Goal: Transaction & Acquisition: Purchase product/service

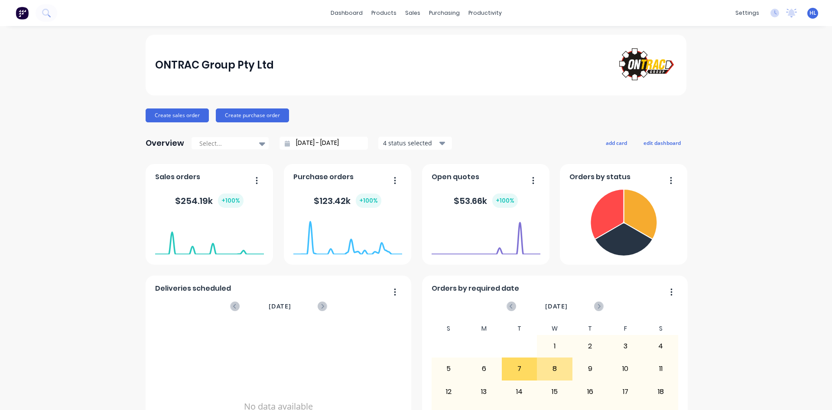
click at [93, 199] on div "ONTRAC Group Pty Ltd Create sales order Create purchase order Overview Select..…" at bounding box center [416, 372] width 832 height 675
drag, startPoint x: 232, startPoint y: 2, endPoint x: 388, endPoint y: 23, distance: 157.4
click at [389, 35] on div "ONTRAC Group Pty Ltd" at bounding box center [416, 65] width 541 height 61
click at [394, 40] on div "Product Catalogue" at bounding box center [419, 42] width 54 height 8
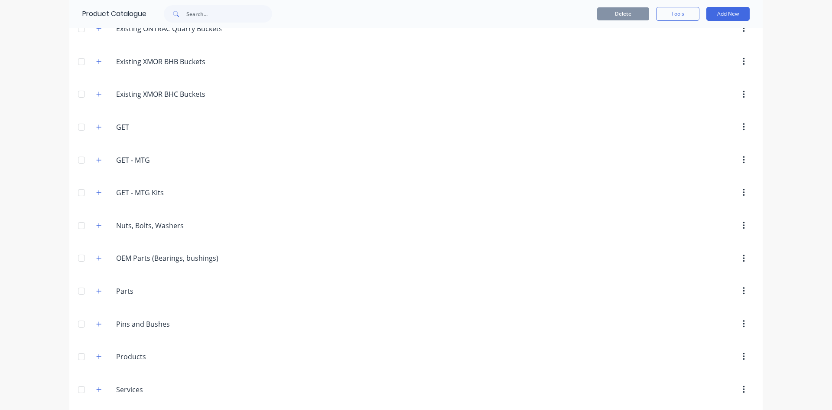
scroll to position [347, 0]
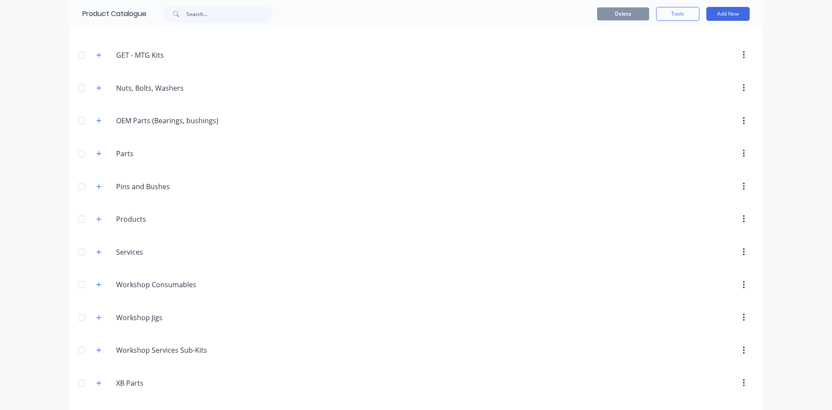
drag, startPoint x: 97, startPoint y: 169, endPoint x: 95, endPoint y: 179, distance: 10.7
click at [97, 169] on div "Miscellaneous Classic.Buckets.and.Attachments Classic Buckets and Attachments E…" at bounding box center [416, 238] width 694 height 1044
click at [95, 179] on div "Pins.and.Bushes Pins and Bushes" at bounding box center [157, 187] width 136 height 16
click at [96, 189] on icon "button" at bounding box center [98, 186] width 5 height 6
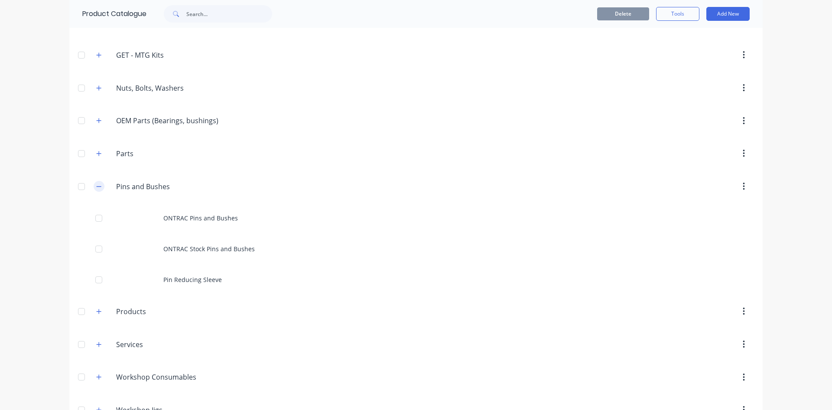
click at [96, 189] on icon "button" at bounding box center [98, 186] width 5 height 6
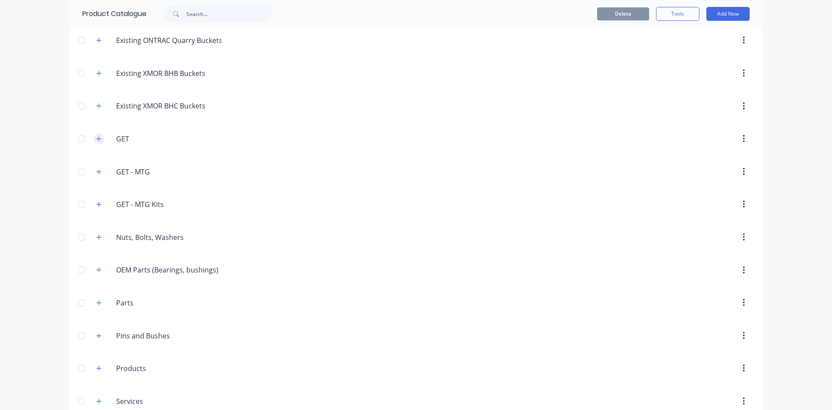
scroll to position [303, 0]
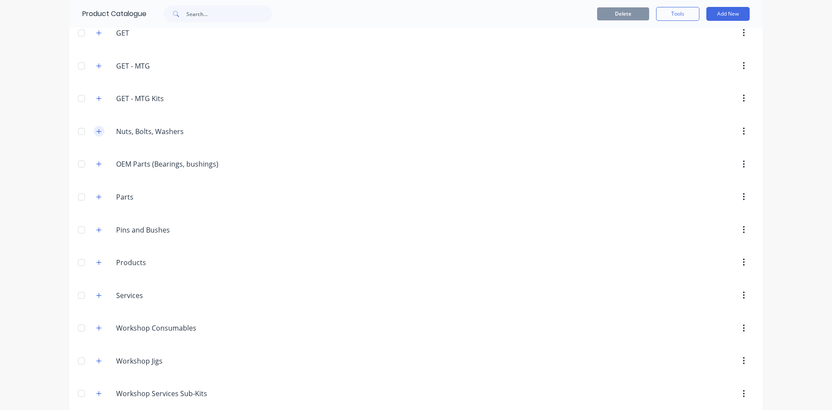
click at [94, 132] on button "button" at bounding box center [99, 131] width 11 height 11
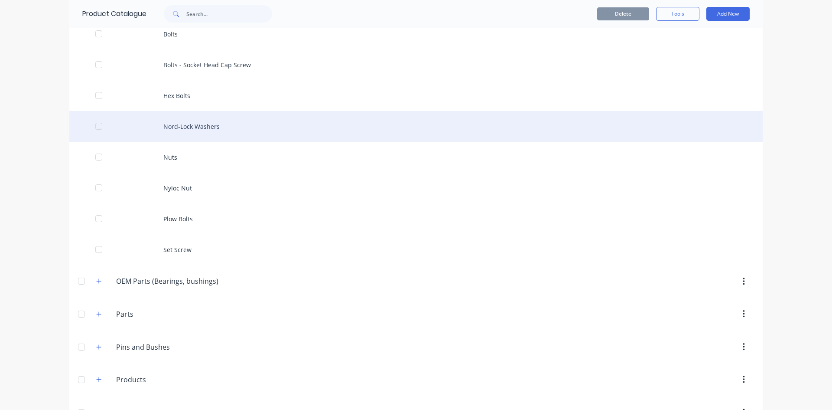
scroll to position [520, 0]
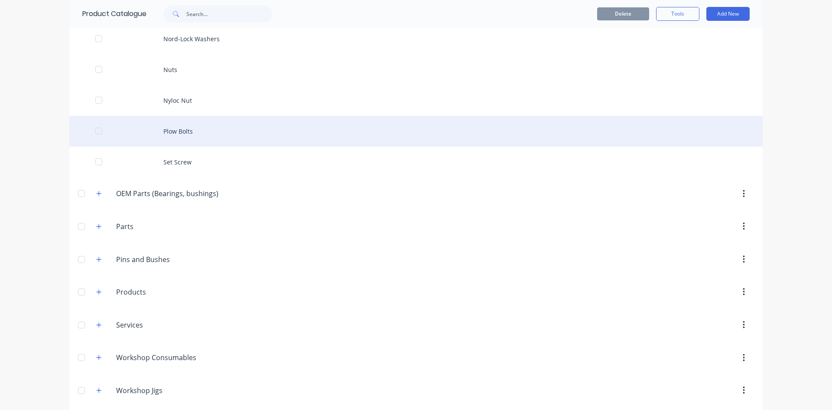
click at [191, 130] on div "Plow Bolts" at bounding box center [416, 131] width 694 height 31
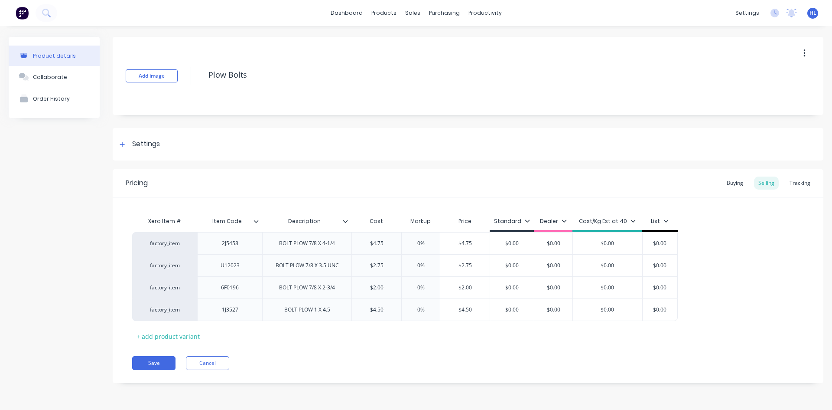
click at [739, 191] on div "Pricing Buying Selling Tracking" at bounding box center [468, 183] width 711 height 28
click at [738, 186] on div "Buying" at bounding box center [735, 182] width 25 height 13
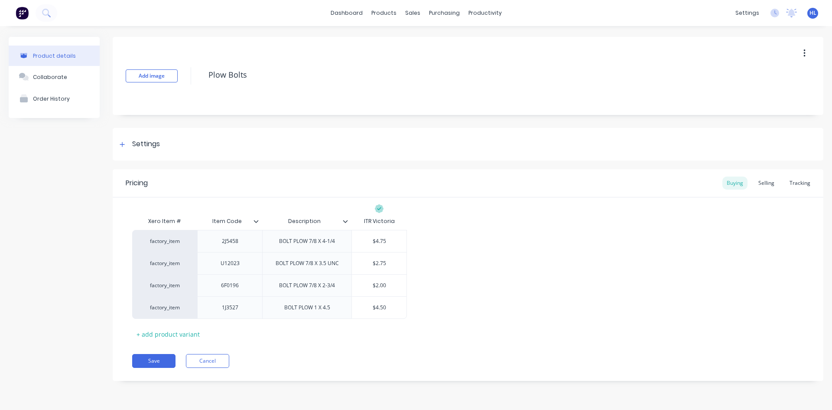
click at [215, 353] on div "Pricing Buying Selling Tracking Xero Item # Item Code Description ITR Victoria …" at bounding box center [468, 275] width 711 height 212
click at [213, 362] on button "Cancel" at bounding box center [207, 361] width 43 height 14
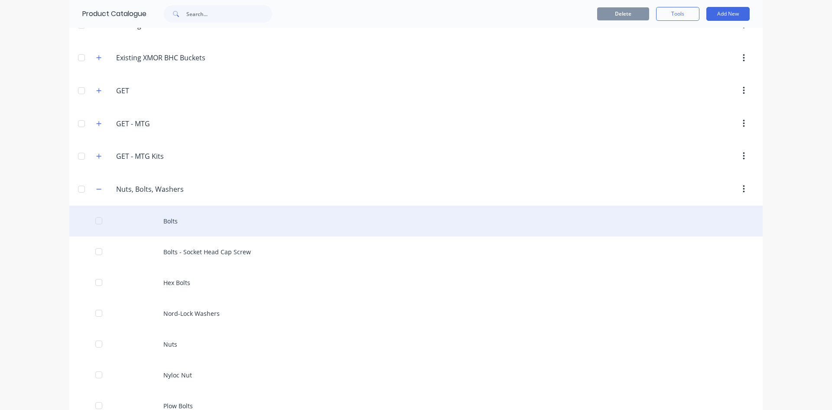
scroll to position [260, 0]
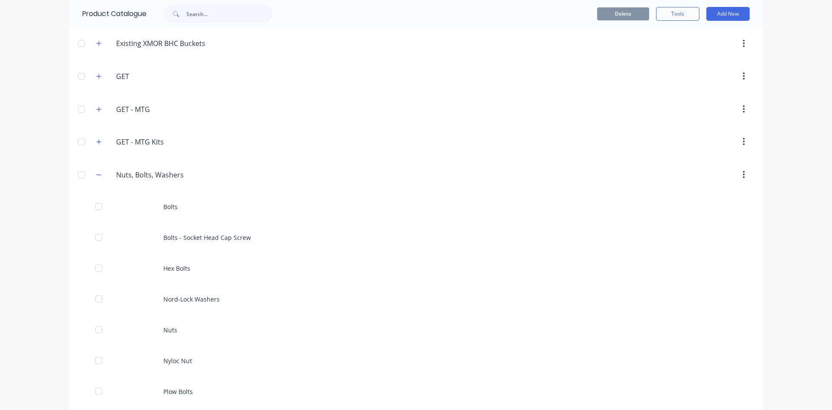
drag, startPoint x: 240, startPoint y: 333, endPoint x: 16, endPoint y: 338, distance: 223.3
click at [15, 343] on div "dashboard products sales purchasing productivity dashboard products Product Cat…" at bounding box center [416, 205] width 832 height 410
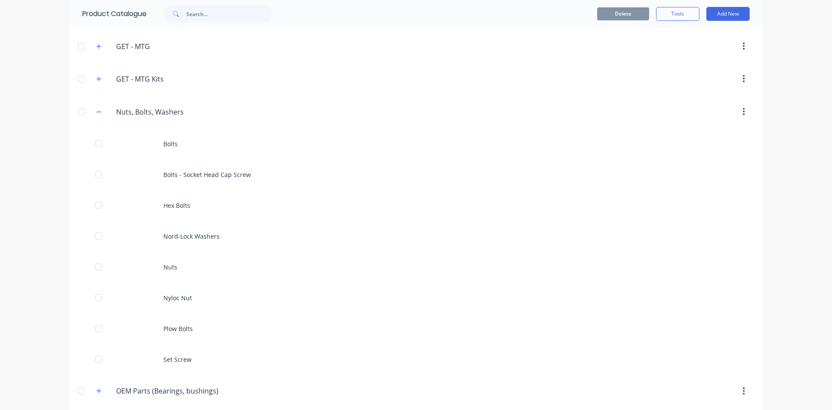
scroll to position [390, 0]
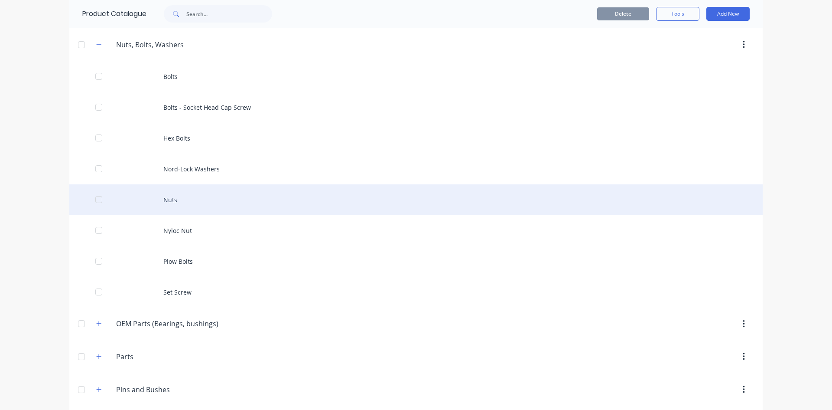
click at [180, 204] on div "Nuts" at bounding box center [416, 199] width 694 height 31
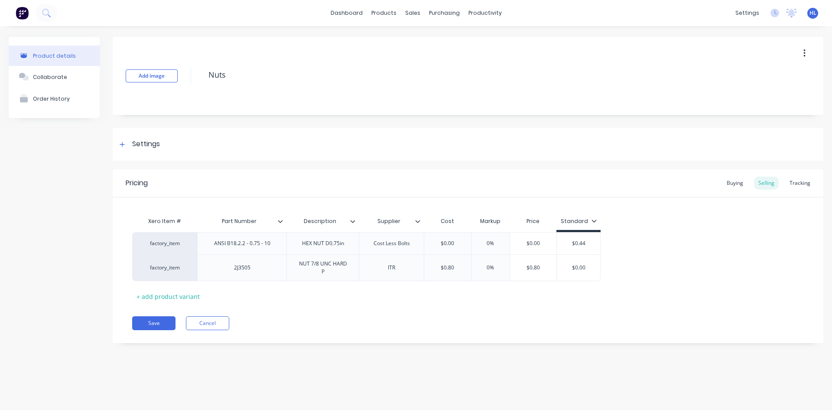
type textarea "x"
drag, startPoint x: 490, startPoint y: 314, endPoint x: 646, endPoint y: 381, distance: 169.7
click at [491, 314] on div "Pricing Buying Selling Tracking Xero Item # Part Number Description Supplier Co…" at bounding box center [468, 256] width 711 height 174
drag, startPoint x: 215, startPoint y: 336, endPoint x: 217, endPoint y: 328, distance: 8.0
click at [215, 336] on div "Pricing Buying Selling Tracking Xero Item # Part Number Description Supplier Co…" at bounding box center [468, 256] width 711 height 174
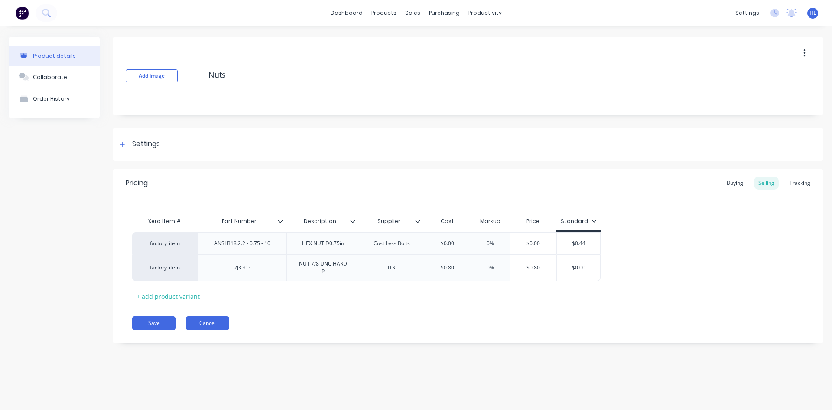
click at [218, 328] on button "Cancel" at bounding box center [207, 323] width 43 height 14
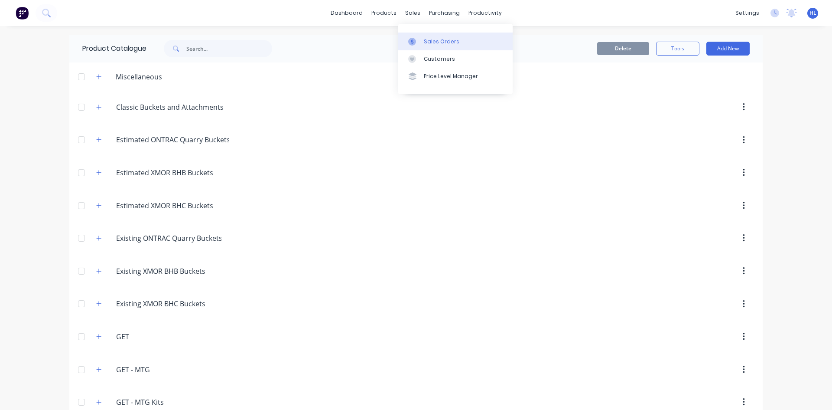
click at [415, 39] on icon at bounding box center [412, 42] width 8 height 8
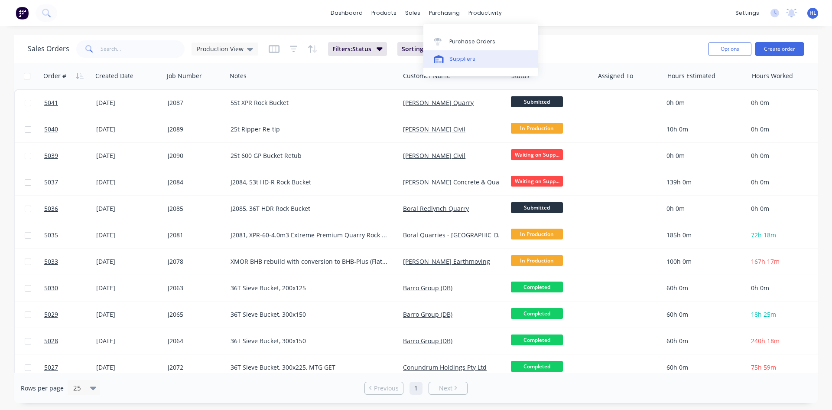
click at [458, 50] on link "Suppliers" at bounding box center [481, 58] width 115 height 17
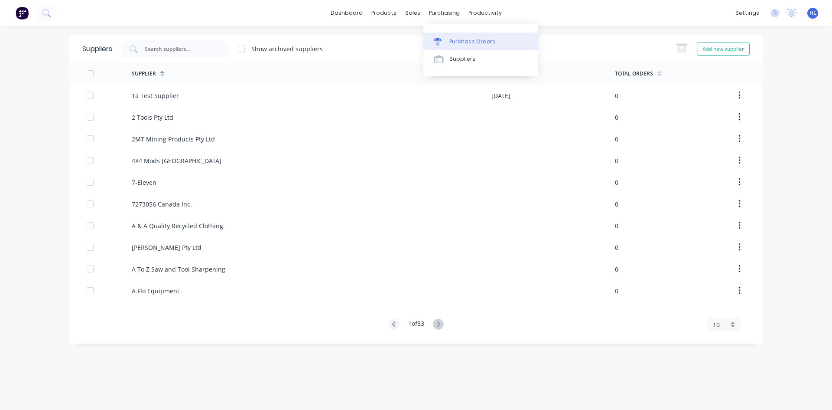
click at [460, 39] on div "Purchase Orders" at bounding box center [473, 42] width 46 height 8
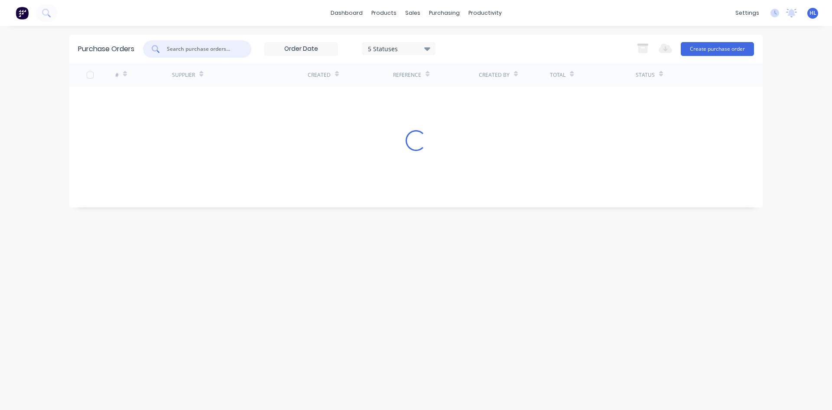
click at [182, 48] on input "text" at bounding box center [202, 49] width 72 height 9
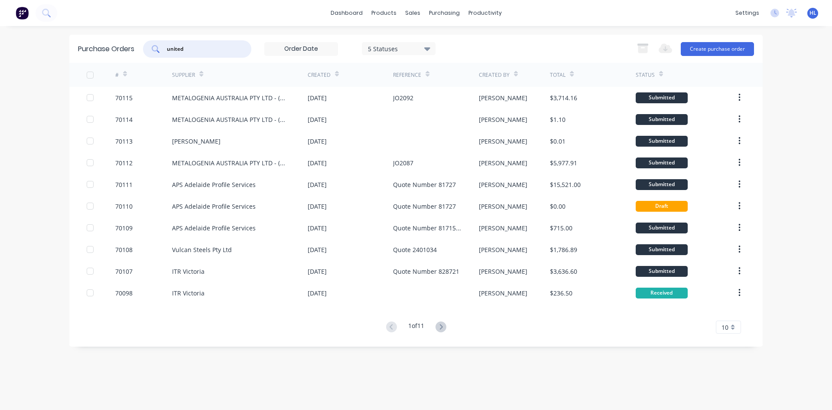
type input "united"
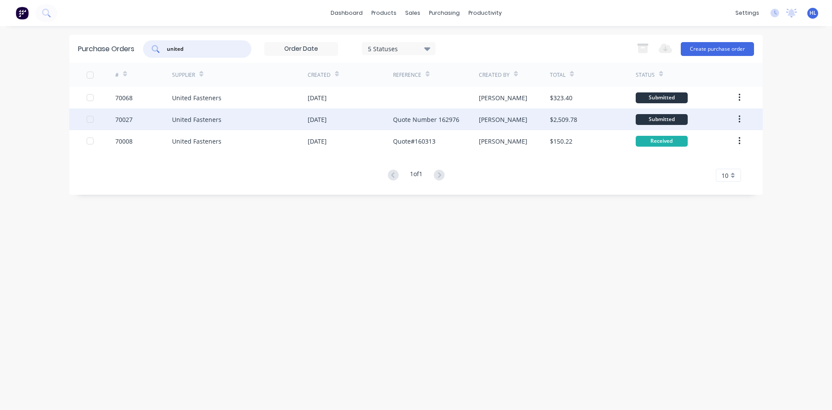
click at [261, 123] on div "United Fasteners" at bounding box center [240, 119] width 136 height 22
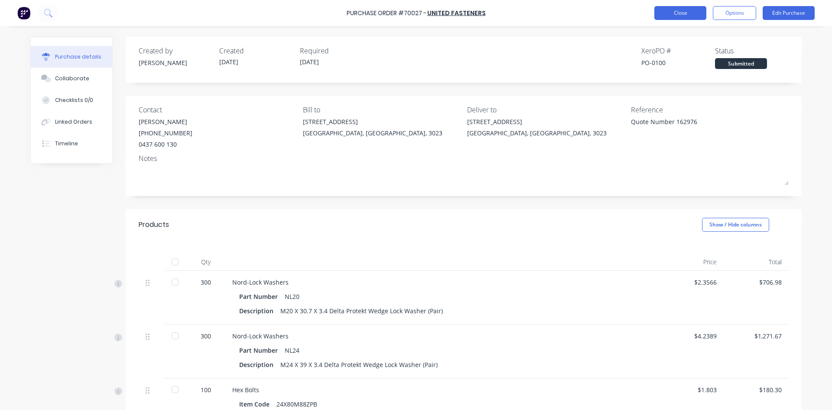
click at [688, 15] on button "Close" at bounding box center [681, 13] width 52 height 14
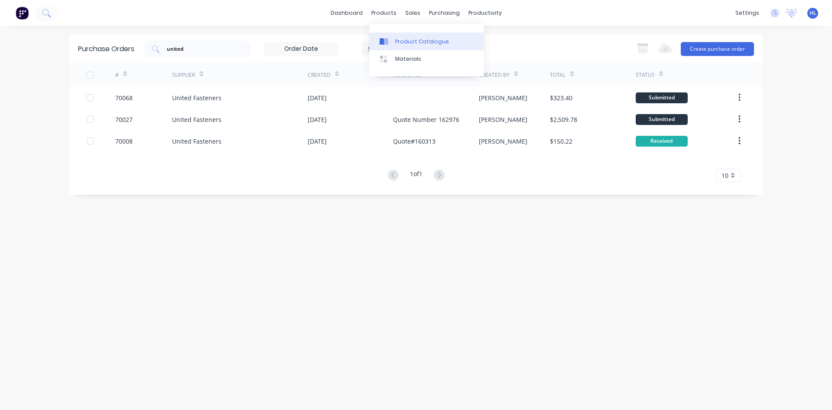
click at [399, 38] on div "Product Catalogue" at bounding box center [422, 42] width 54 height 8
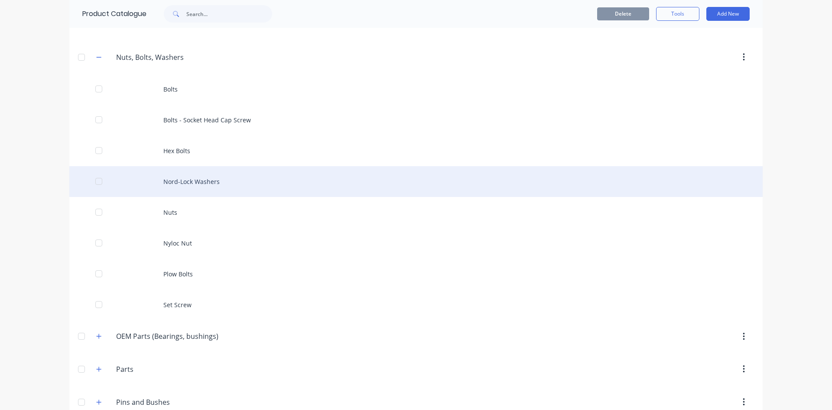
scroll to position [390, 0]
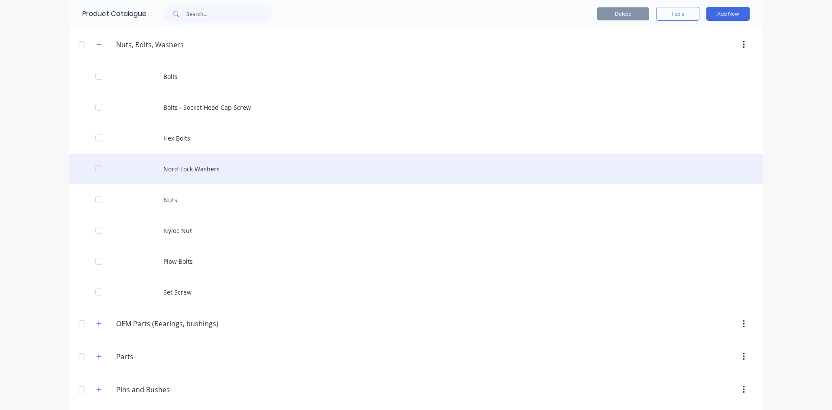
click at [212, 172] on div "Nord-Lock Washers" at bounding box center [416, 168] width 694 height 31
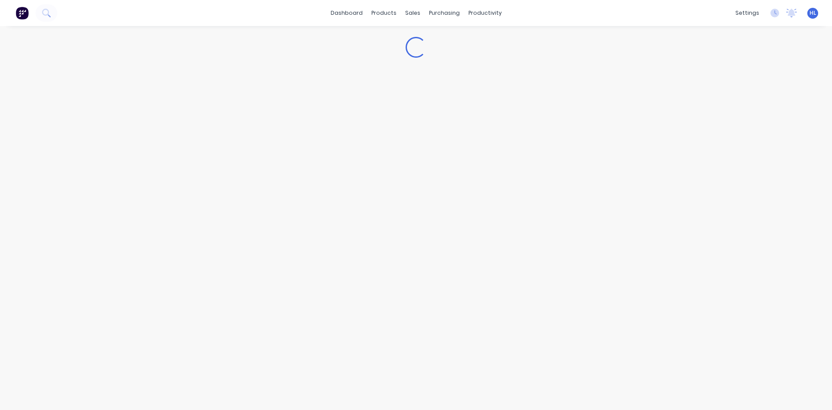
type textarea "x"
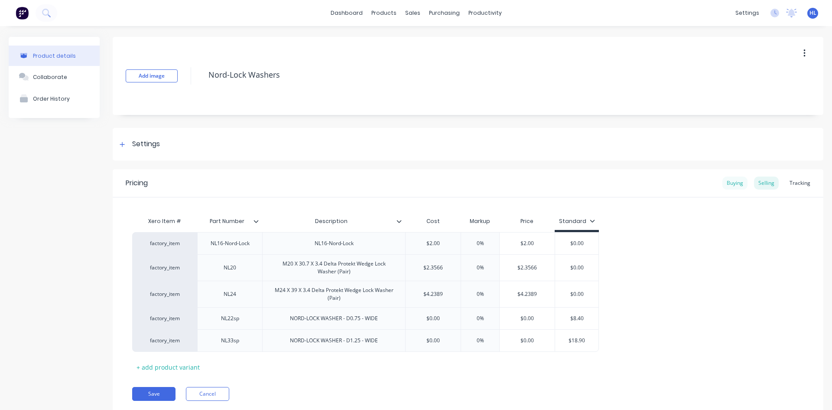
click at [731, 188] on div "Buying" at bounding box center [735, 182] width 25 height 13
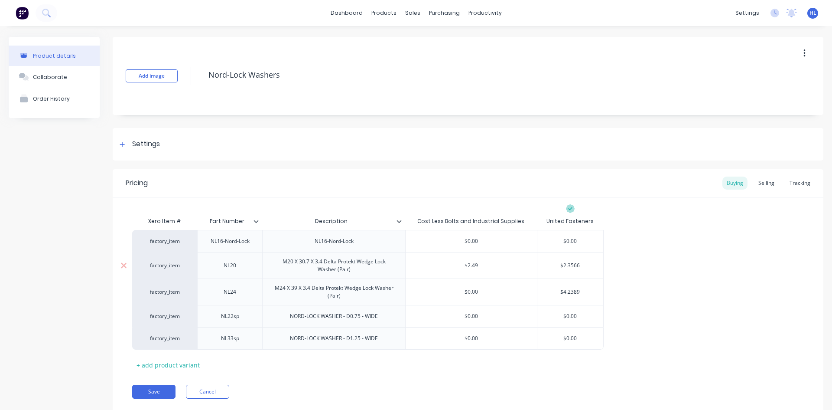
type input "$2.49"
click at [472, 267] on input "$2.49" at bounding box center [471, 265] width 131 height 8
type input "$2.3566"
drag, startPoint x: 573, startPoint y: 266, endPoint x: 592, endPoint y: 267, distance: 19.1
click at [592, 267] on input "$2.3566" at bounding box center [571, 265] width 66 height 8
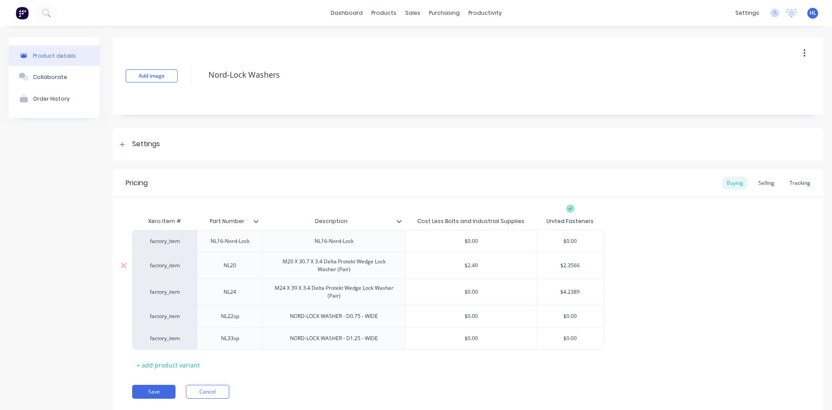
type textarea "x"
type input "$2.350"
click at [633, 265] on div "factory_item NL16-Nord-Lock NL16-Nord-Lock $0.00 $0.00 factory_item NL20 M20 X …" at bounding box center [468, 290] width 672 height 120
click at [772, 179] on div "Pricing Buying Selling Tracking" at bounding box center [468, 183] width 711 height 28
click at [772, 179] on div "Selling" at bounding box center [766, 182] width 25 height 13
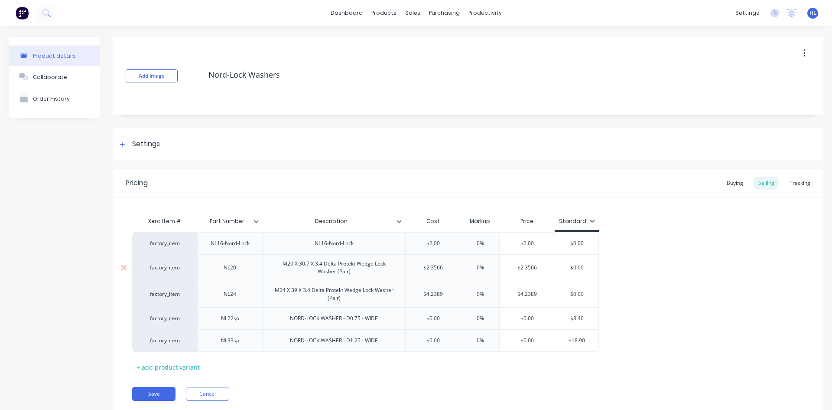
type input "$2.3566"
drag, startPoint x: 530, startPoint y: 271, endPoint x: 541, endPoint y: 271, distance: 10.9
click at [541, 271] on div "$2.3566 $2.3566" at bounding box center [527, 268] width 55 height 22
click at [539, 264] on input "$2.3566" at bounding box center [527, 268] width 55 height 8
type textarea "x"
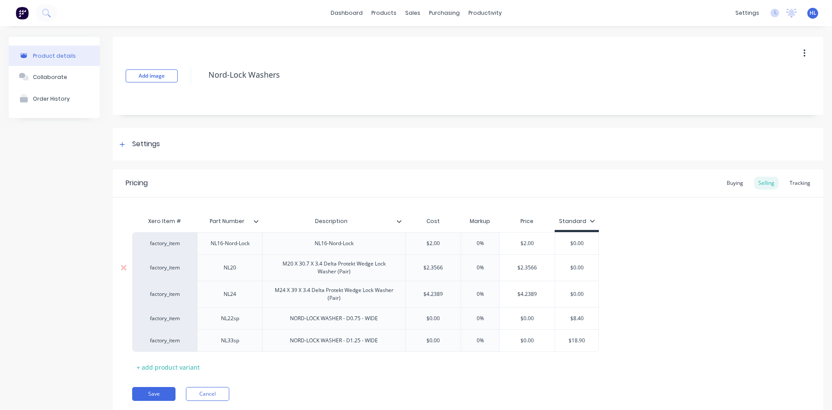
type input "$2.356"
type textarea "x"
type input "$2.35"
type input "$2.3566"
click at [444, 268] on input "$2.3566" at bounding box center [433, 268] width 55 height 8
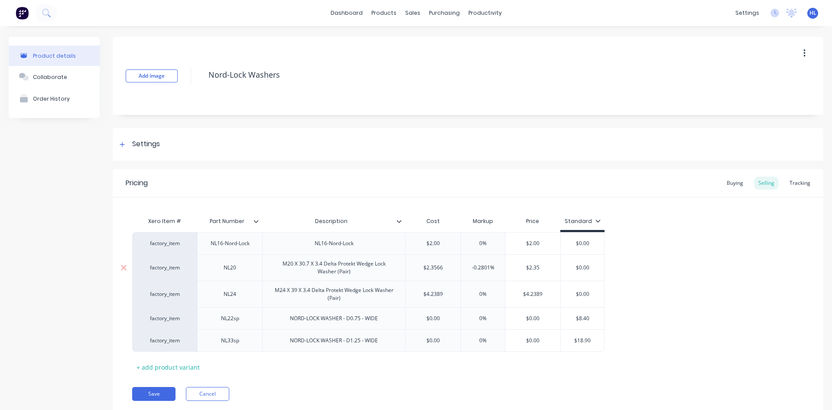
type textarea "x"
type input "$2.356"
type textarea "x"
type input "$2.35"
click at [695, 291] on div "factory_item NL16-Nord-Lock NL16-Nord-Lock $2.00 0% $2.00 $0.00 factory_item NL…" at bounding box center [468, 292] width 672 height 120
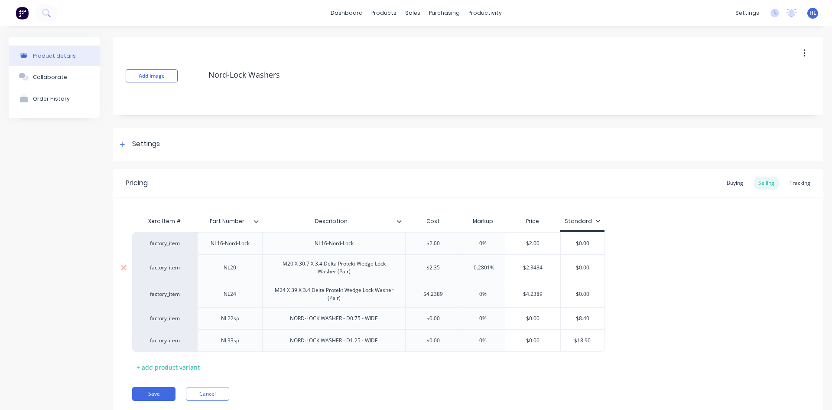
type input "$2.3434"
drag, startPoint x: 548, startPoint y: 267, endPoint x: 535, endPoint y: 269, distance: 12.7
click at [535, 269] on input "$2.3434" at bounding box center [532, 268] width 55 height 8
type textarea "x"
type input "$2.3"
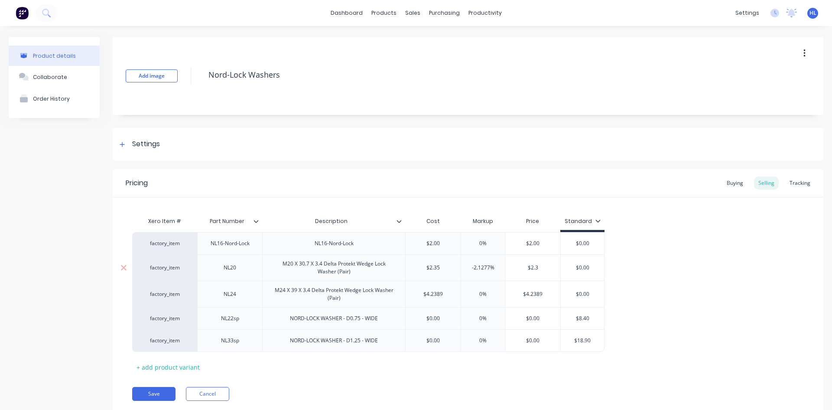
type textarea "x"
type input "$2.35"
click at [658, 271] on div "factory_item NL16-Nord-Lock NL16-Nord-Lock $2.00 0% $2.00 $0.00 factory_item NL…" at bounding box center [468, 292] width 672 height 120
click at [736, 181] on div "Buying" at bounding box center [735, 182] width 25 height 13
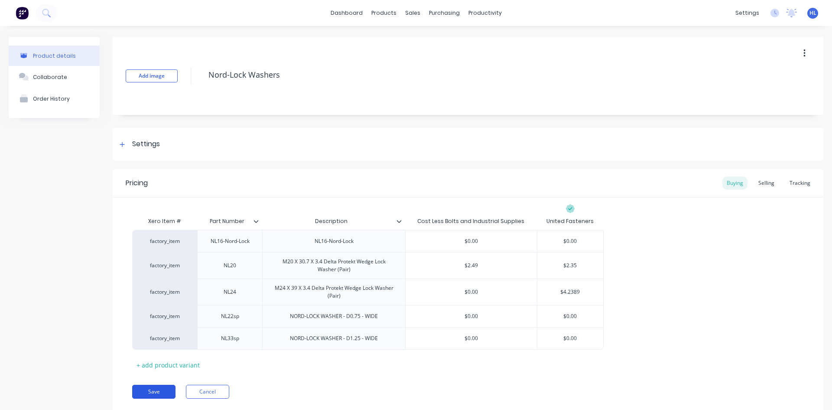
click at [160, 391] on button "Save" at bounding box center [153, 392] width 43 height 14
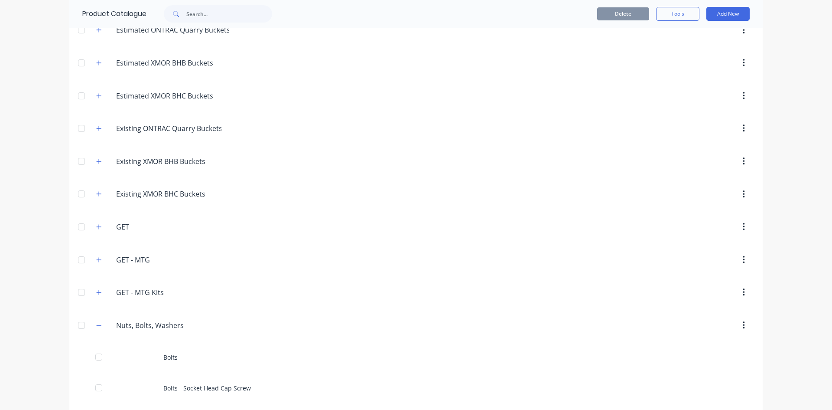
scroll to position [260, 0]
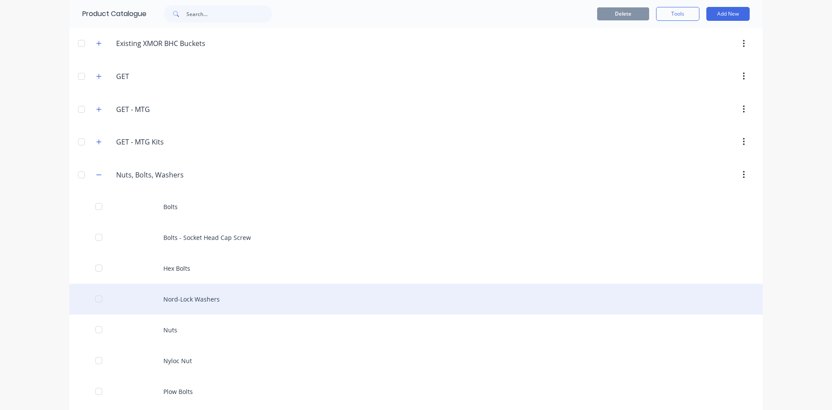
click at [214, 285] on div "Nord-Lock Washers" at bounding box center [416, 299] width 694 height 31
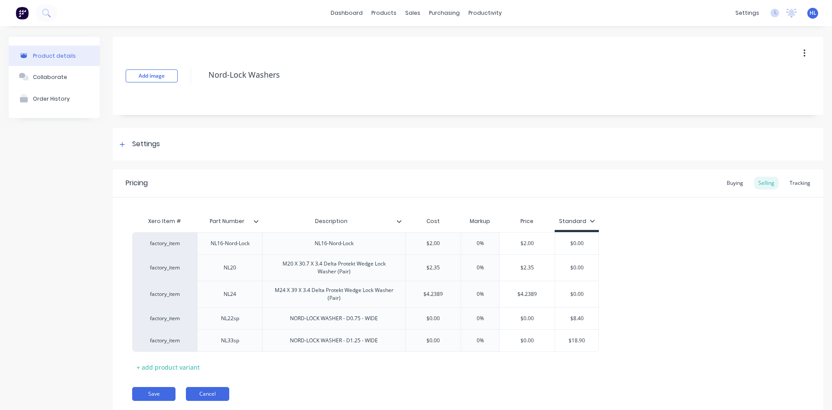
click at [204, 394] on button "Cancel" at bounding box center [207, 394] width 43 height 14
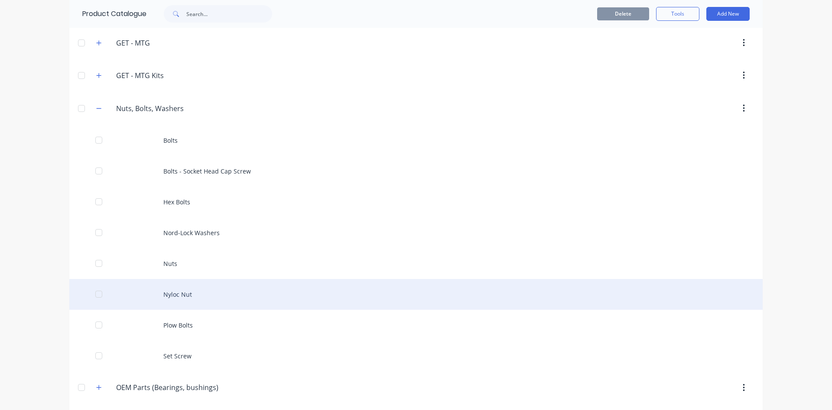
scroll to position [347, 0]
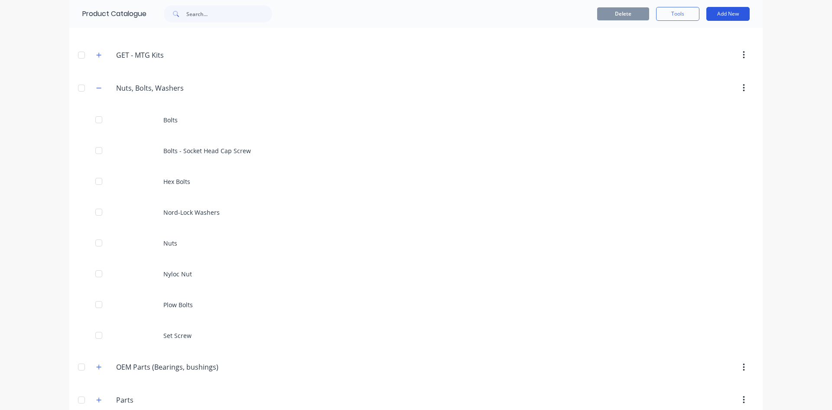
click at [732, 10] on button "Add New" at bounding box center [728, 14] width 43 height 14
click at [719, 56] on div "Product" at bounding box center [708, 53] width 67 height 13
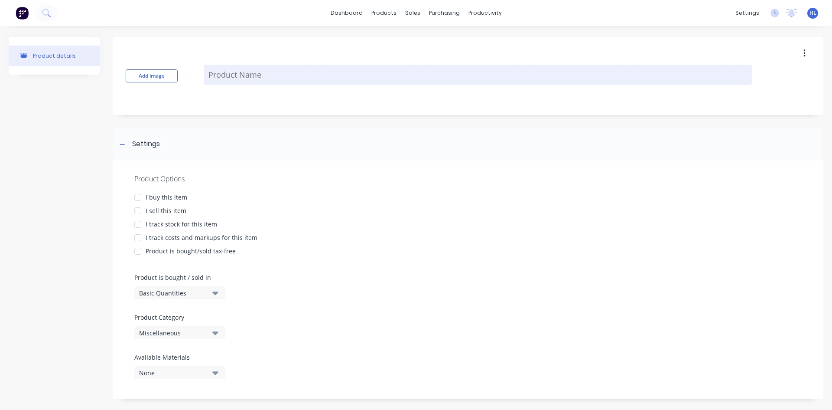
click at [245, 80] on textarea at bounding box center [478, 75] width 548 height 20
type textarea "x"
type textarea "W"
type textarea "x"
type textarea "Wa"
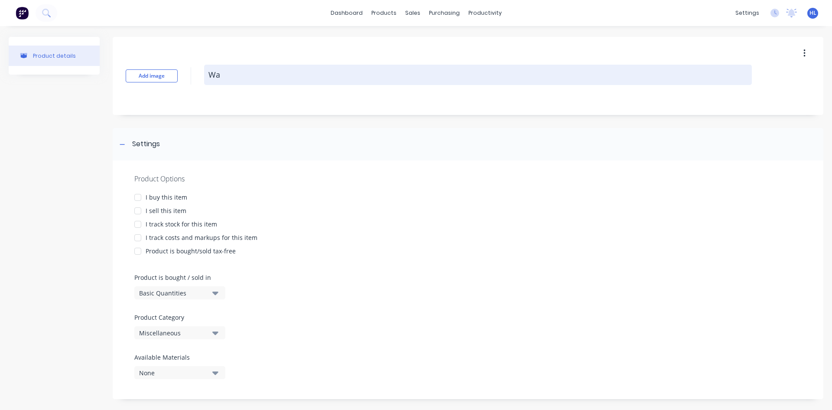
type textarea "x"
type textarea "Was"
type textarea "x"
type textarea "Wash"
type textarea "x"
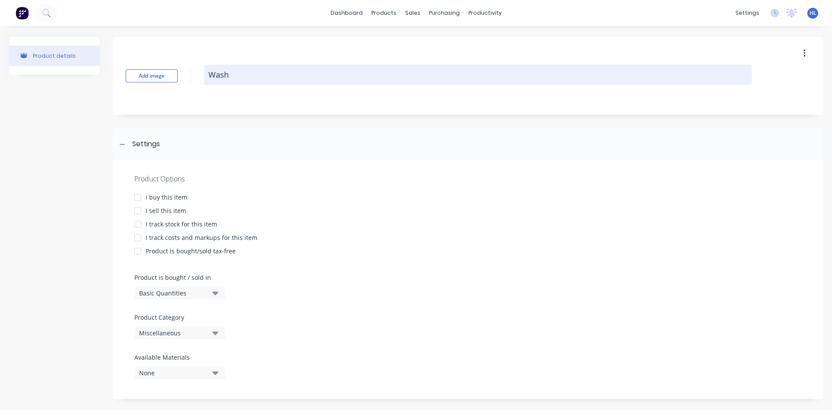
type textarea "Washe"
type textarea "x"
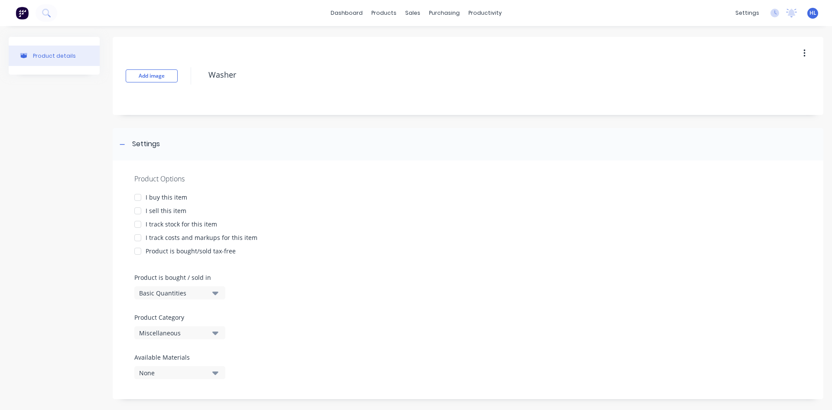
type textarea "Washer"
type textarea "x"
type textarea "Washer"
click at [160, 213] on div "I sell this item" at bounding box center [166, 210] width 41 height 9
click at [165, 224] on div "I track stock for this item" at bounding box center [182, 223] width 72 height 9
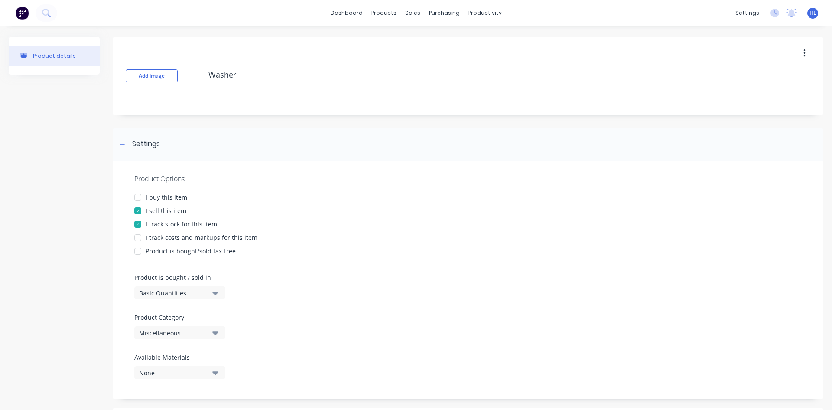
click at [176, 194] on div "I buy this item" at bounding box center [167, 196] width 42 height 9
drag, startPoint x: 179, startPoint y: 238, endPoint x: 174, endPoint y: 241, distance: 5.9
click at [179, 238] on div "I track costs and markups for this item" at bounding box center [202, 237] width 112 height 9
type textarea "x"
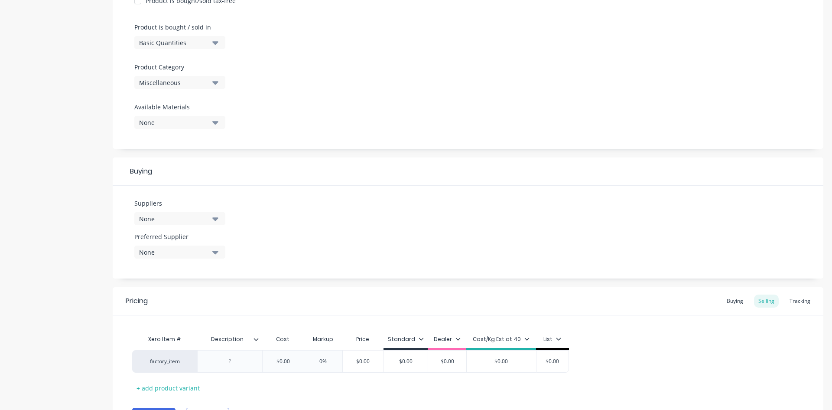
scroll to position [299, 0]
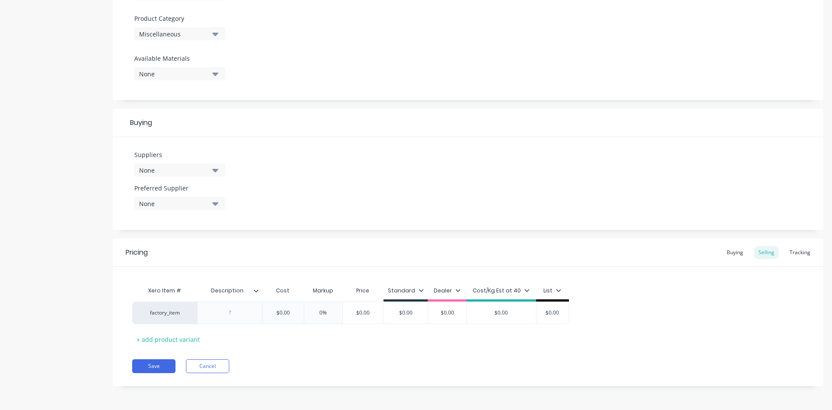
click at [199, 166] on div "None" at bounding box center [173, 170] width 69 height 9
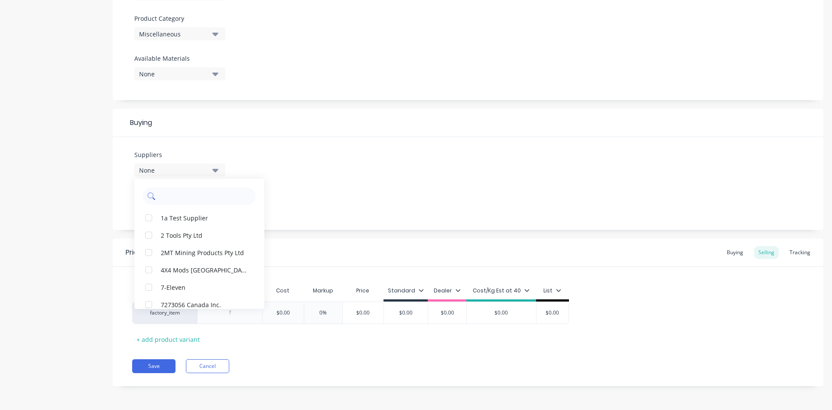
click at [194, 190] on input "text" at bounding box center [206, 195] width 92 height 17
type input "y"
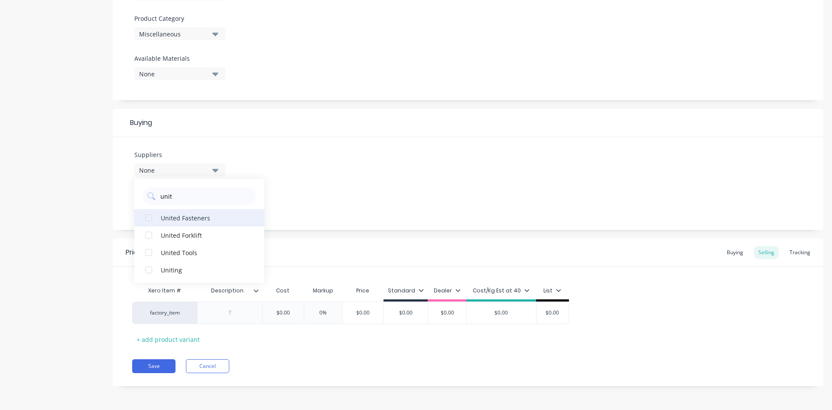
type input "unit"
click at [199, 222] on div "United Fasteners" at bounding box center [204, 217] width 87 height 9
click at [396, 228] on div "Suppliers 1 suppliers selected unit United Fasteners United Forklift United Too…" at bounding box center [468, 183] width 711 height 93
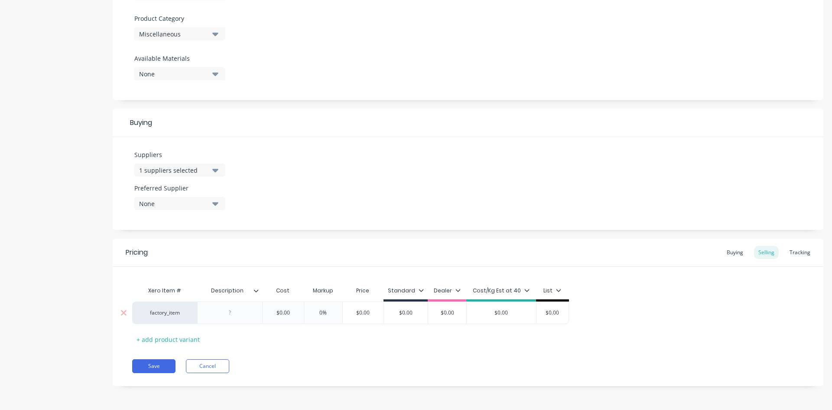
click at [244, 314] on div at bounding box center [230, 312] width 43 height 11
click at [255, 289] on icon at bounding box center [256, 290] width 5 height 5
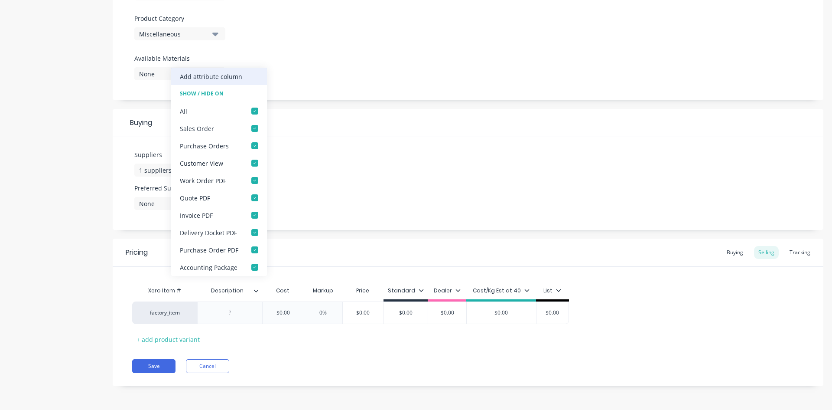
click at [219, 74] on div "Add attribute column" at bounding box center [211, 76] width 62 height 9
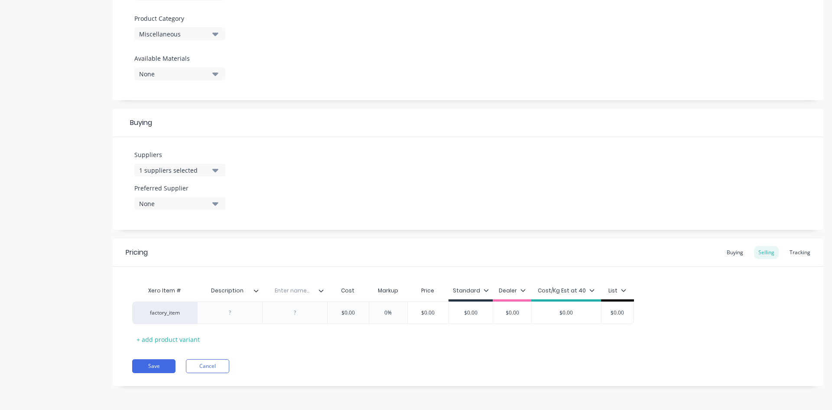
type textarea "x"
click at [286, 280] on div "Xero Item # Description Enter name... Cost Markup Price Standard Dealer Cost/Kg…" at bounding box center [468, 306] width 711 height 79
click at [288, 286] on div "Enter name..." at bounding box center [292, 291] width 60 height 22
click at [291, 289] on input "text" at bounding box center [292, 291] width 60 height 8
type input "Item Code"
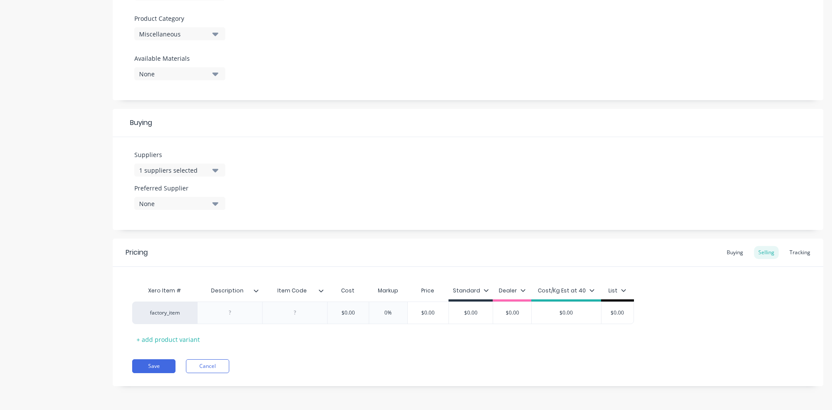
click at [414, 256] on div "Pricing Buying Selling Tracking" at bounding box center [468, 252] width 711 height 28
drag, startPoint x: 321, startPoint y: 290, endPoint x: 234, endPoint y: 295, distance: 87.2
click at [234, 295] on div "Xero Item # Description Item Code Cost Markup Price Standard Dealer Cost/Kg Est…" at bounding box center [383, 292] width 502 height 20
type textarea "x"
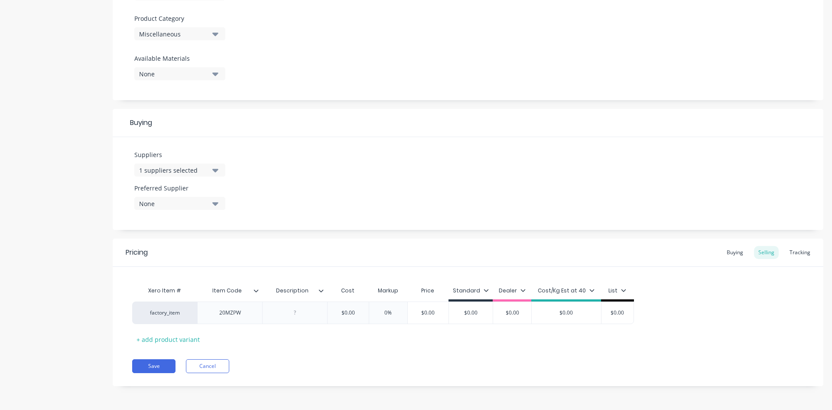
click at [270, 261] on div "Pricing Buying Selling Tracking" at bounding box center [468, 252] width 711 height 28
click at [316, 316] on div at bounding box center [295, 312] width 43 height 11
paste div
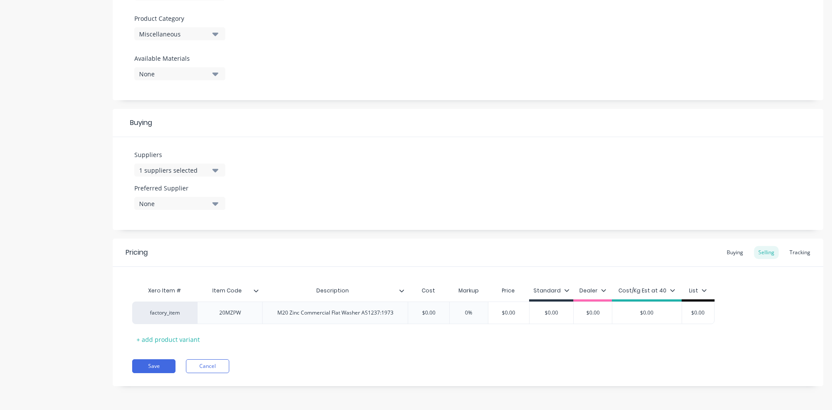
click at [291, 345] on div "Xero Item # Item Code Description Cost Markup Price Standard Dealer Cost/Kg Est…" at bounding box center [468, 314] width 672 height 64
click at [176, 339] on div "+ add product variant" at bounding box center [168, 338] width 72 height 13
type textarea "x"
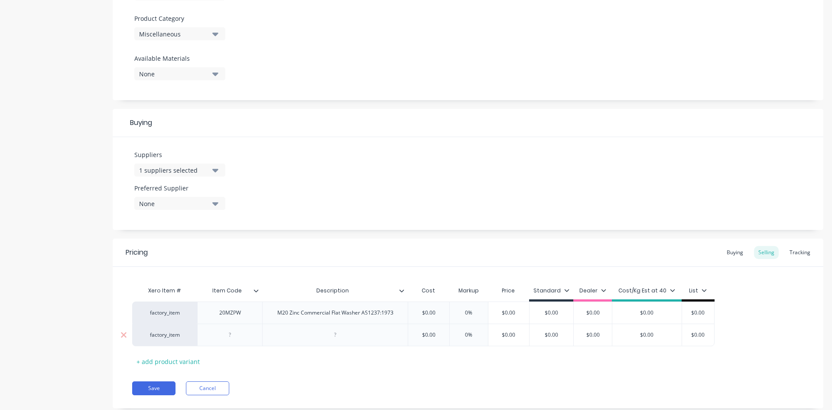
click at [240, 333] on div at bounding box center [230, 334] width 43 height 11
paste div
type textarea "x"
click at [328, 355] on div "Xero Item # Item Code Description Cost Markup Price Standard Dealer Cost/Kg Est…" at bounding box center [468, 325] width 672 height 86
click at [327, 335] on div at bounding box center [335, 334] width 43 height 11
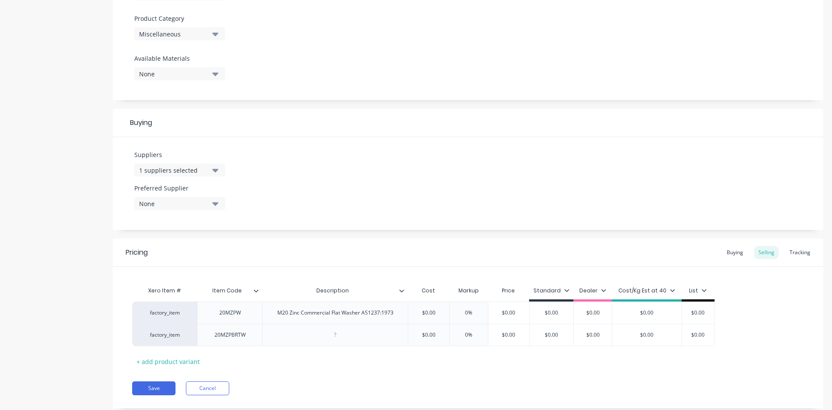
paste div
type textarea "x"
click at [436, 361] on div "Xero Item # Item Code Description Cost Markup Price Standard Dealer Cost/Kg Est…" at bounding box center [468, 325] width 672 height 86
click at [428, 337] on input "$0.00" at bounding box center [428, 335] width 43 height 8
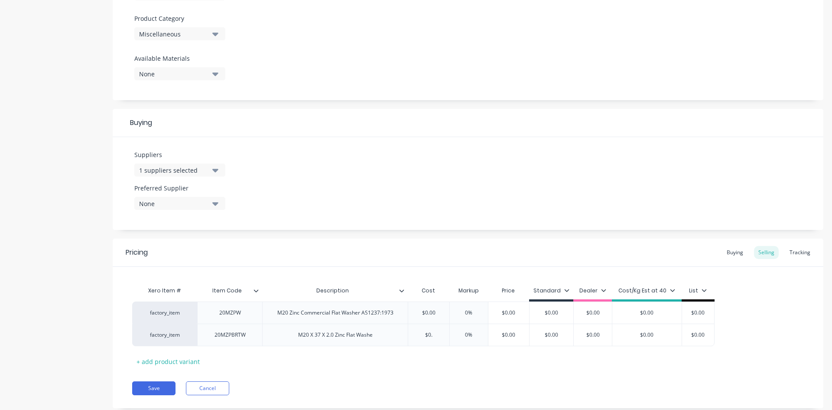
type input "$0.0"
type textarea "x"
type input "$0.07"
click at [464, 360] on div "Xero Item # Item Code Description Cost Markup Price Standard Dealer Cost/Kg Est…" at bounding box center [468, 325] width 672 height 86
click at [378, 338] on div "M20 X 37 X 2.0 Zinc Flat Washe" at bounding box center [335, 334] width 88 height 11
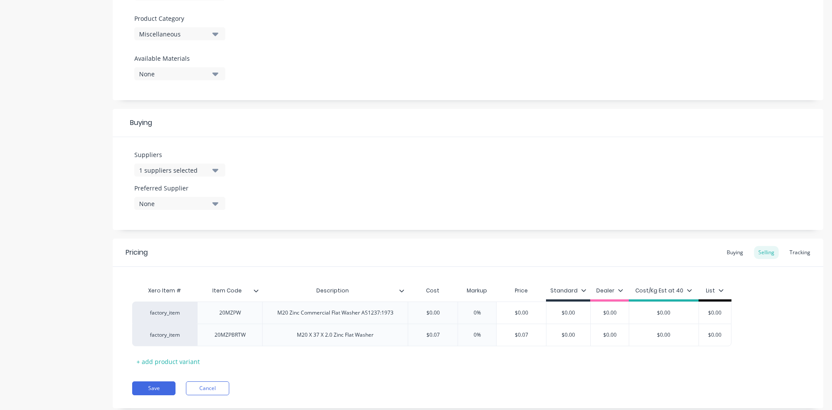
click at [408, 368] on div "Pricing Buying Selling Tracking Xero Item # Item Code Description Cost Markup P…" at bounding box center [468, 322] width 711 height 169
click at [172, 362] on div "+ add product variant" at bounding box center [168, 361] width 72 height 13
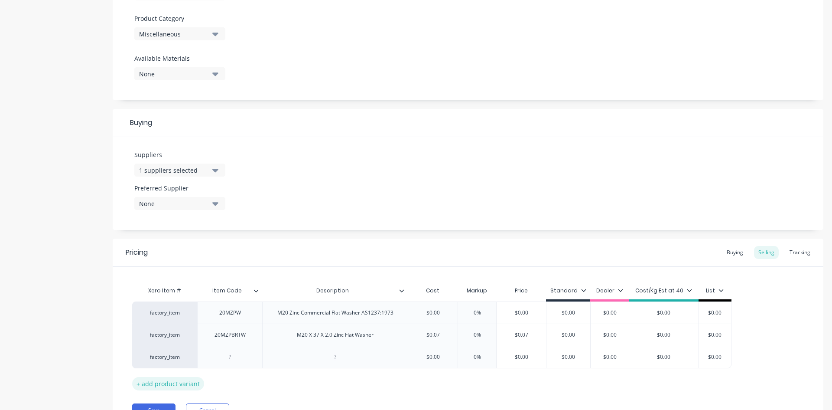
click at [175, 381] on div "+ add product variant" at bounding box center [168, 383] width 72 height 13
type textarea "x"
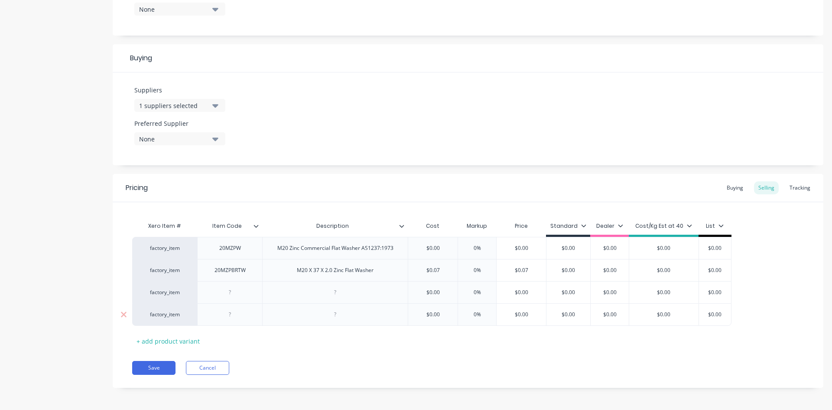
scroll to position [365, 0]
type input "$0.00"
click at [439, 245] on input "$0.00" at bounding box center [432, 246] width 49 height 8
click at [434, 246] on input "$0.00" at bounding box center [432, 246] width 49 height 8
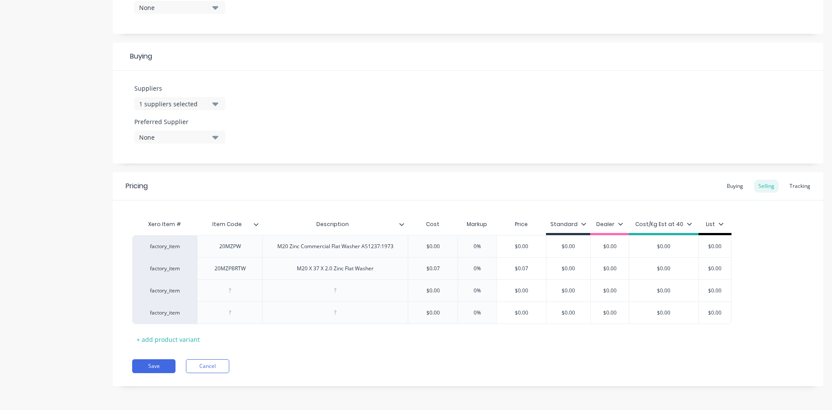
click at [391, 359] on div "Save Cancel" at bounding box center [477, 366] width 691 height 14
click at [228, 291] on div at bounding box center [230, 290] width 43 height 11
type textarea "x"
click at [439, 249] on input "$0.00" at bounding box center [432, 246] width 49 height 8
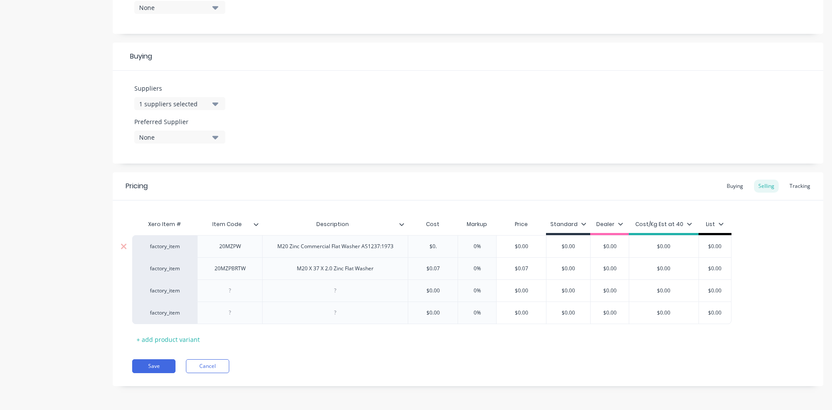
type input "$0.0"
type textarea "x"
type input "$0.09"
click at [433, 352] on div "Pricing Buying Selling Tracking Xero Item # Item Code Description Cost Markup P…" at bounding box center [468, 279] width 711 height 214
click at [231, 292] on div at bounding box center [230, 290] width 43 height 11
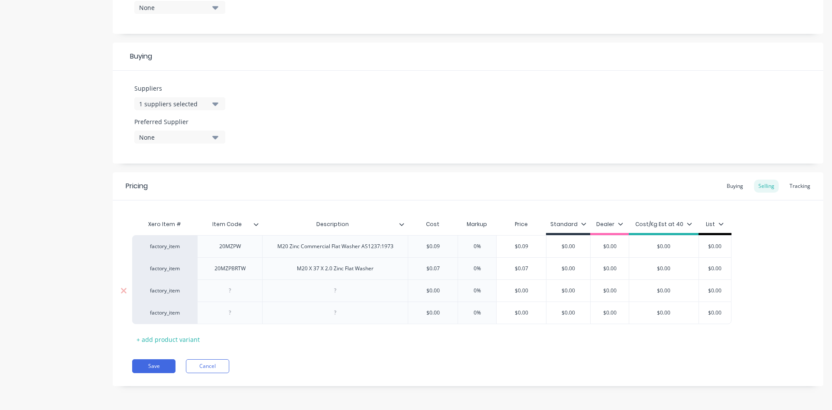
paste div
type textarea "x"
click at [337, 295] on div at bounding box center [335, 290] width 43 height 11
paste div
type textarea "x"
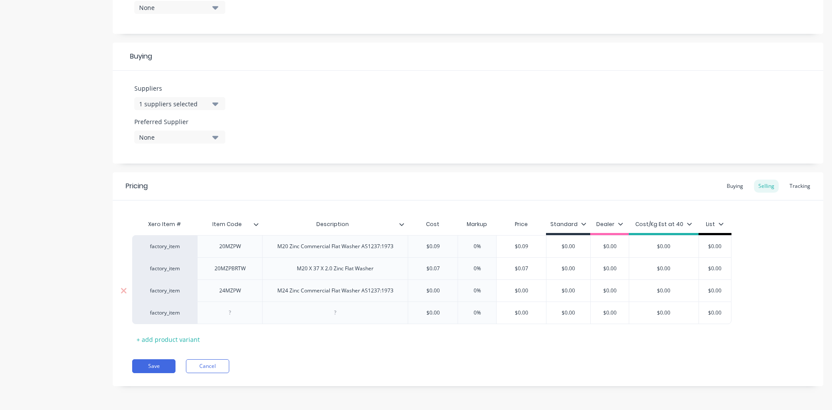
click at [440, 293] on input "$0.00" at bounding box center [432, 291] width 49 height 8
type input "$0.0"
type textarea "x"
type input "$0.01"
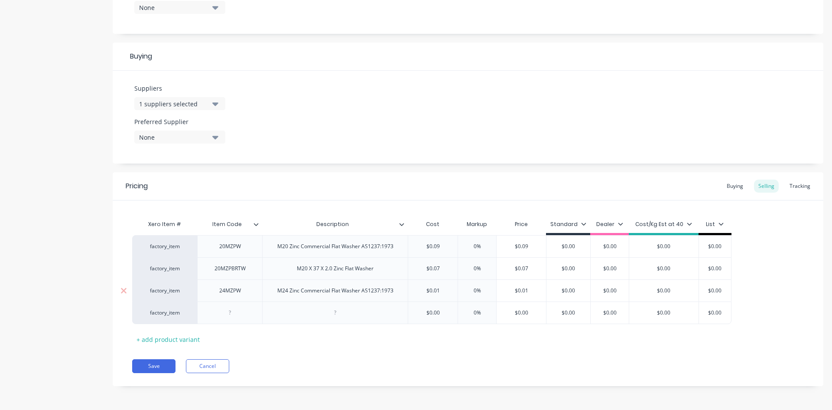
type textarea "x"
type input "$0.1"
type textarea "x"
type input "$0.19"
click at [440, 363] on div "Save Cancel" at bounding box center [477, 366] width 691 height 14
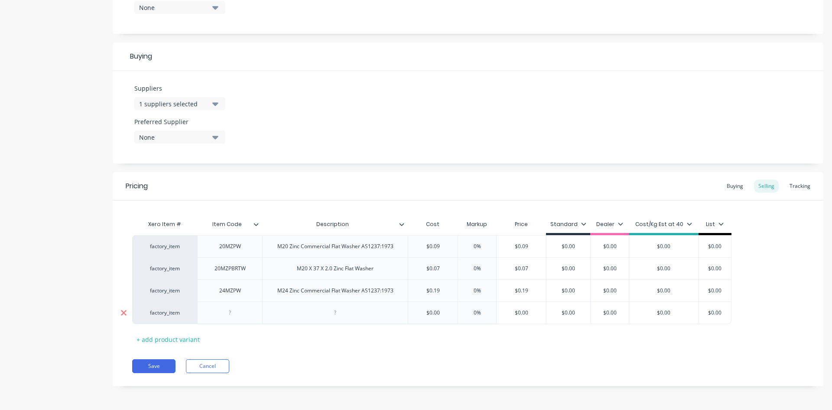
click at [121, 316] on icon at bounding box center [124, 312] width 7 height 9
type textarea "x"
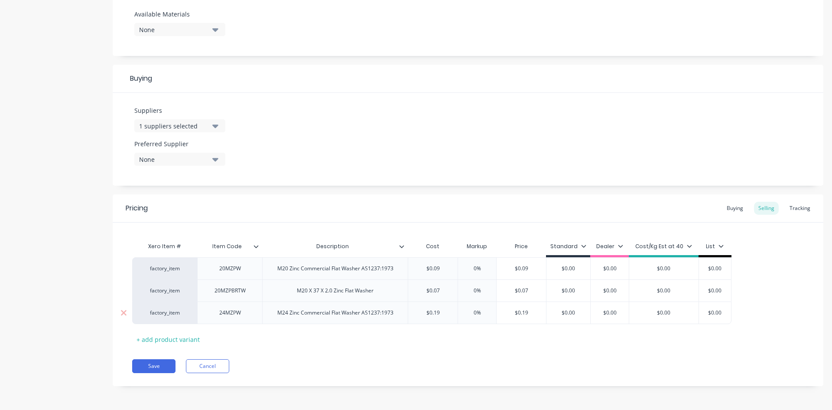
click at [437, 313] on input "$0.19" at bounding box center [432, 313] width 49 height 8
click at [742, 206] on div "Buying" at bounding box center [735, 208] width 25 height 13
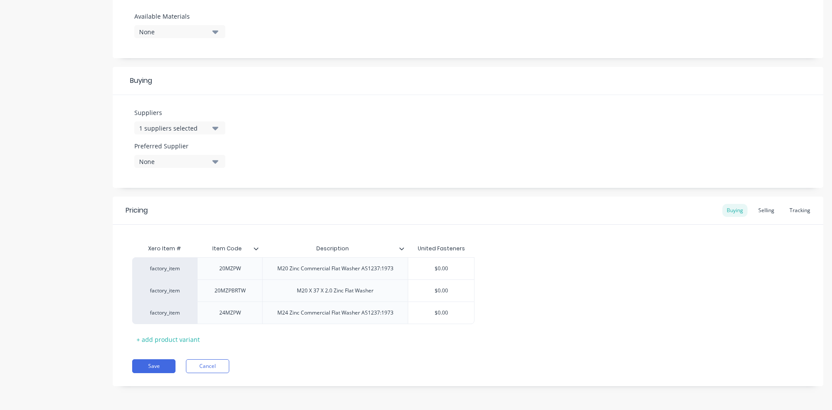
scroll to position [341, 0]
type input "$0.00"
click at [444, 314] on input "$0.00" at bounding box center [441, 313] width 66 height 8
paste input "19"
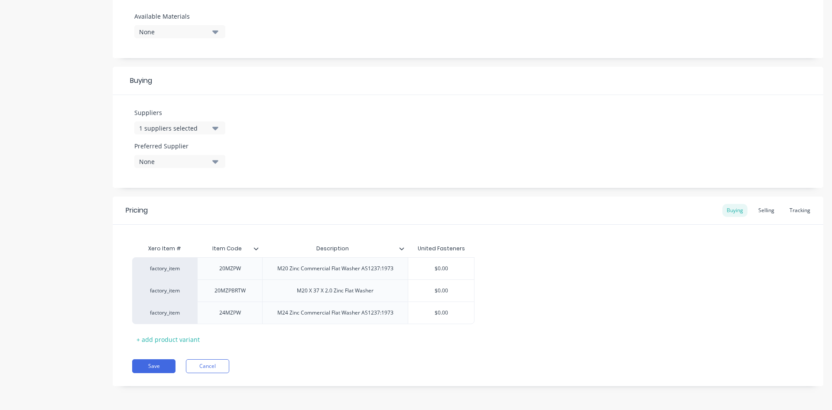
type textarea "x"
type input "$0.19"
drag, startPoint x: 758, startPoint y: 211, endPoint x: 753, endPoint y: 212, distance: 5.4
click at [758, 211] on div "Selling" at bounding box center [766, 210] width 25 height 13
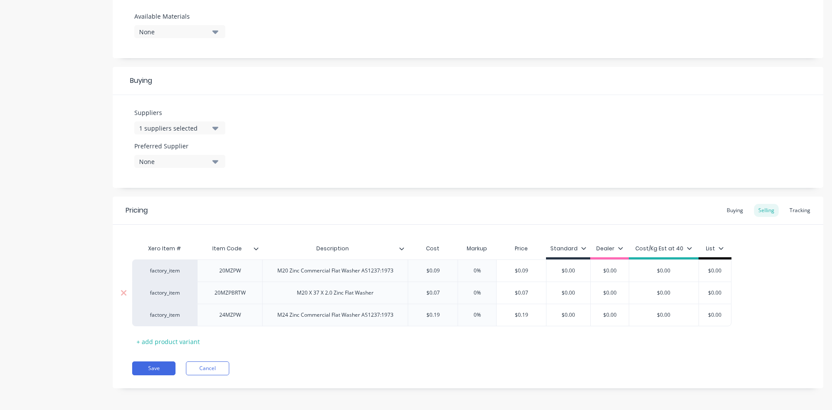
type input "$0.07"
click at [430, 296] on input "$0.07" at bounding box center [432, 293] width 49 height 8
click at [733, 210] on div "Buying" at bounding box center [735, 210] width 25 height 13
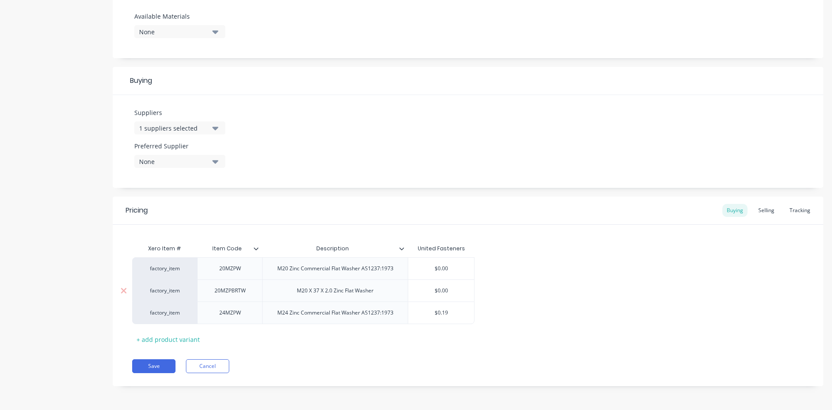
type input "$0.00"
click at [447, 288] on input "$0.00" at bounding box center [441, 291] width 66 height 8
paste input "7"
type textarea "x"
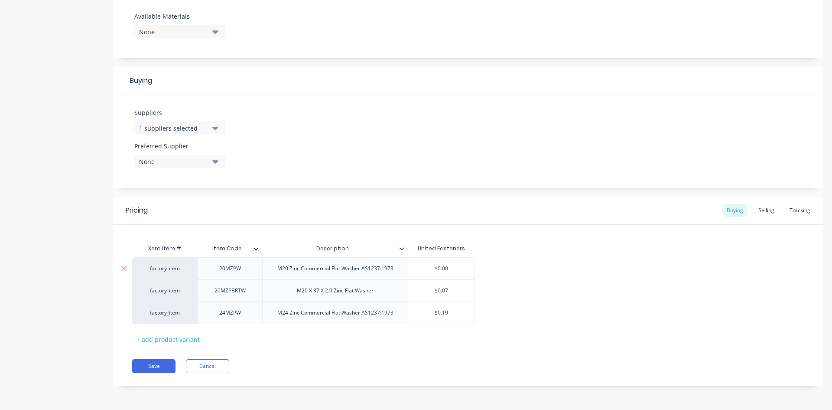
type input "$0.07"
type input "$0.00"
click at [449, 266] on input "$0.00" at bounding box center [441, 268] width 66 height 8
type textarea "x"
type input "$0.0"
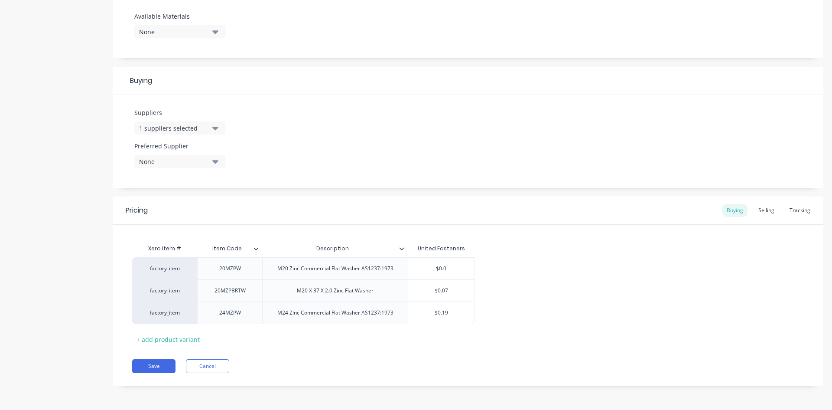
type textarea "x"
type input "$0.09"
click at [482, 287] on div "factory_item 20MZPW M20 Zinc Commercial Flat Washer AS1237:1973 $0.09 $0.09 fac…" at bounding box center [468, 290] width 672 height 67
click at [145, 362] on button "Save" at bounding box center [153, 366] width 43 height 14
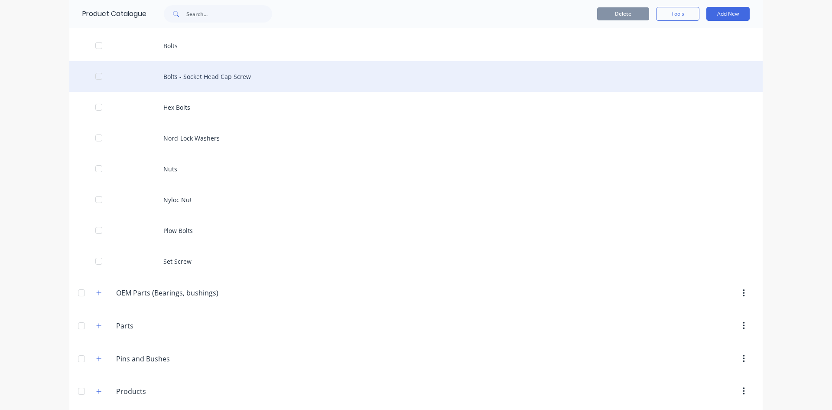
scroll to position [650, 0]
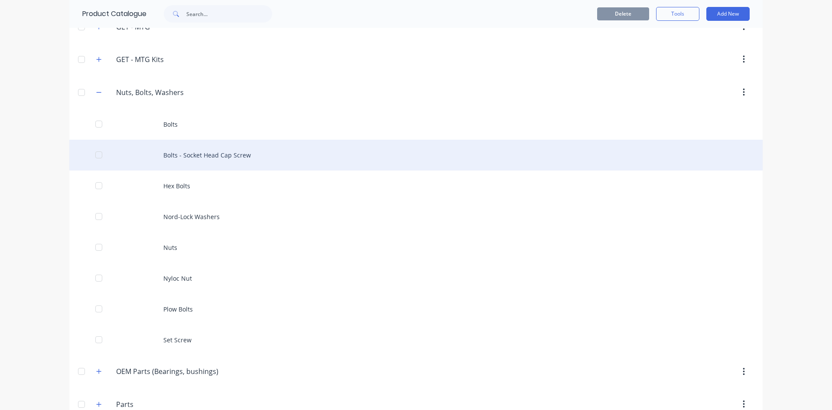
click at [240, 154] on div "Bolts - Socket Head Cap Screw" at bounding box center [416, 155] width 694 height 31
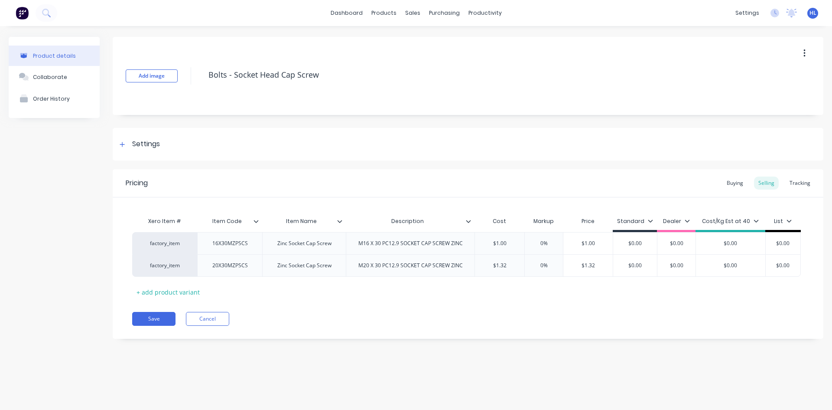
click at [420, 324] on div "Save Cancel" at bounding box center [477, 319] width 691 height 14
click at [220, 325] on button "Cancel" at bounding box center [207, 319] width 43 height 14
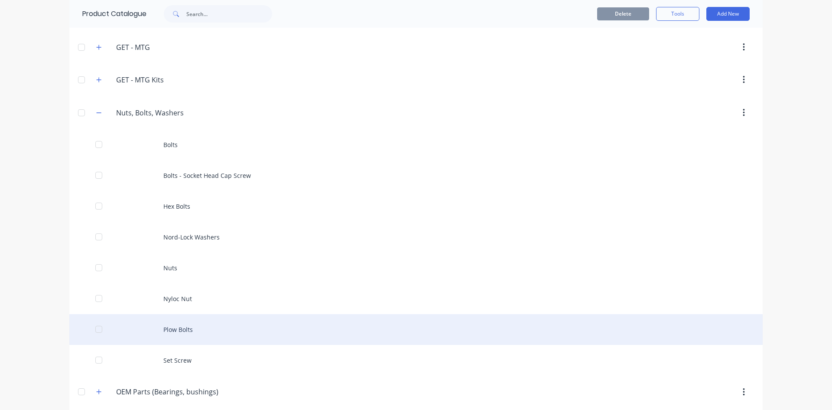
scroll to position [694, 0]
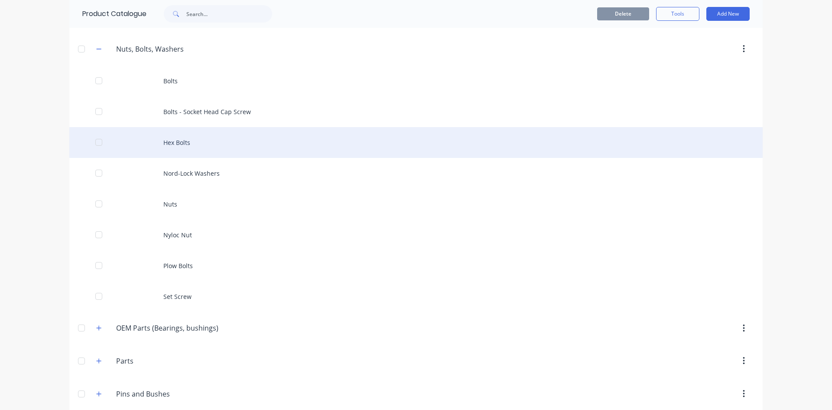
click at [202, 142] on div "Hex Bolts" at bounding box center [416, 142] width 694 height 31
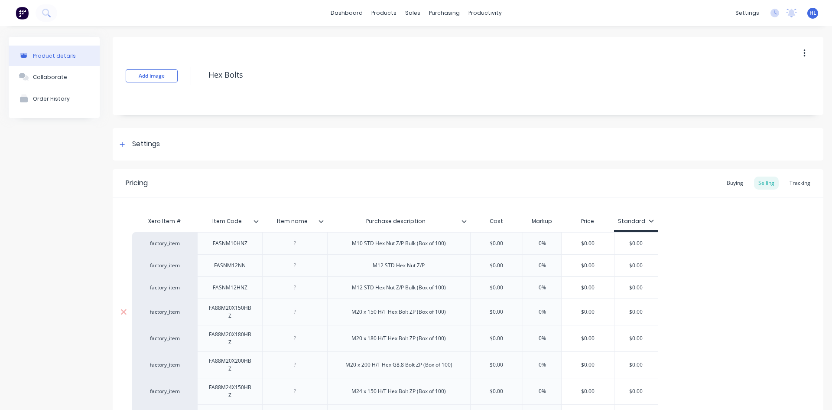
type textarea "x"
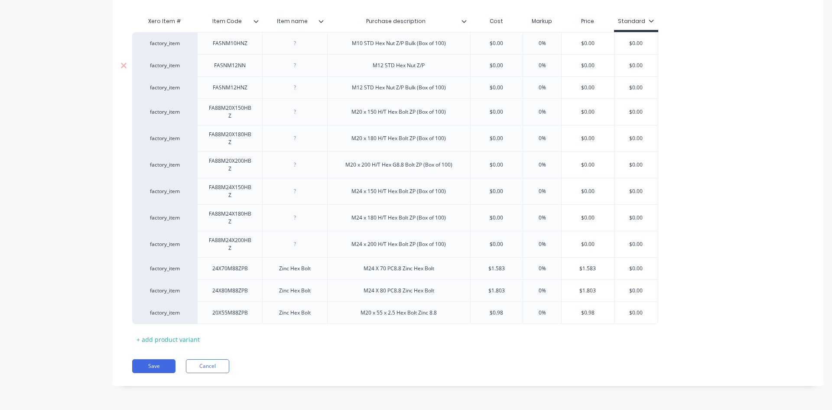
scroll to position [156, 0]
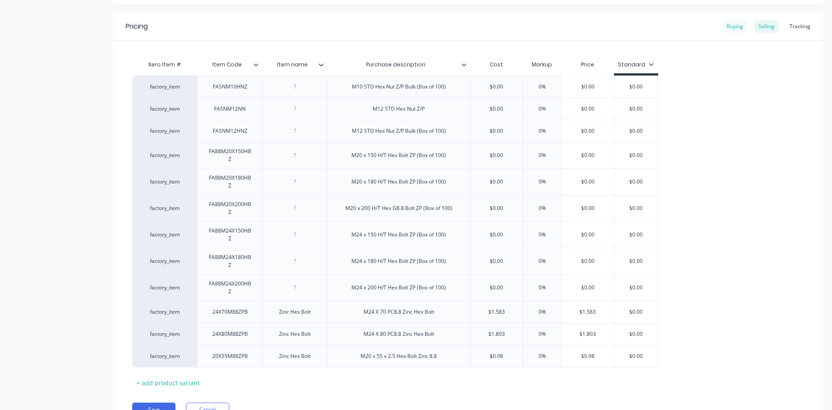
click at [737, 26] on div "Buying" at bounding box center [735, 26] width 25 height 13
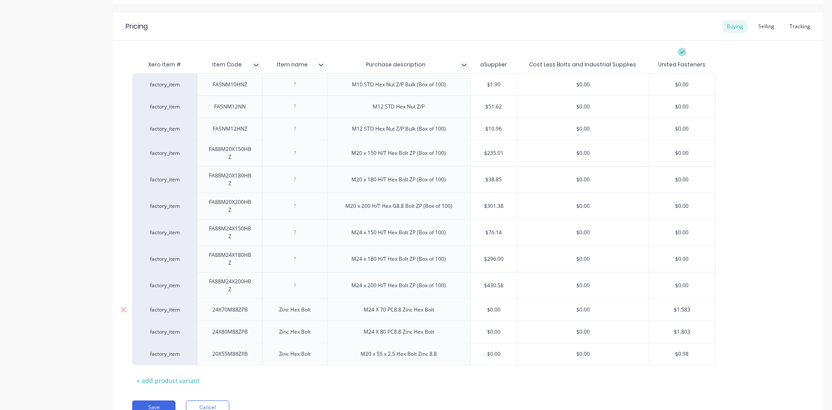
type input "$1.583"
click at [701, 310] on input "$1.583" at bounding box center [682, 310] width 66 height 8
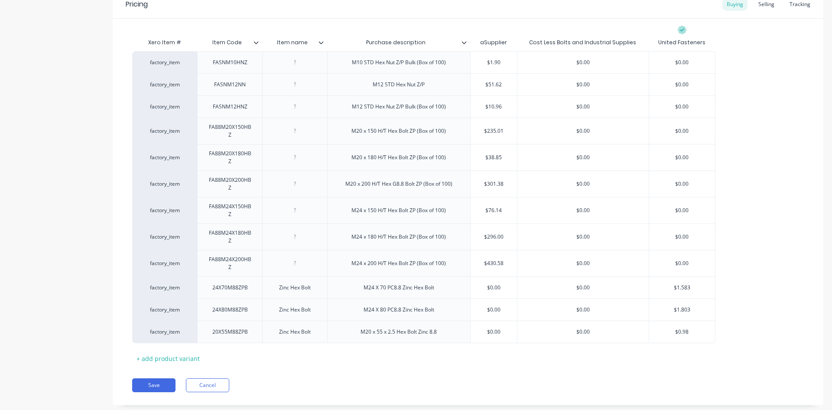
scroll to position [198, 0]
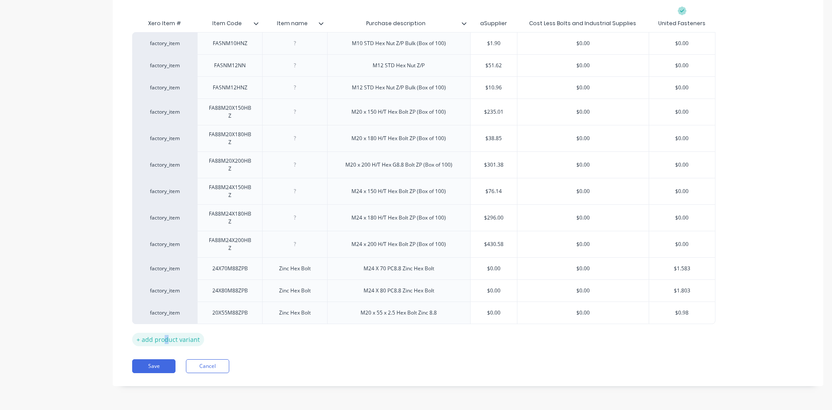
click at [167, 338] on div "+ add product variant" at bounding box center [168, 338] width 72 height 13
type textarea "x"
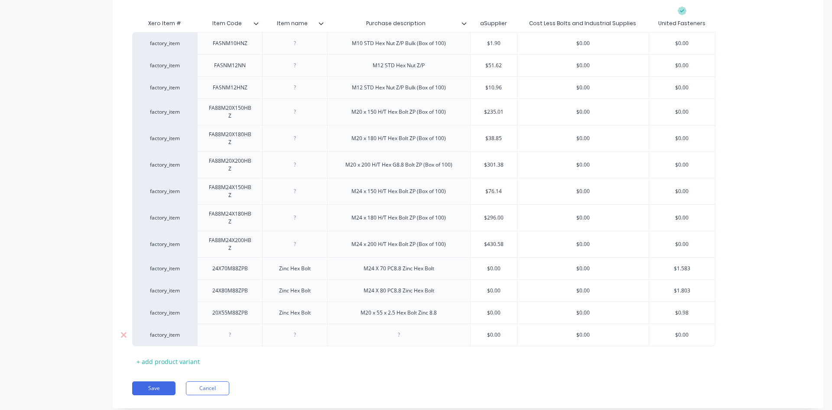
click at [224, 334] on div at bounding box center [230, 334] width 43 height 11
paste div
click at [297, 365] on div "Xero Item # Item Code Item name Purchase description aSupplier Cost Less Bolts …" at bounding box center [468, 191] width 672 height 353
type textarea "x"
click at [427, 342] on div at bounding box center [398, 334] width 143 height 23
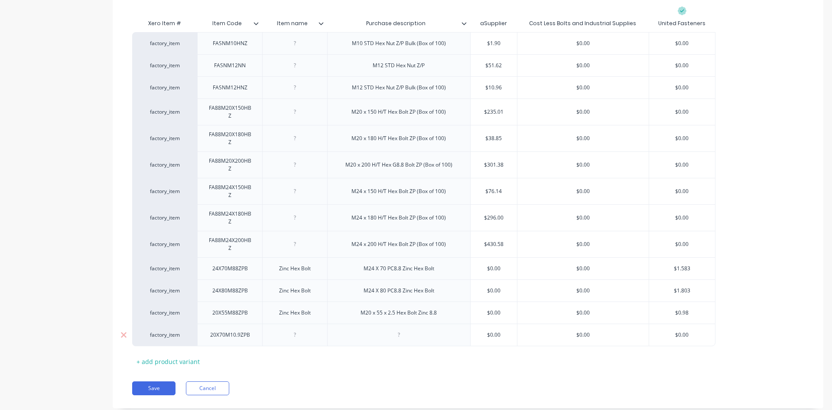
click at [401, 334] on div at bounding box center [398, 334] width 43 height 11
paste div
click at [412, 356] on div "Xero Item # Item Code Item name Purchase description aSupplier Cost Less Bolts …" at bounding box center [468, 191] width 672 height 353
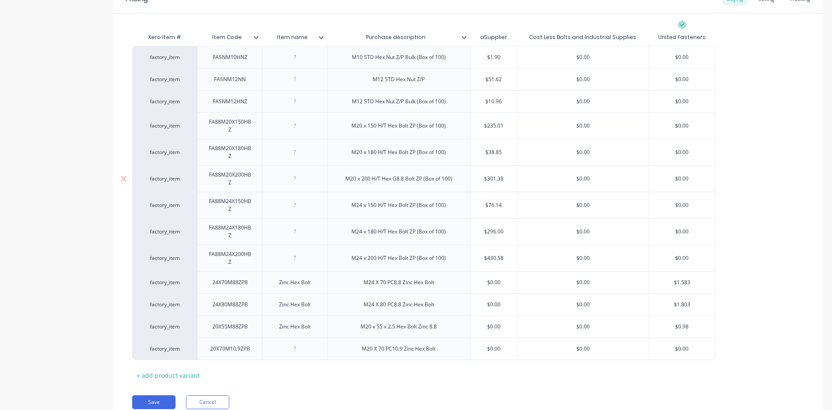
scroll to position [220, 0]
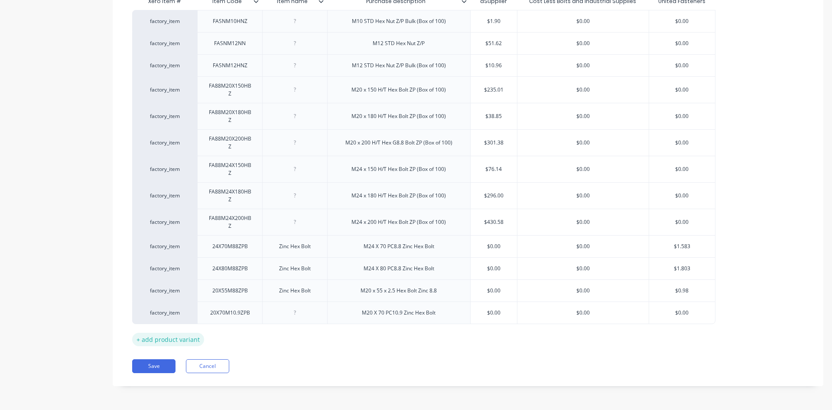
click at [173, 339] on div "+ add product variant" at bounding box center [168, 338] width 72 height 13
type textarea "x"
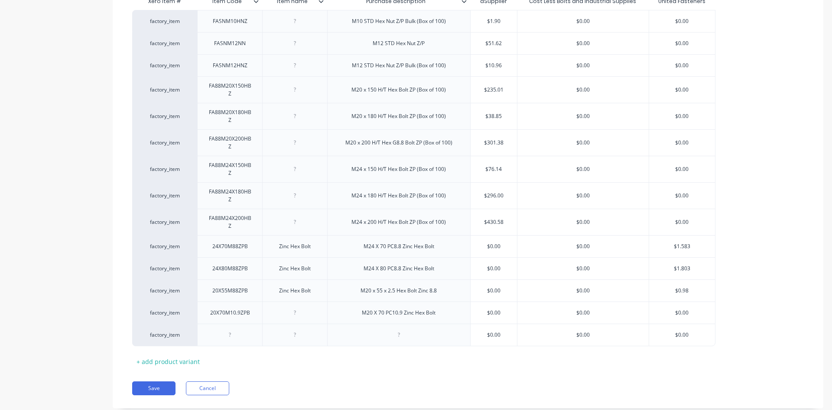
drag, startPoint x: 173, startPoint y: 339, endPoint x: 319, endPoint y: 349, distance: 146.9
click at [226, 335] on div at bounding box center [230, 334] width 43 height 11
paste div
drag, startPoint x: 257, startPoint y: 313, endPoint x: 262, endPoint y: 314, distance: 4.5
click at [258, 313] on div "20X70M10.9ZPB" at bounding box center [229, 312] width 65 height 22
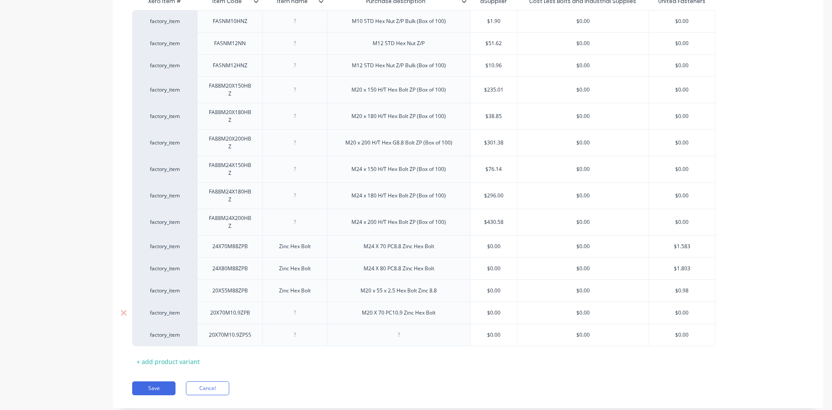
drag, startPoint x: 253, startPoint y: 314, endPoint x: 262, endPoint y: 316, distance: 8.8
click at [254, 315] on div "20X70M10.9ZPB" at bounding box center [230, 312] width 54 height 11
drag, startPoint x: 391, startPoint y: 324, endPoint x: 396, endPoint y: 331, distance: 9.3
click at [391, 324] on div at bounding box center [398, 334] width 143 height 23
type textarea "x"
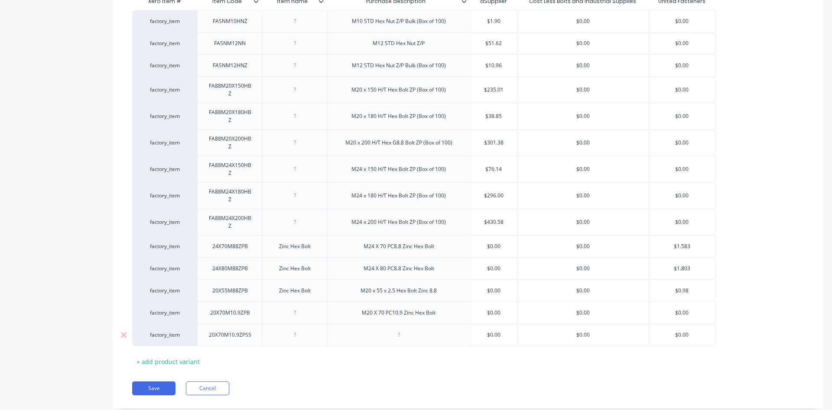
click at [396, 331] on div at bounding box center [398, 334] width 43 height 11
paste div
click at [425, 354] on div "Xero Item # Item Code Item name Purchase description aSupplier Cost Less Bolts …" at bounding box center [468, 180] width 672 height 375
type textarea "x"
type input "$0.00"
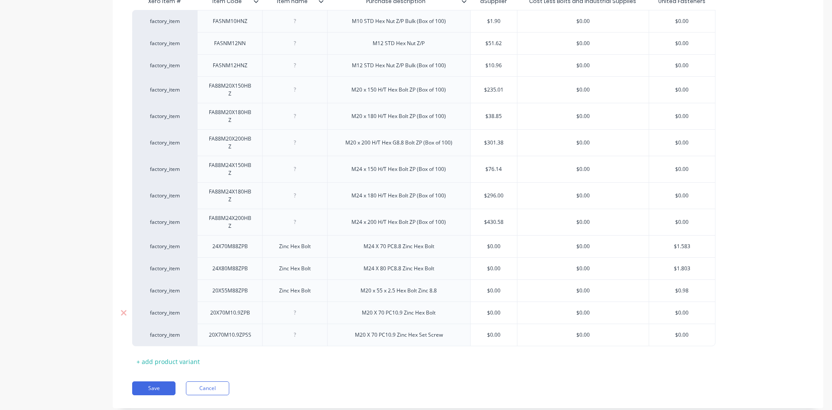
click at [680, 313] on input "$0.00" at bounding box center [682, 313] width 66 height 8
type textarea "x"
type input "$1"
type textarea "x"
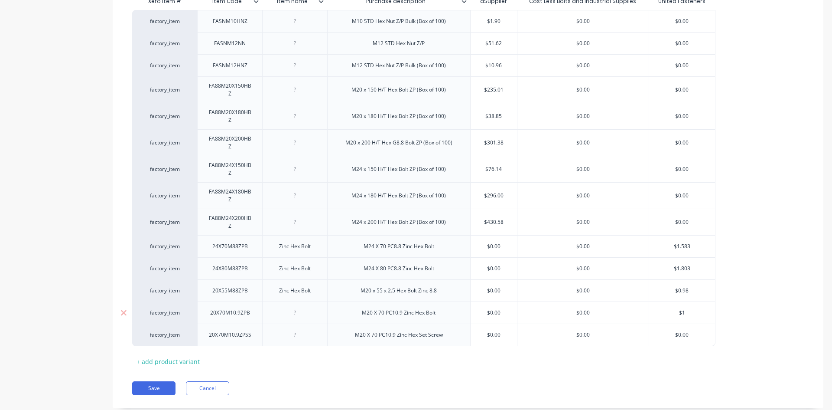
type input "$1."
type textarea "x"
type input "$1.5"
type textarea "x"
type input "$1.59"
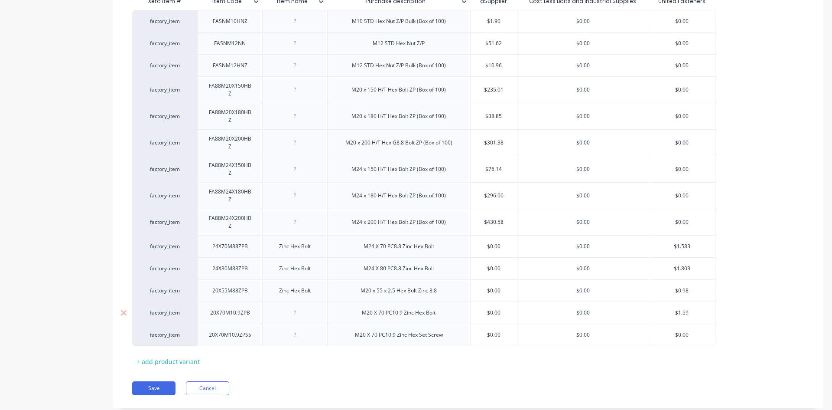
type textarea "x"
type input "$1.596"
type textarea "x"
type input "$1.5963"
click at [737, 303] on div "factory_item FASNM10HNZ M10 STD Hex Nut Z/P Bulk (Box of 100) $1.90 $0.00 $0.00…" at bounding box center [468, 178] width 672 height 336
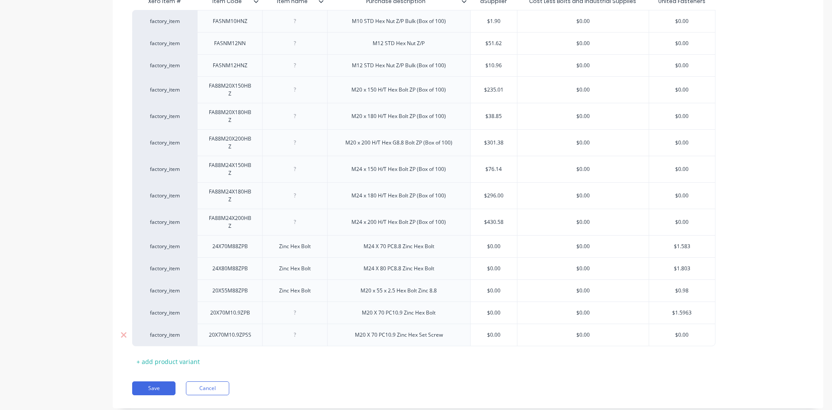
type input "$0.00"
click at [688, 336] on input "$0.00" at bounding box center [682, 335] width 66 height 8
type textarea "x"
type input "$2"
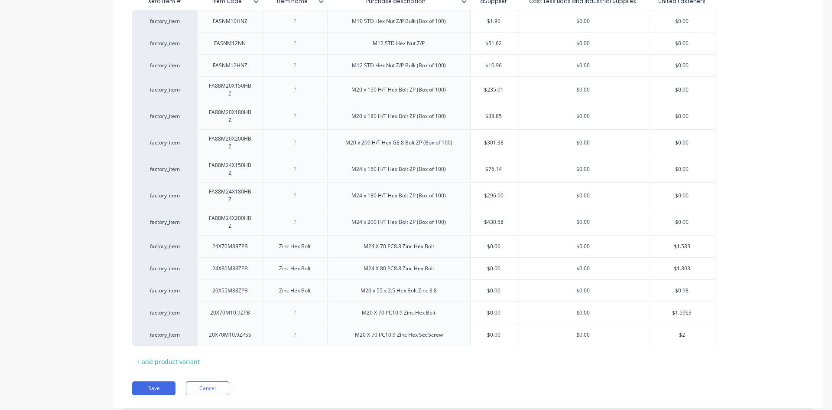
type textarea "x"
type input "$2."
type textarea "x"
type input "$2.1"
type textarea "x"
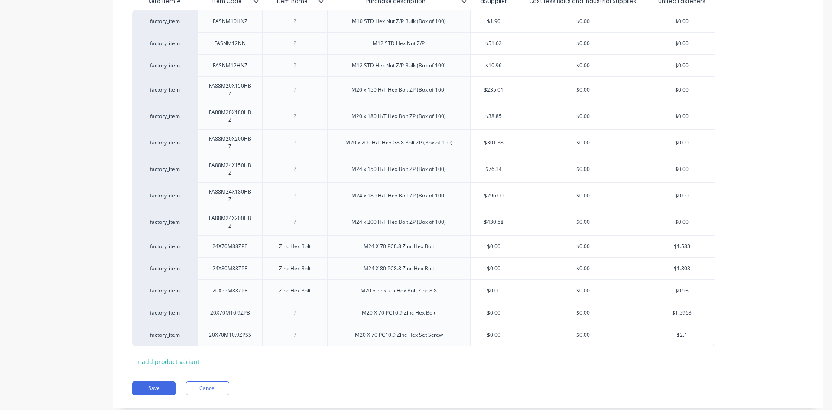
type input "$2.18"
type textarea "x"
type input "$2.185"
type textarea "x"
type input "$2.1857"
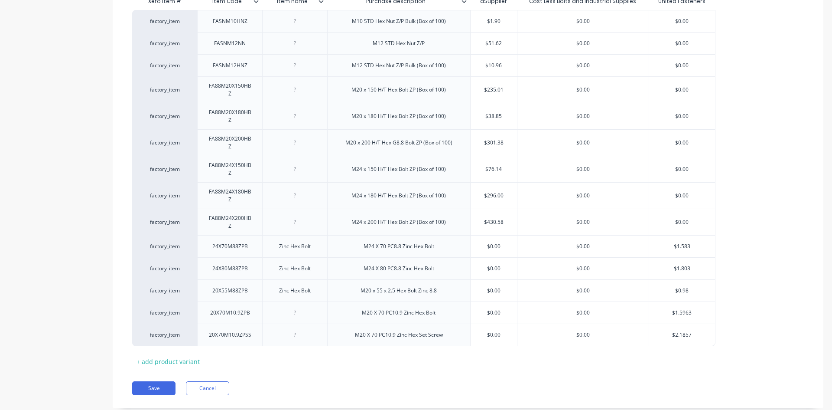
click at [804, 371] on div "Pricing Buying Selling Tracking Xero Item # Item Code Item name Purchase descri…" at bounding box center [468, 178] width 711 height 459
click at [162, 388] on button "Save" at bounding box center [153, 388] width 43 height 14
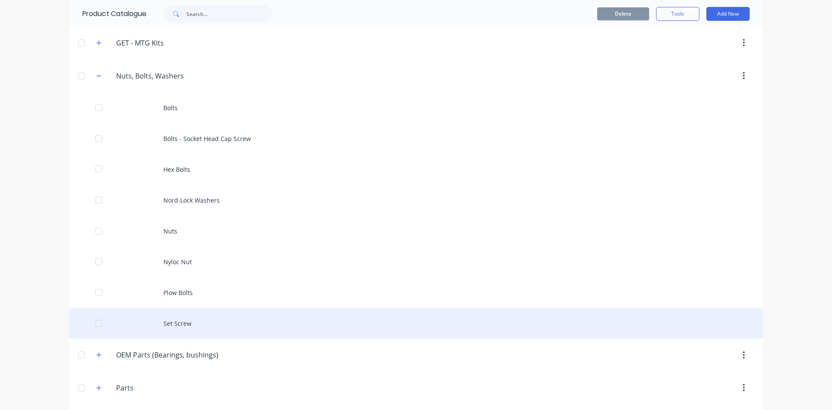
scroll to position [780, 0]
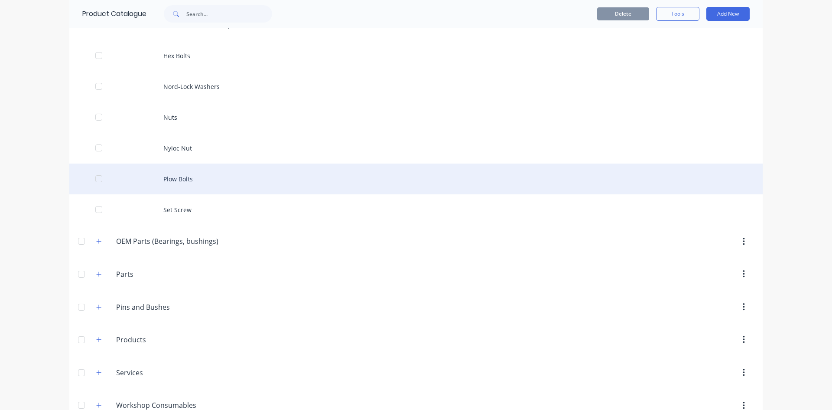
click at [248, 182] on div "Plow Bolts" at bounding box center [416, 178] width 694 height 31
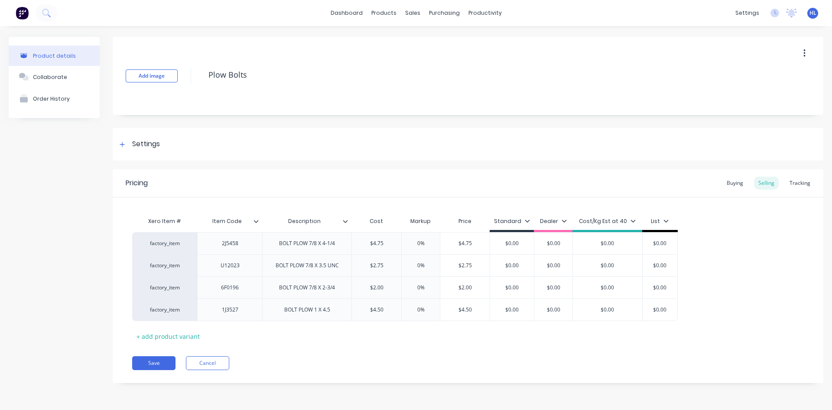
type textarea "x"
click at [146, 141] on div "Settings" at bounding box center [146, 144] width 28 height 11
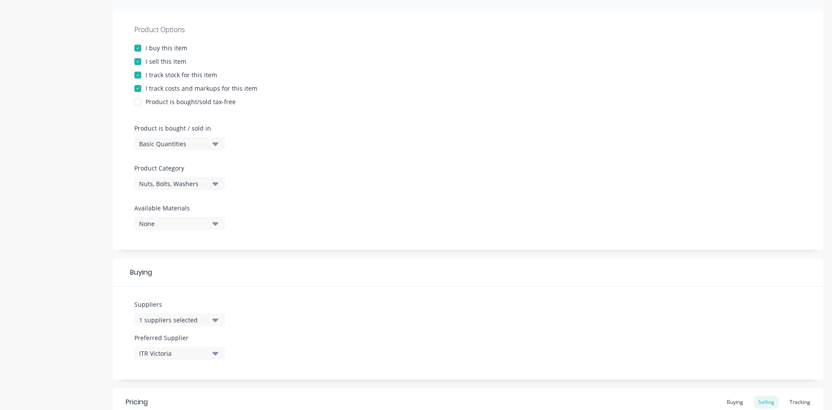
scroll to position [260, 0]
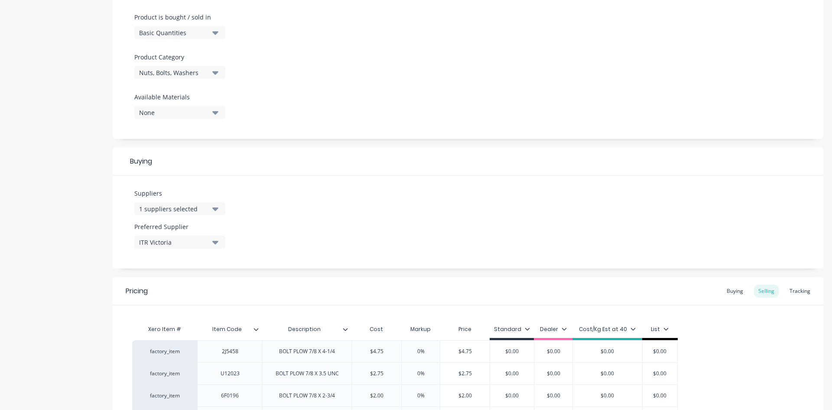
click at [180, 205] on div "1 suppliers selected" at bounding box center [173, 208] width 69 height 9
click at [177, 235] on input "text" at bounding box center [206, 234] width 92 height 17
type input "unit"
click at [179, 252] on div "United Fasteners" at bounding box center [204, 255] width 87 height 9
click at [368, 251] on div "Suppliers 2 suppliers selected unit United Fasteners United Forklift United Too…" at bounding box center [468, 222] width 711 height 93
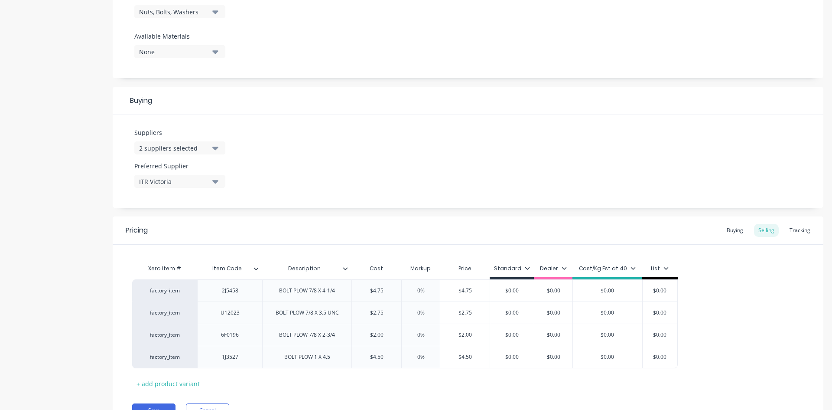
scroll to position [365, 0]
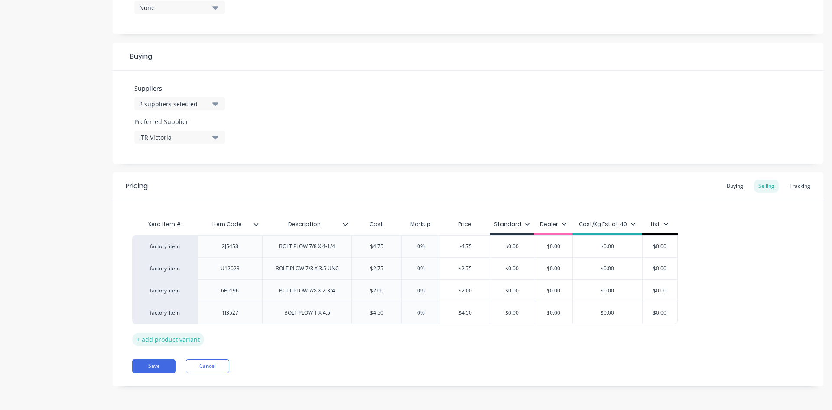
click at [172, 336] on div "+ add product variant" at bounding box center [168, 338] width 72 height 13
type textarea "x"
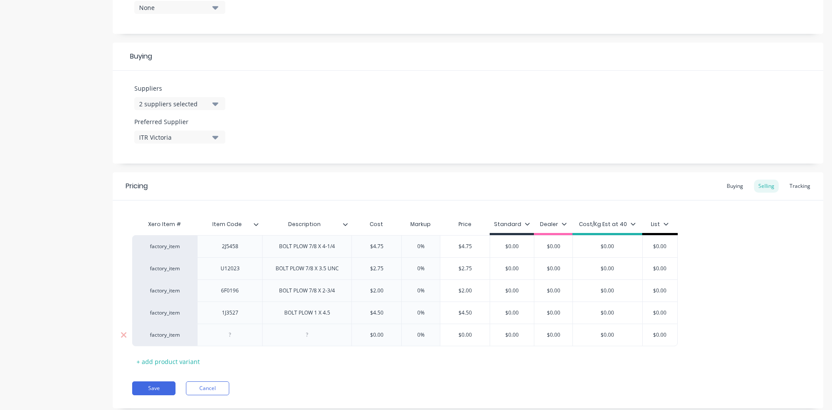
click at [311, 331] on div at bounding box center [307, 334] width 43 height 11
paste div
click at [339, 366] on div "Xero Item # Item Code Description Cost Markup Price Standard Dealer Cost/Kg Est…" at bounding box center [468, 293] width 672 height 157
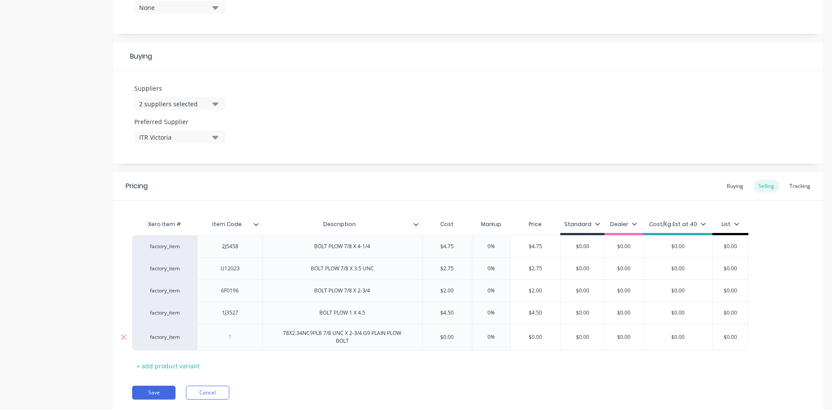
click at [237, 342] on div at bounding box center [230, 336] width 43 height 11
click at [124, 336] on icon at bounding box center [124, 337] width 6 height 6
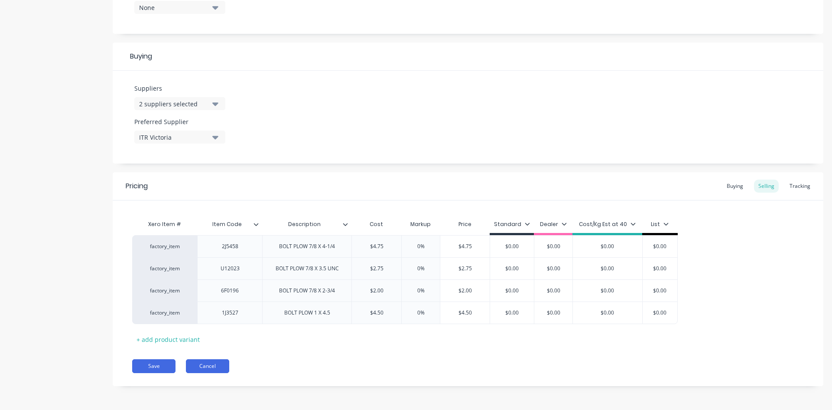
click at [211, 367] on button "Cancel" at bounding box center [207, 366] width 43 height 14
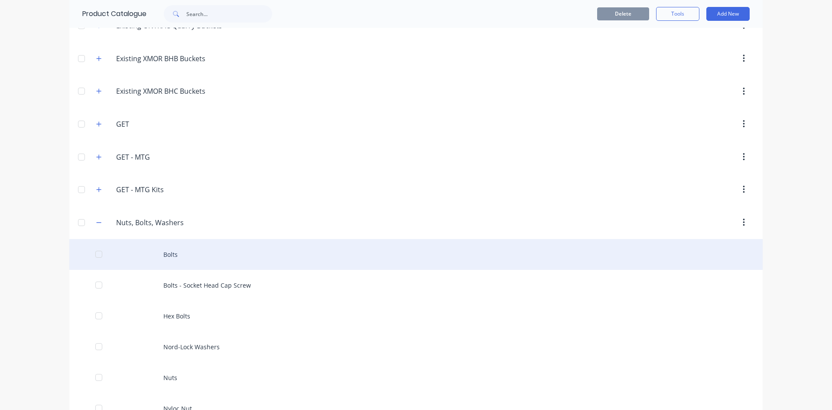
scroll to position [694, 0]
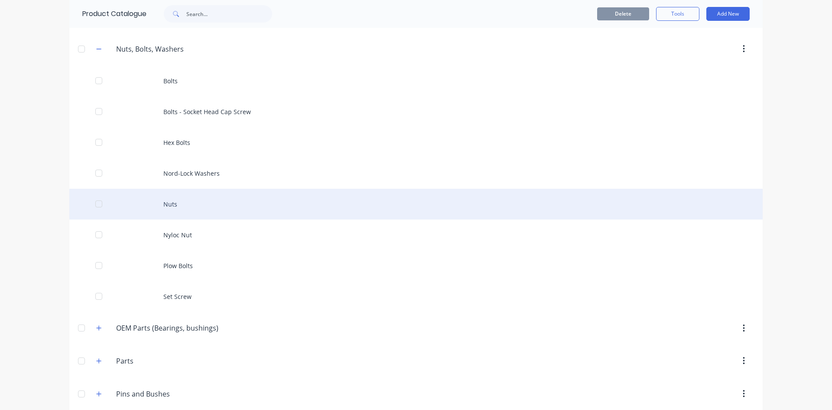
click at [223, 205] on div "Nuts" at bounding box center [416, 204] width 694 height 31
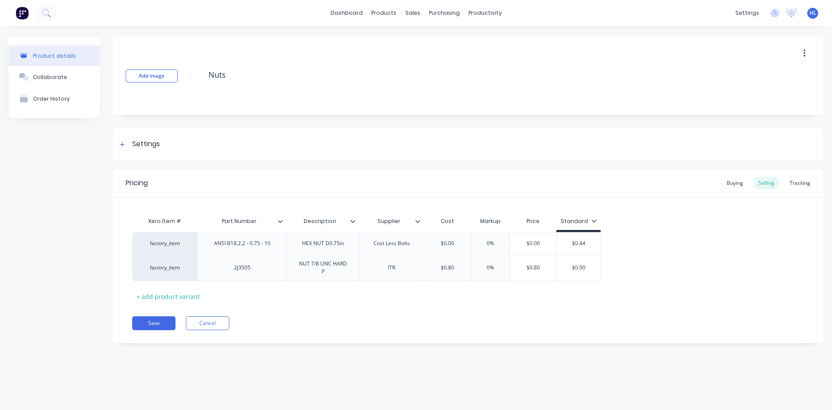
click at [202, 301] on div "Xero Item # Part Number Description Supplier Cost Markup Price Standard factory…" at bounding box center [468, 257] width 672 height 91
click at [189, 298] on div "+ add product variant" at bounding box center [168, 296] width 72 height 13
type textarea "x"
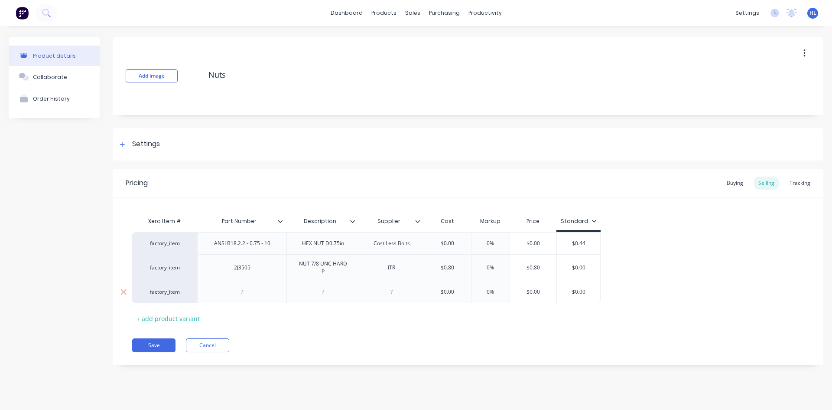
click at [247, 286] on div at bounding box center [242, 291] width 43 height 11
click at [250, 293] on div at bounding box center [242, 291] width 43 height 11
paste div
type textarea "x"
click at [371, 333] on div "Pricing Buying Selling Tracking Xero Item # Part Number Description Supplier Co…" at bounding box center [468, 267] width 711 height 196
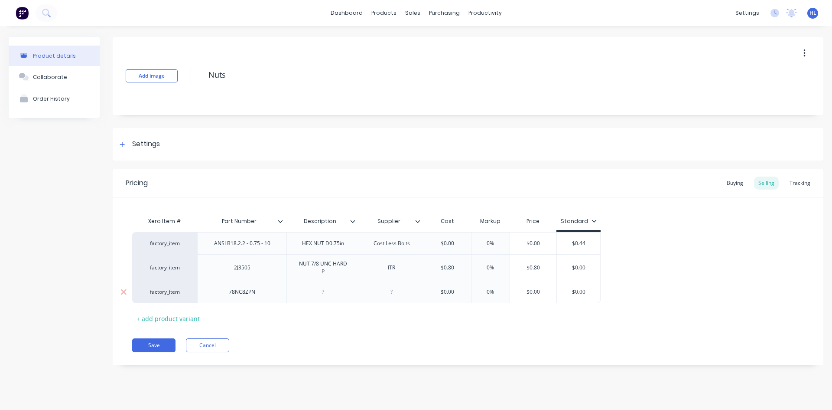
click at [323, 300] on div at bounding box center [323, 291] width 72 height 23
drag, startPoint x: 323, startPoint y: 295, endPoint x: 336, endPoint y: 313, distance: 22.9
click at [323, 294] on div at bounding box center [322, 291] width 43 height 11
paste div
click at [338, 316] on div "Xero Item # Part Number Description Supplier Cost Markup Price Standard factory…" at bounding box center [468, 268] width 672 height 113
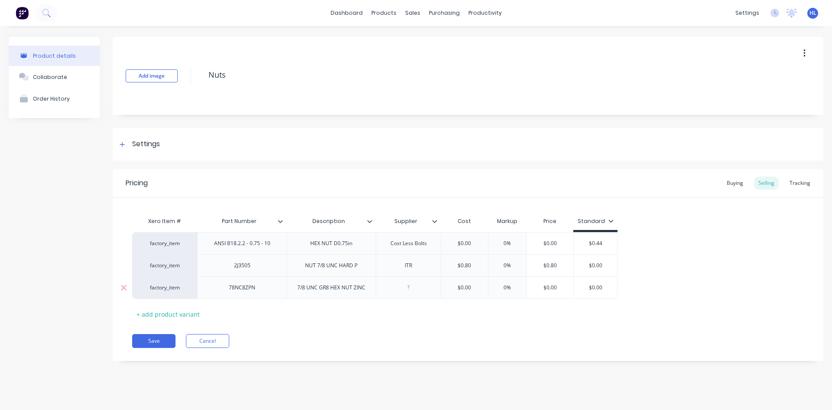
click at [414, 288] on div at bounding box center [408, 287] width 43 height 11
type textarea "x"
click at [149, 143] on div "Settings" at bounding box center [146, 144] width 28 height 11
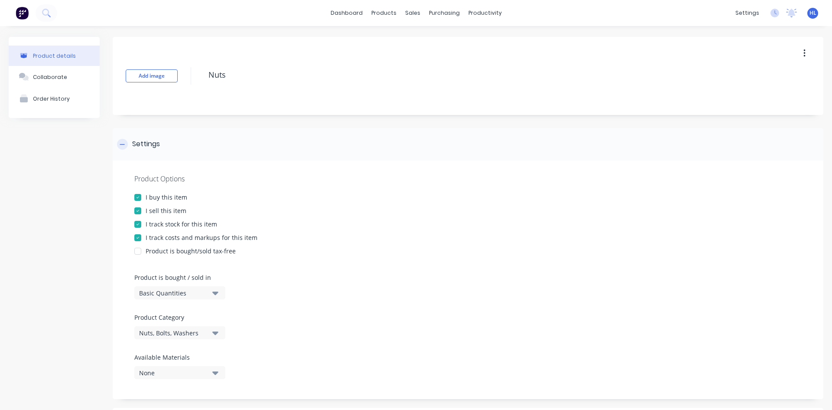
click at [143, 151] on div "Settings" at bounding box center [468, 144] width 711 height 33
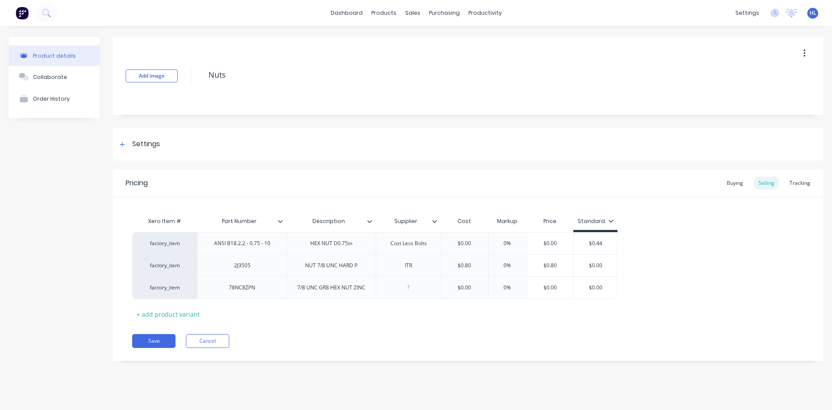
type input "Supplier"
click at [431, 223] on input "Supplier" at bounding box center [406, 221] width 60 height 8
click at [443, 220] on div "Cost" at bounding box center [464, 220] width 47 height 17
click at [433, 221] on icon at bounding box center [434, 220] width 5 height 5
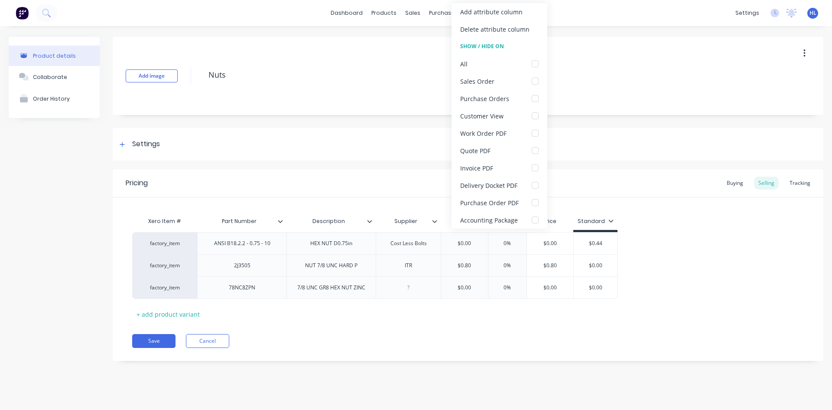
click at [433, 221] on icon at bounding box center [434, 220] width 5 height 5
type textarea "x"
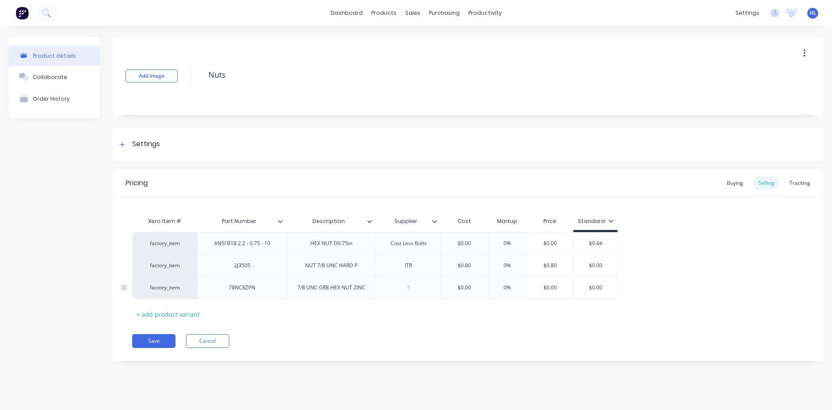
click at [417, 290] on div at bounding box center [408, 287] width 43 height 11
type textarea "x"
click at [501, 311] on div "Xero Item # Part Number Description Supplier Cost Markup Price Standard factory…" at bounding box center [468, 266] width 672 height 108
click at [799, 185] on div "Tracking" at bounding box center [800, 182] width 29 height 13
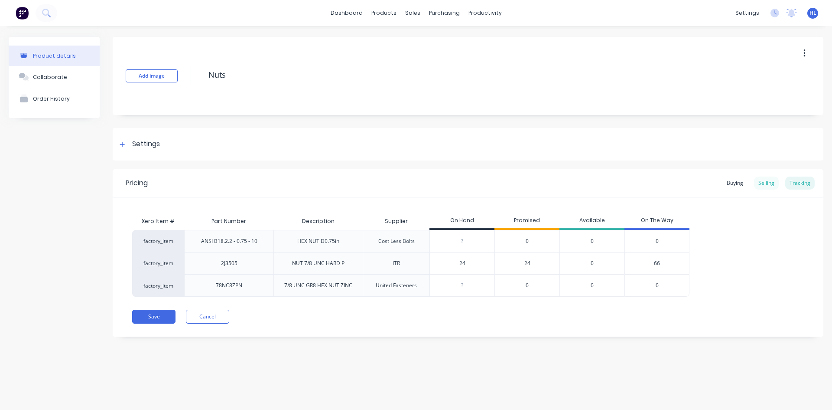
click at [762, 186] on div "Selling" at bounding box center [766, 182] width 25 height 13
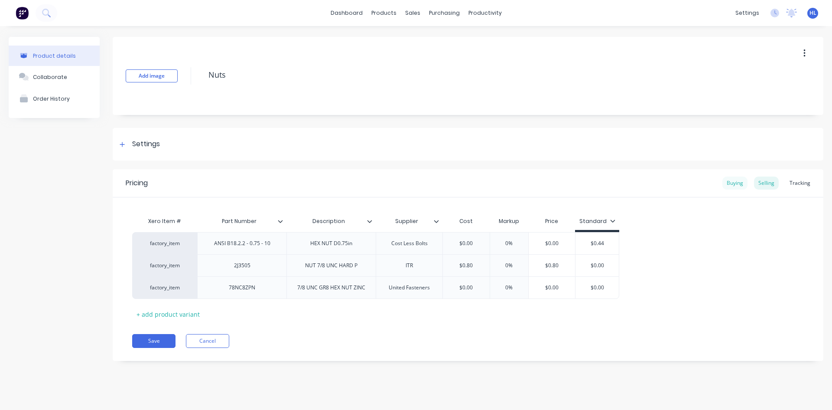
click at [737, 184] on div "Buying" at bounding box center [735, 182] width 25 height 13
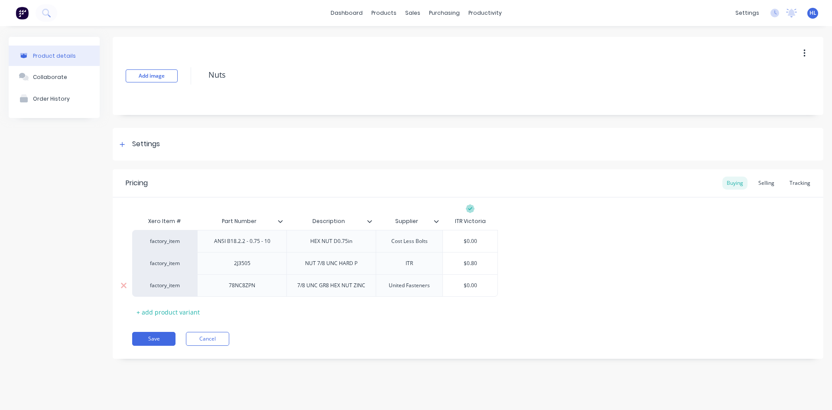
click at [480, 290] on div "$0.00" at bounding box center [470, 285] width 55 height 22
type input "$0.00"
click at [480, 290] on div "$0.00" at bounding box center [470, 285] width 55 height 22
click at [471, 285] on input "$0.00" at bounding box center [470, 285] width 55 height 8
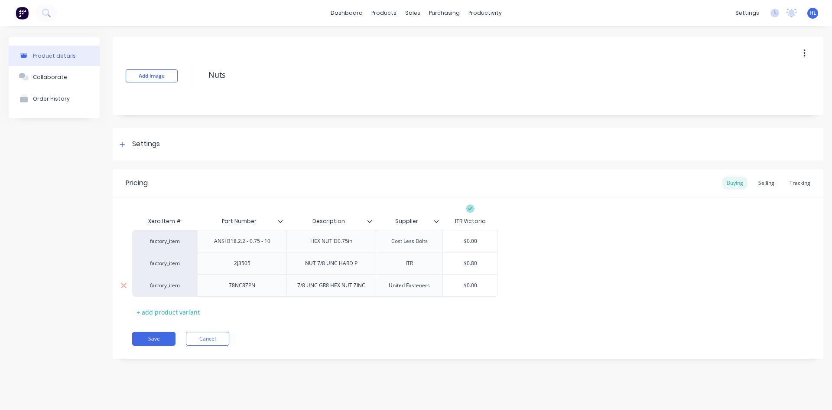
type textarea "x"
type input "$."
type textarea "x"
type input "$.4"
type textarea "x"
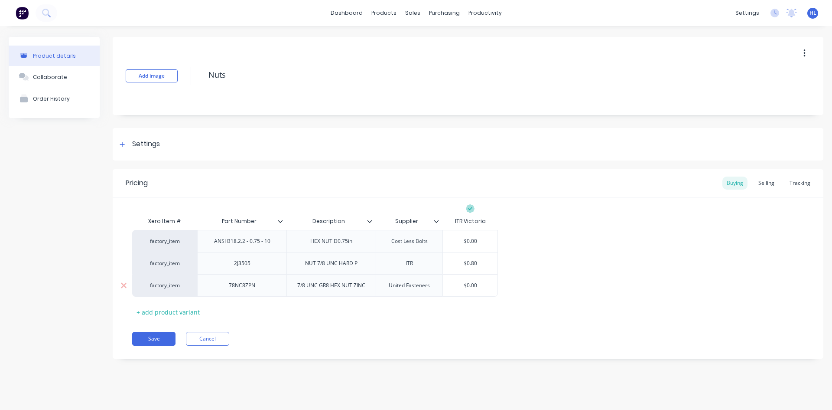
type input "$.42"
type textarea "x"
type input "$.428"
type textarea "x"
click at [474, 289] on input "$.4286" at bounding box center [470, 285] width 55 height 8
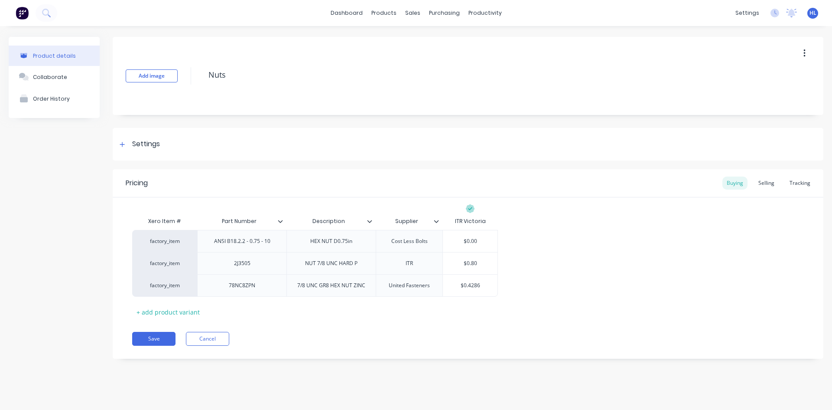
click at [510, 288] on div "factory_item ANSI B18.2.2 - 0.75 - 10 HEX NUT D0.75in Cost Less Bolts $0.00 fac…" at bounding box center [468, 263] width 672 height 67
type input "$0.4286"
drag, startPoint x: 477, startPoint y: 287, endPoint x: 472, endPoint y: 287, distance: 5.2
click at [472, 287] on input "$0.4286" at bounding box center [470, 285] width 55 height 8
drag, startPoint x: 479, startPoint y: 288, endPoint x: 462, endPoint y: 290, distance: 17.9
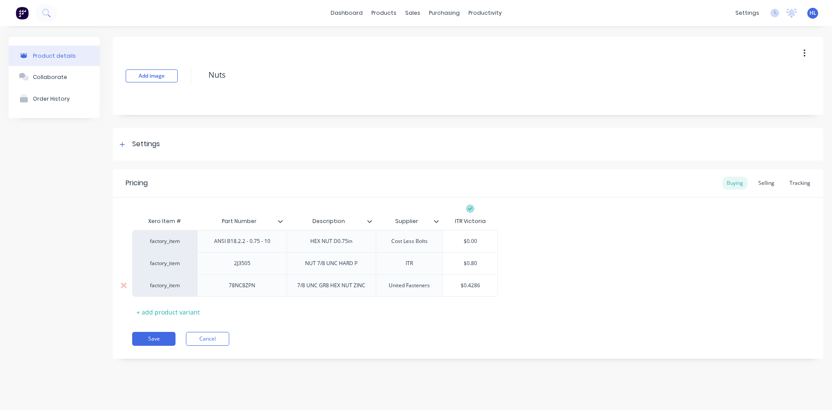
click at [460, 290] on div "$0.4286 $0.4286" at bounding box center [470, 285] width 55 height 22
click at [766, 186] on div "Selling" at bounding box center [766, 182] width 25 height 13
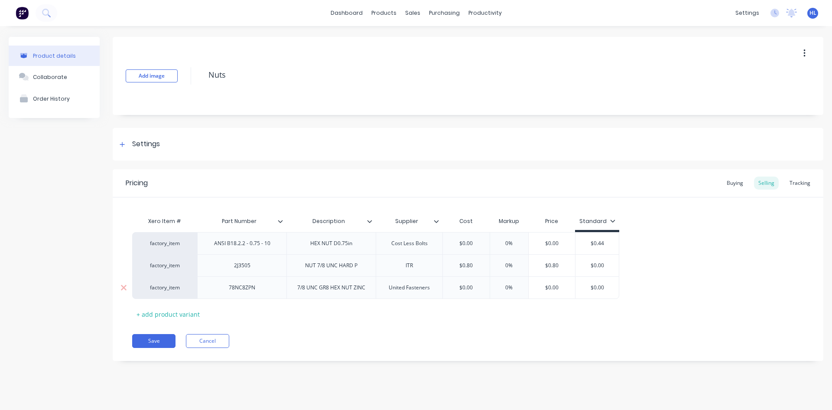
type input "$0.00"
click at [467, 288] on input "$0.00" at bounding box center [466, 288] width 47 height 8
paste input "$0.4286"
type textarea "x"
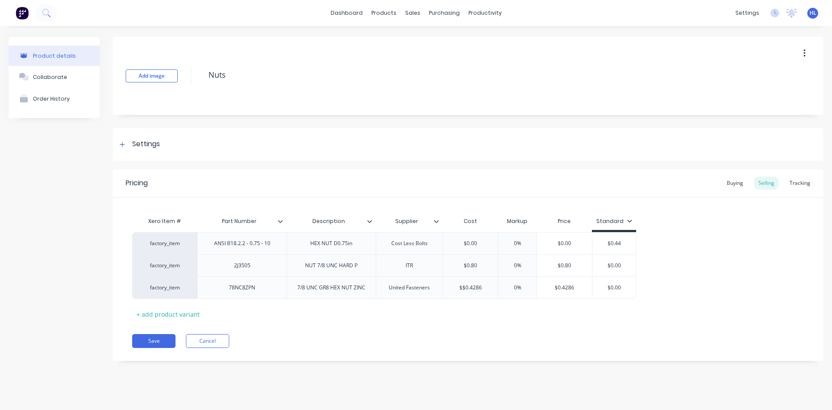
type input "$$0.4286"
click at [508, 319] on div "Xero Item # Part Number Description Supplier Cost Markup Price Standard factory…" at bounding box center [468, 266] width 672 height 108
drag, startPoint x: 732, startPoint y: 183, endPoint x: 747, endPoint y: 184, distance: 15.2
click at [733, 183] on div "Buying" at bounding box center [735, 182] width 25 height 13
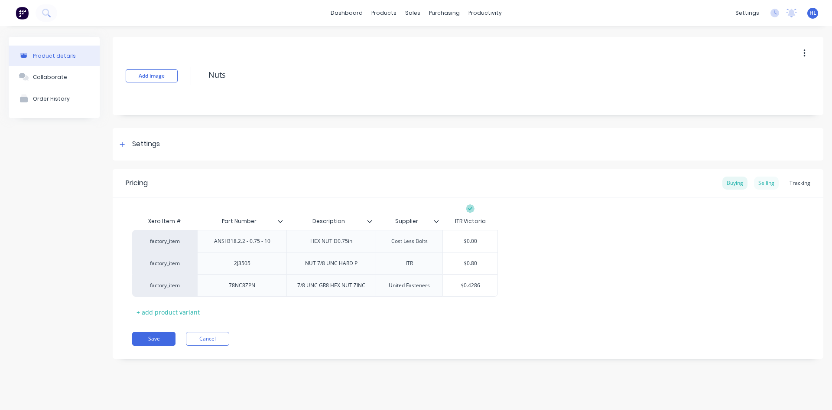
click at [763, 182] on div "Selling" at bounding box center [766, 182] width 25 height 13
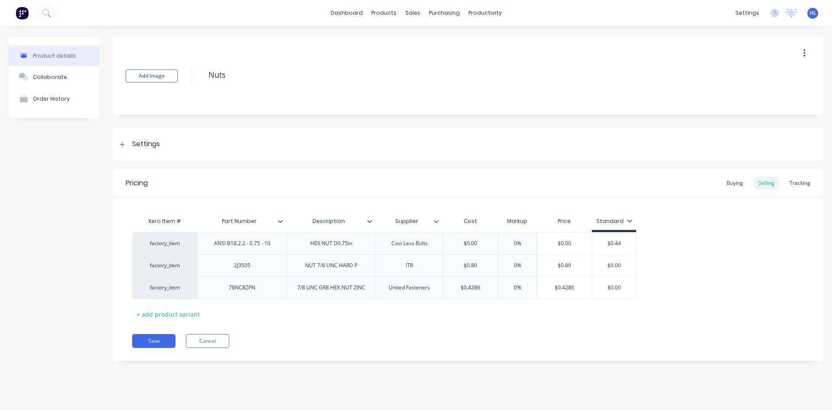
click at [714, 282] on div "factory_item ANSI B18.2.2 - 0.75 - 10 HEX NUT D0.75in Cost Less Bolts $0.00 0% …" at bounding box center [468, 265] width 672 height 67
click at [171, 343] on button "Save" at bounding box center [153, 341] width 43 height 14
type textarea "x"
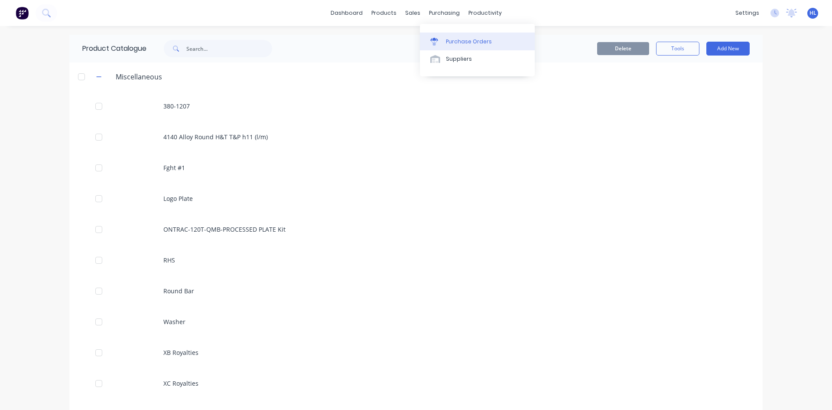
click at [464, 45] on div "Purchase Orders" at bounding box center [469, 42] width 46 height 8
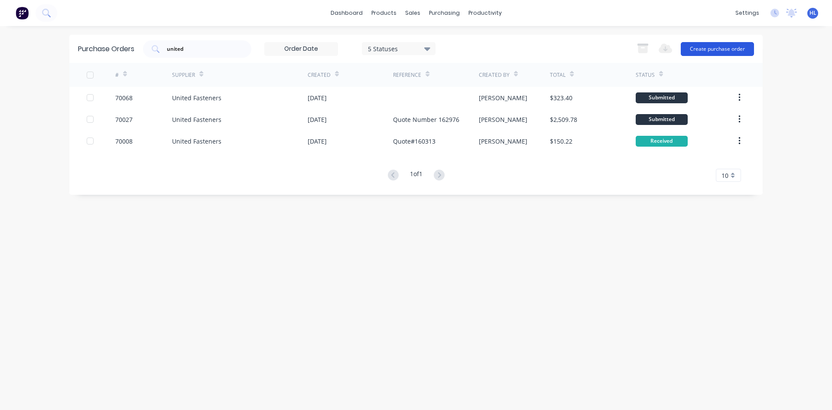
click at [725, 48] on button "Create purchase order" at bounding box center [717, 49] width 73 height 14
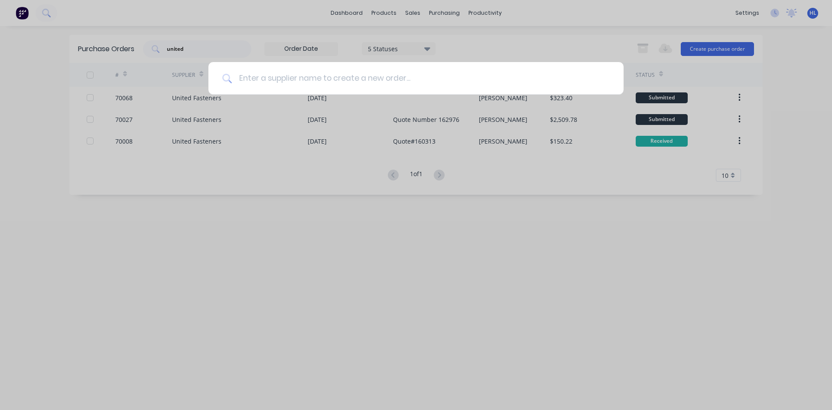
click at [339, 77] on input at bounding box center [421, 78] width 378 height 33
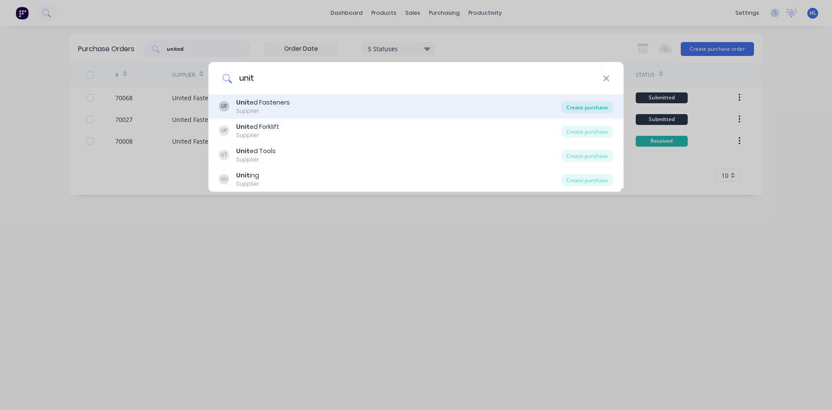
type input "unit"
click at [593, 108] on div "Create purchase" at bounding box center [587, 107] width 52 height 12
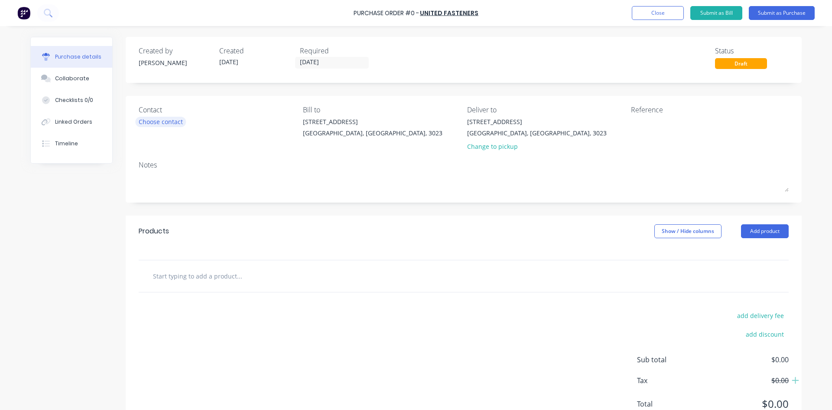
click at [155, 120] on div "Choose contact" at bounding box center [161, 121] width 44 height 9
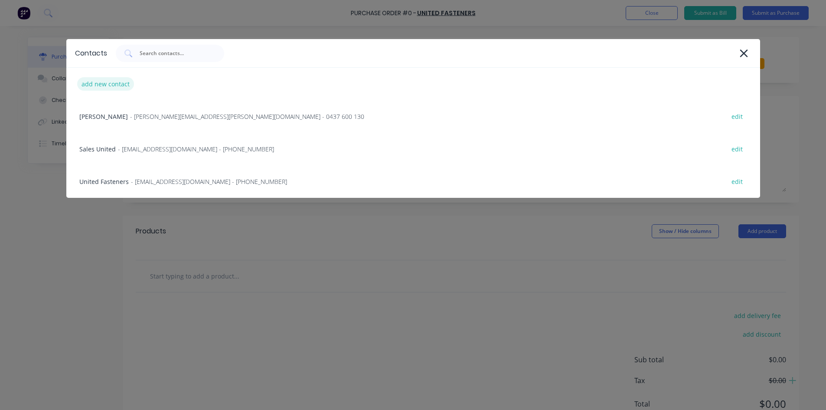
click at [108, 88] on div "add new contact" at bounding box center [105, 83] width 57 height 13
select select "AU"
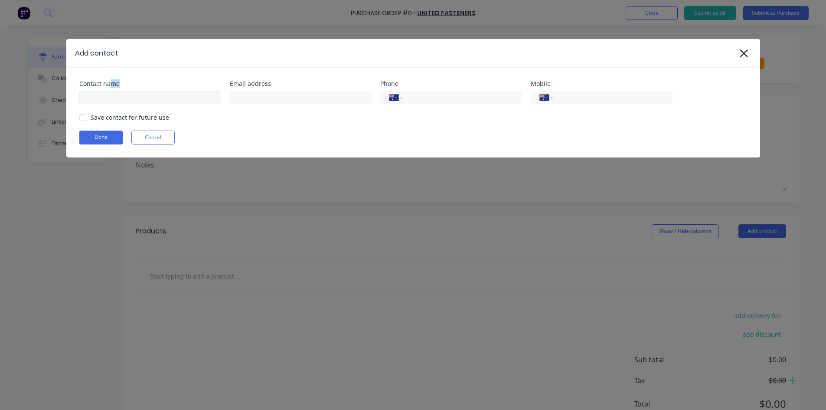
drag, startPoint x: 109, startPoint y: 87, endPoint x: 111, endPoint y: 97, distance: 9.9
click at [109, 88] on div "Contact name" at bounding box center [150, 92] width 142 height 23
click at [112, 98] on input at bounding box center [150, 97] width 142 height 13
click at [324, 104] on div "Contact name Email address Phone International [GEOGRAPHIC_DATA] [GEOGRAPHIC_DA…" at bounding box center [413, 113] width 694 height 90
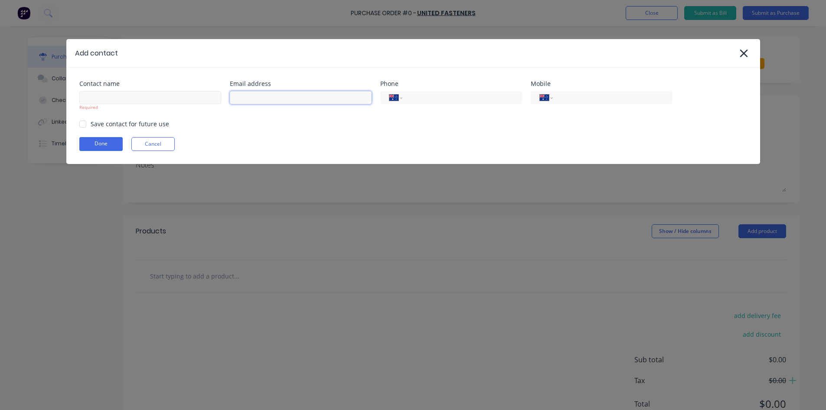
drag, startPoint x: 326, startPoint y: 101, endPoint x: 186, endPoint y: 96, distance: 140.1
click at [325, 101] on input at bounding box center [301, 97] width 142 height 13
paste input "[EMAIL_ADDRESS][DOMAIN_NAME]"
type input "[EMAIL_ADDRESS][DOMAIN_NAME]"
click at [132, 90] on div "Required" at bounding box center [150, 100] width 142 height 22
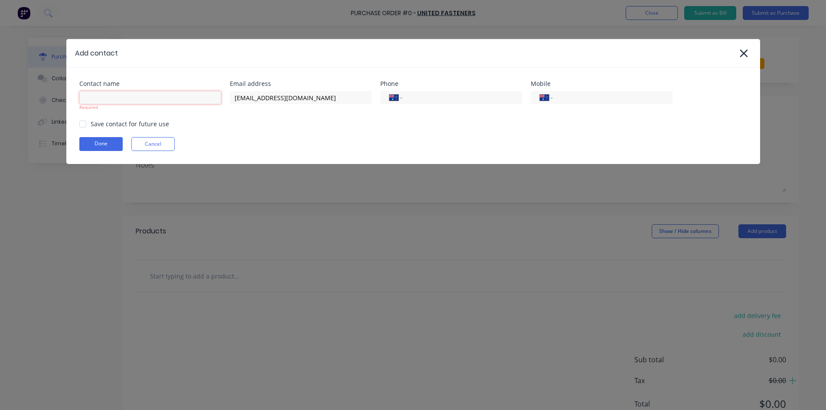
click at [133, 95] on input at bounding box center [150, 97] width 142 height 13
type input "[PERSON_NAME]"
click at [145, 115] on div "Contact name [PERSON_NAME] Required Email address [EMAIL_ADDRESS][DOMAIN_NAME] …" at bounding box center [413, 116] width 694 height 96
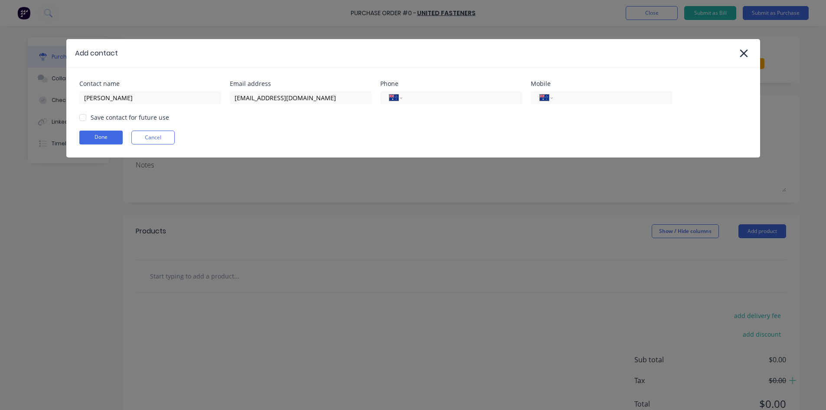
click at [329, 123] on div "Contact name [PERSON_NAME] Email address [EMAIL_ADDRESS][DOMAIN_NAME] Phone Int…" at bounding box center [413, 113] width 694 height 90
click at [492, 102] on input "tel" at bounding box center [460, 98] width 104 height 10
paste input "[PHONE_NUMBER]"
type input "[PHONE_NUMBER]"
click at [396, 121] on div "Save contact for future use" at bounding box center [413, 117] width 668 height 9
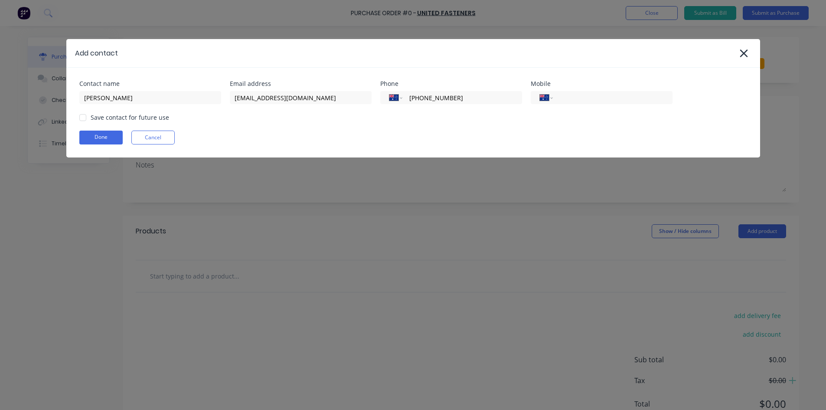
click at [375, 135] on div "Done Cancel" at bounding box center [413, 137] width 668 height 14
click at [79, 117] on div at bounding box center [82, 117] width 17 height 17
click at [97, 137] on button "Done" at bounding box center [100, 137] width 43 height 14
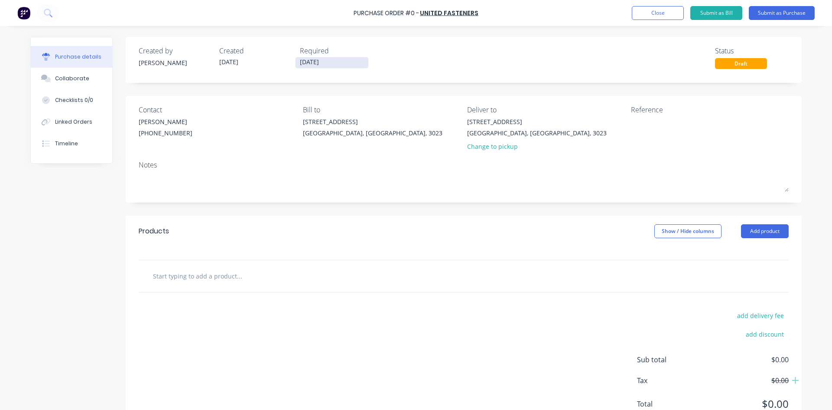
click at [306, 62] on input "[DATE]" at bounding box center [332, 62] width 73 height 11
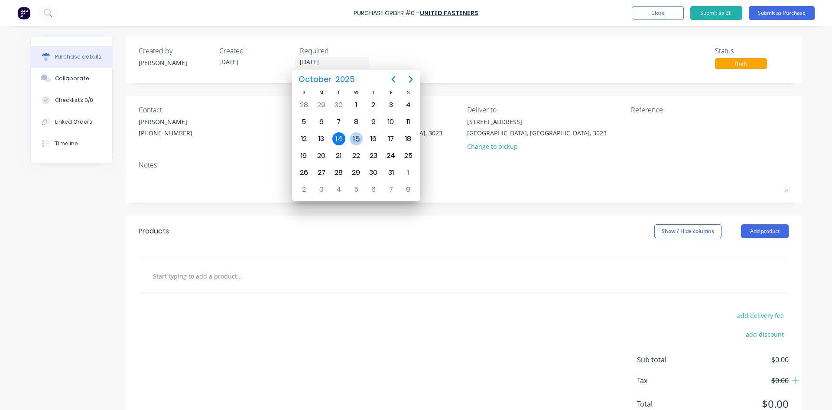
click at [357, 144] on div "15" at bounding box center [356, 138] width 13 height 13
type input "[DATE]"
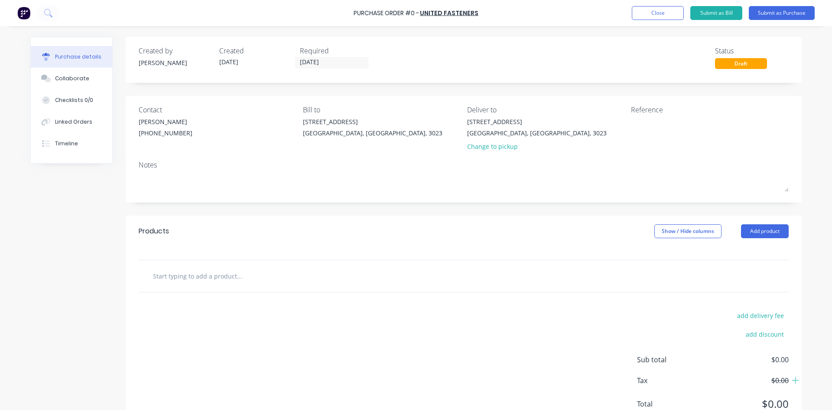
click at [419, 237] on div "Products Show / Hide columns Add product" at bounding box center [464, 230] width 676 height 31
click at [311, 282] on input "text" at bounding box center [239, 275] width 173 height 17
click at [745, 237] on button "Add product" at bounding box center [765, 231] width 48 height 14
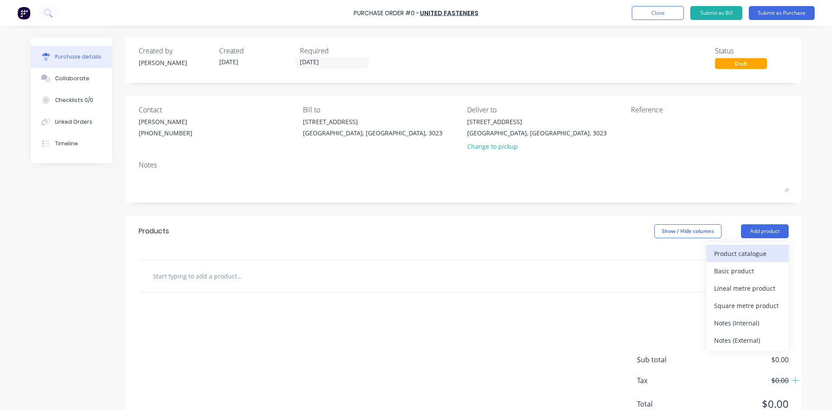
click at [738, 256] on div "Product catalogue" at bounding box center [747, 253] width 67 height 13
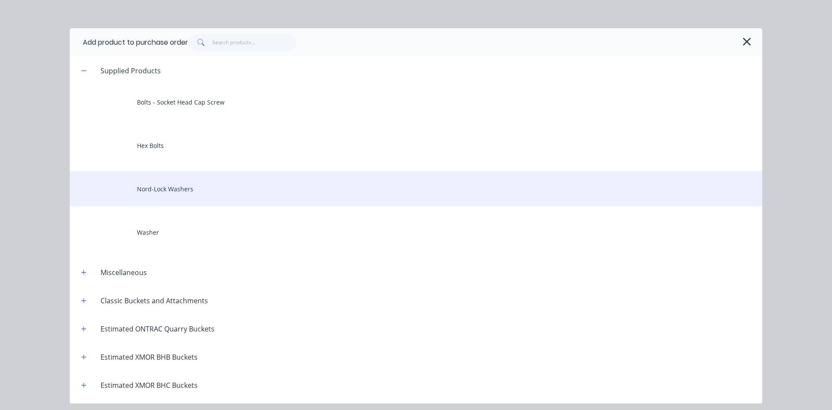
click at [190, 195] on div "Nord-Lock Washers" at bounding box center [416, 188] width 693 height 35
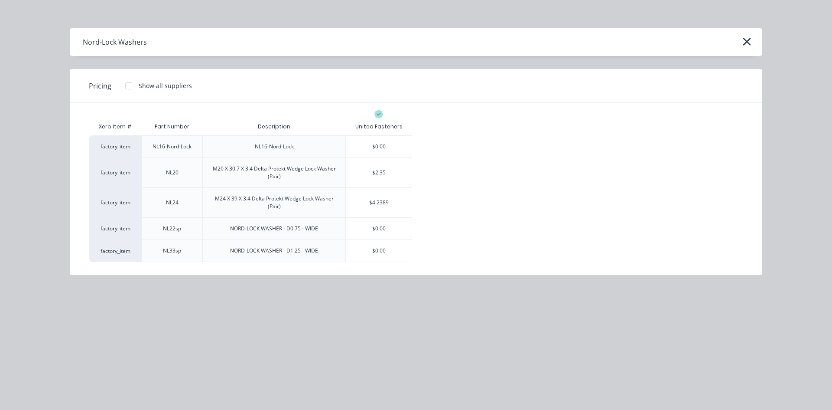
click at [415, 175] on div "factory_item NL16-Nord-Lock NL16-Nord-Lock $0.00 factory_item NL20 M20 X 30.7 X…" at bounding box center [416, 198] width 654 height 127
click at [407, 176] on div "$2.35" at bounding box center [379, 172] width 66 height 29
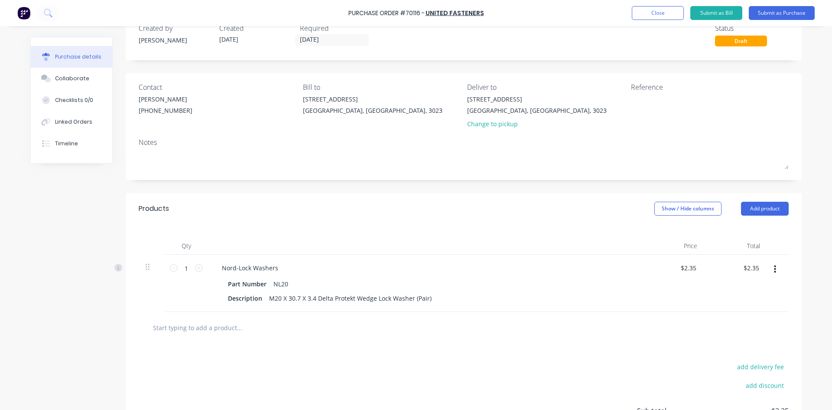
scroll to position [43, 0]
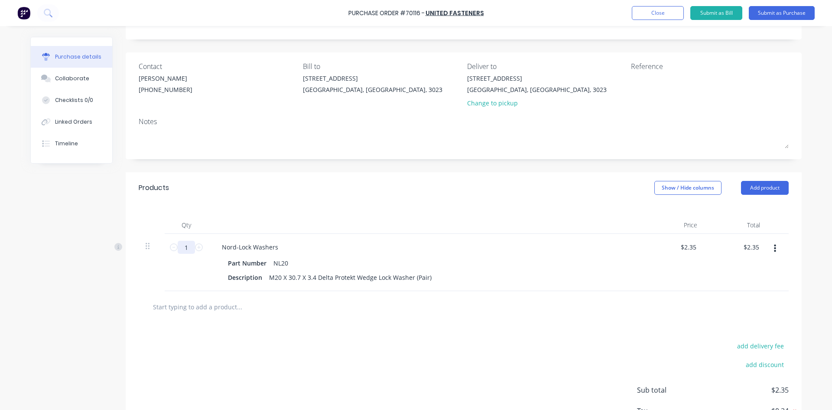
drag, startPoint x: 192, startPoint y: 250, endPoint x: 140, endPoint y: 254, distance: 51.4
click at [140, 254] on div "1 1 Nord-Lock Washers Part Number NL20 Description M20 X 30.7 X 3.4 Delta Prote…" at bounding box center [464, 262] width 650 height 57
type input "2"
type input "$4.70"
type input "20"
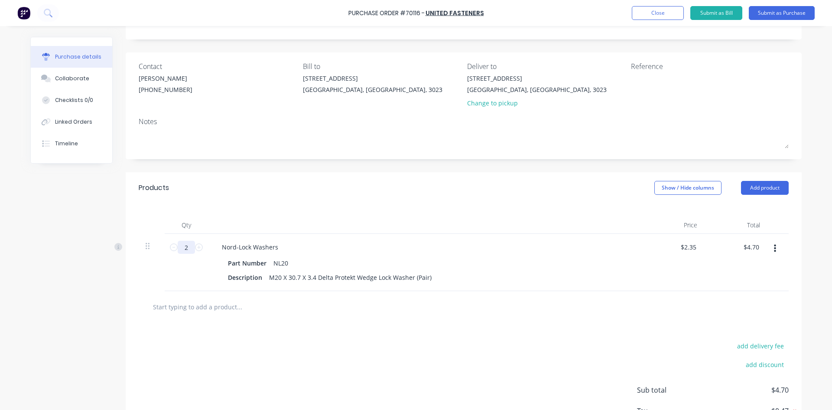
type input "$47.00"
type input "200"
type input "$470.00"
type input "200"
click at [370, 192] on div "Products Show / Hide columns Add product" at bounding box center [464, 187] width 676 height 31
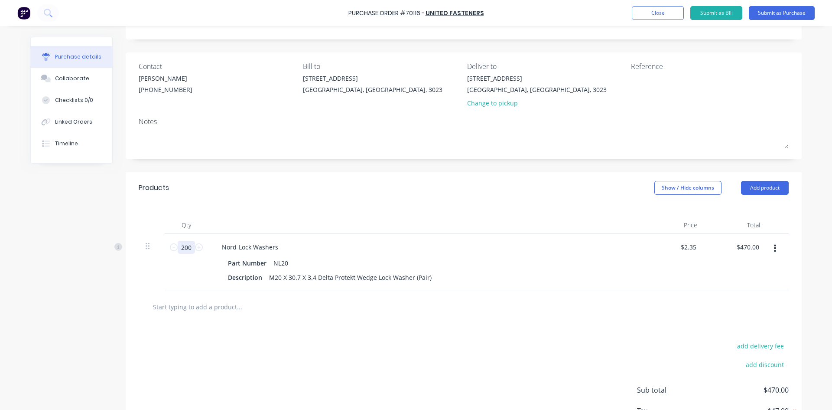
click at [179, 249] on input "200" at bounding box center [186, 247] width 17 height 13
click at [262, 186] on div "Products Show / Hide columns Add product" at bounding box center [464, 187] width 676 height 31
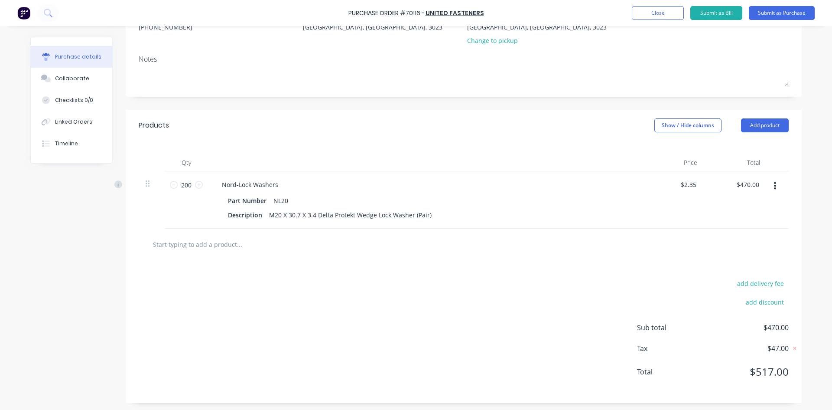
scroll to position [108, 0]
click at [260, 247] on input "text" at bounding box center [239, 242] width 173 height 17
click at [761, 129] on button "Add product" at bounding box center [765, 124] width 48 height 14
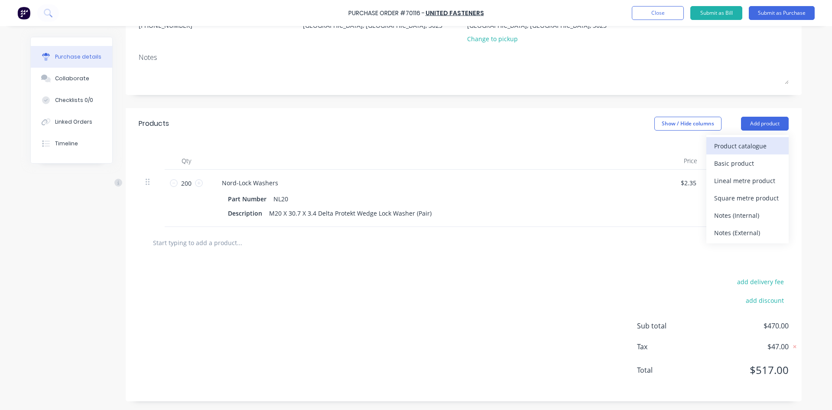
click at [746, 144] on div "Product catalogue" at bounding box center [747, 146] width 67 height 13
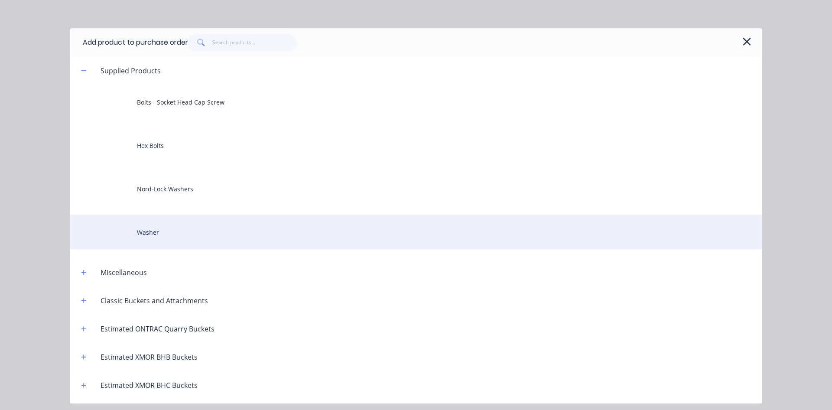
click at [185, 235] on div "Washer" at bounding box center [416, 232] width 693 height 35
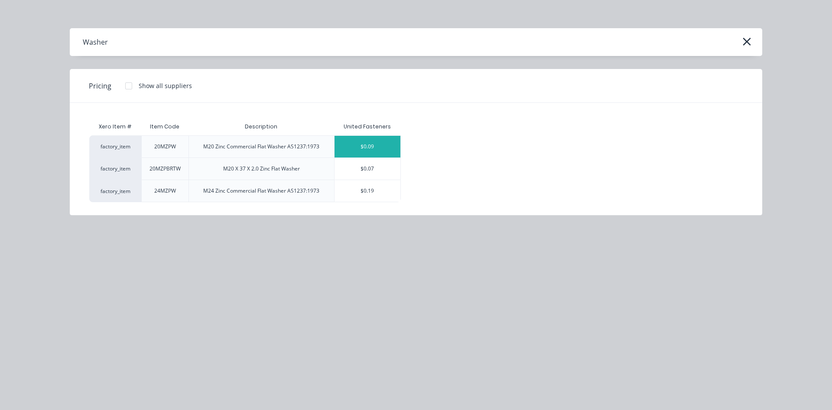
click at [380, 143] on div "$0.09" at bounding box center [368, 147] width 66 height 22
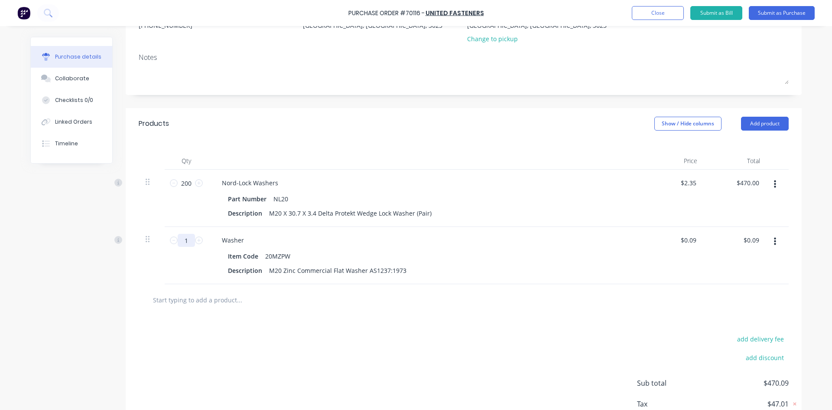
click at [183, 241] on input "1" at bounding box center [186, 240] width 17 height 13
type input "10"
type input "$0.90"
type input "100"
type input "$9.00"
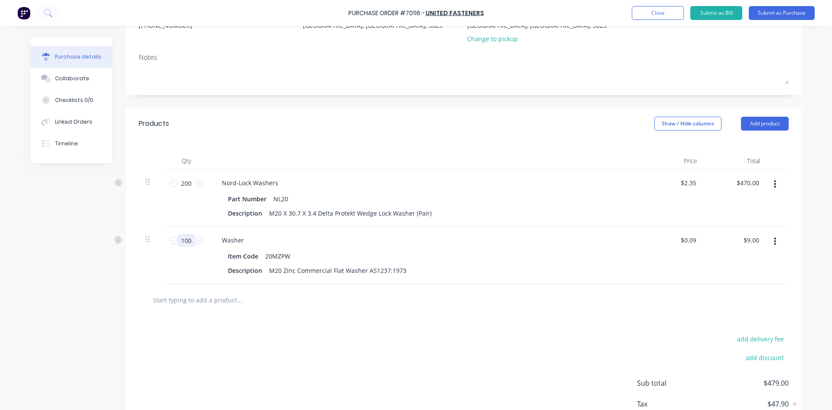
type input "100"
click at [322, 357] on div "add delivery fee add discount Sub total $479.00 Tax $47.90 Total $526.90" at bounding box center [464, 387] width 676 height 143
click at [753, 124] on button "Add product" at bounding box center [765, 124] width 48 height 14
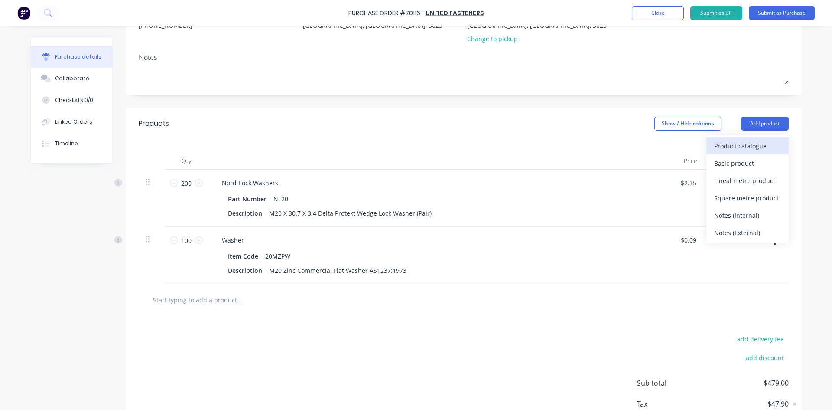
click at [752, 146] on div "Product catalogue" at bounding box center [747, 146] width 67 height 13
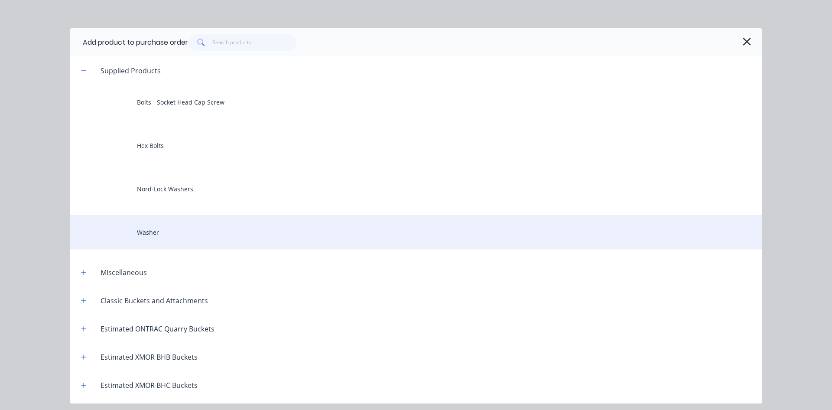
click at [248, 234] on div "Washer" at bounding box center [416, 232] width 693 height 35
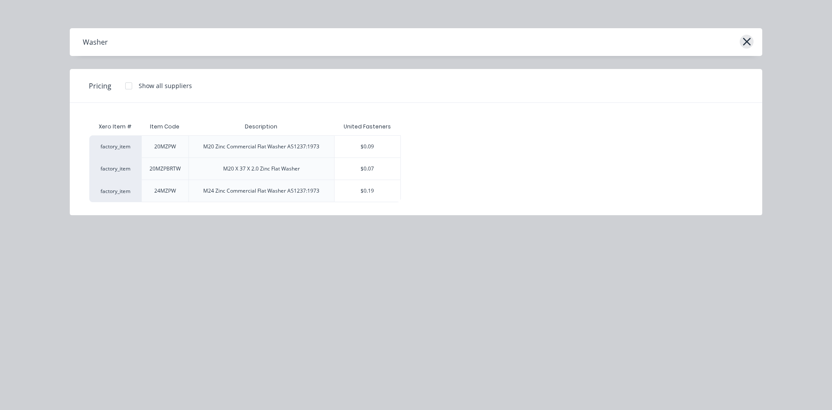
click at [746, 40] on icon "button" at bounding box center [747, 42] width 9 height 12
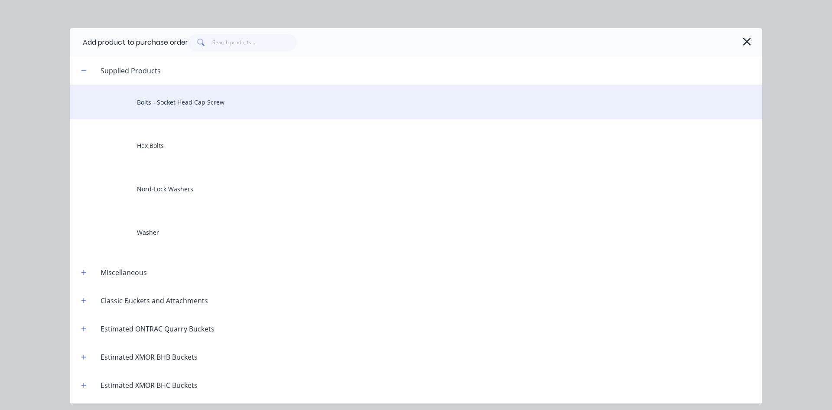
click at [218, 105] on div "Bolts - Socket Head Cap Screw" at bounding box center [416, 102] width 693 height 35
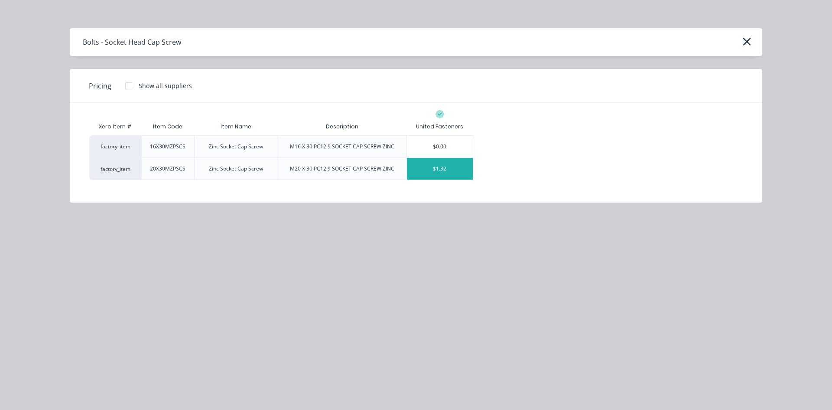
click at [447, 169] on div "$1.32" at bounding box center [440, 169] width 66 height 22
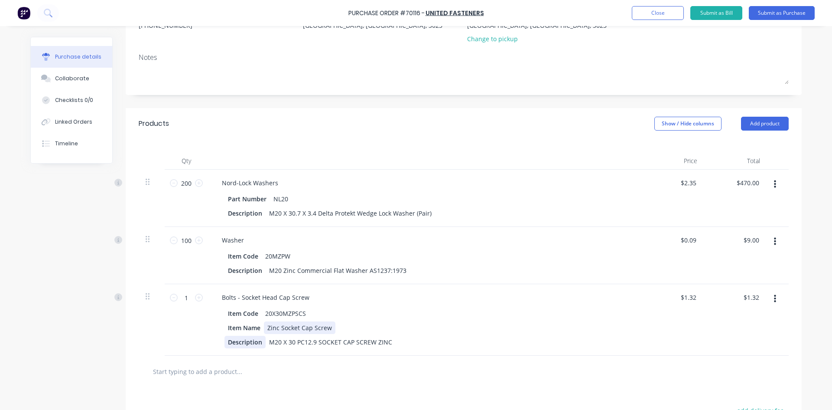
drag, startPoint x: 329, startPoint y: 332, endPoint x: 255, endPoint y: 337, distance: 74.8
click at [255, 337] on div "Item Code 20X30MZPSCS Item Name Zinc Socket Cap Screw Description M20 X 30 PC12…" at bounding box center [425, 327] width 420 height 41
copy div "Zinc Socket Cap Screw"
click at [349, 296] on div "Bolts - Socket Head Cap Screw" at bounding box center [425, 297] width 420 height 13
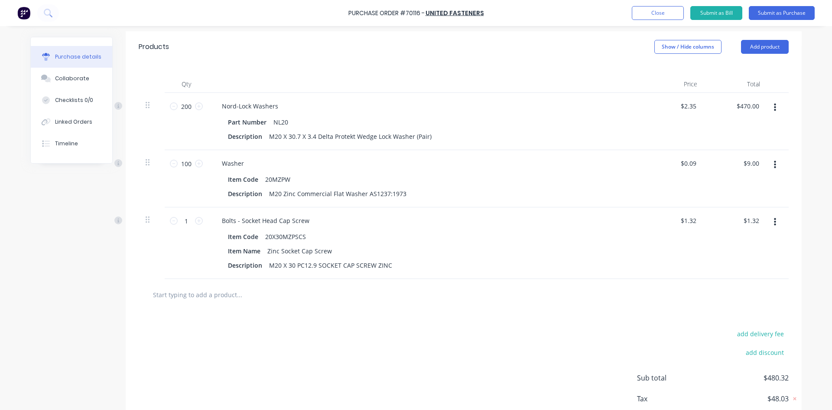
scroll to position [194, 0]
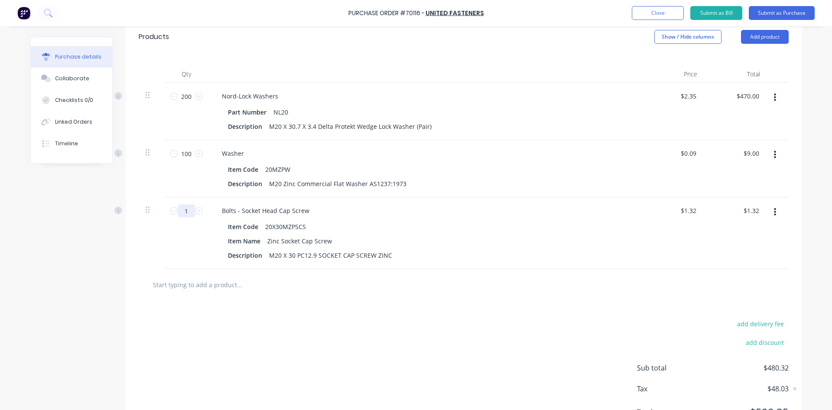
click at [184, 210] on input "1" at bounding box center [186, 210] width 17 height 13
type input "10"
type input "$13.20"
type input "100"
type input "$132.00"
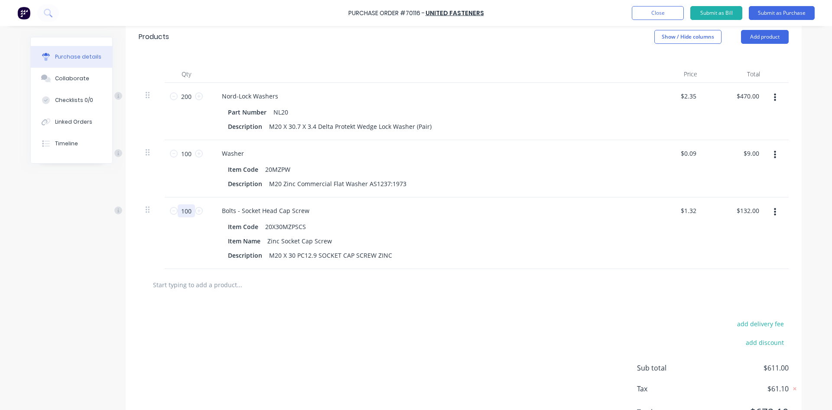
type input "100"
click at [231, 322] on div "add delivery fee add discount Sub total $611.00 Tax $61.10 Total $672.10" at bounding box center [464, 371] width 676 height 143
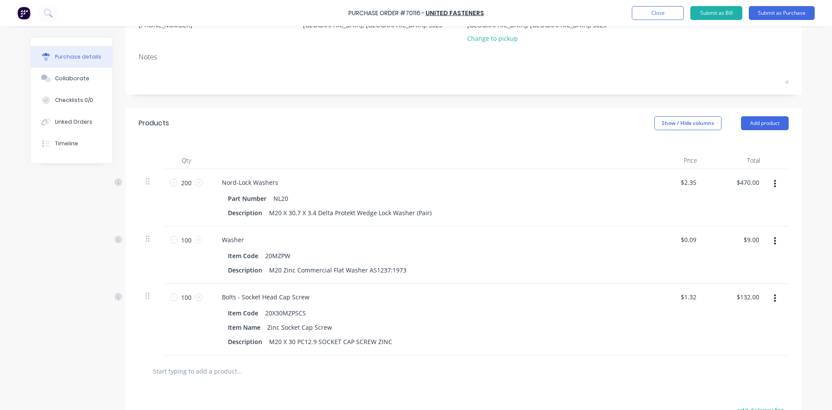
scroll to position [108, 0]
click at [766, 132] on div "Products Show / Hide columns Add product" at bounding box center [464, 123] width 676 height 31
click at [766, 128] on button "Add product" at bounding box center [765, 124] width 48 height 14
click at [766, 140] on div "Product catalogue" at bounding box center [747, 146] width 67 height 13
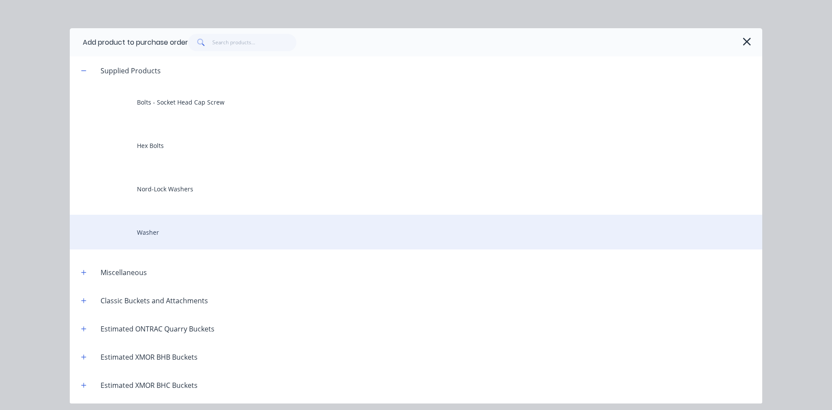
click at [186, 236] on div "Washer" at bounding box center [416, 232] width 693 height 35
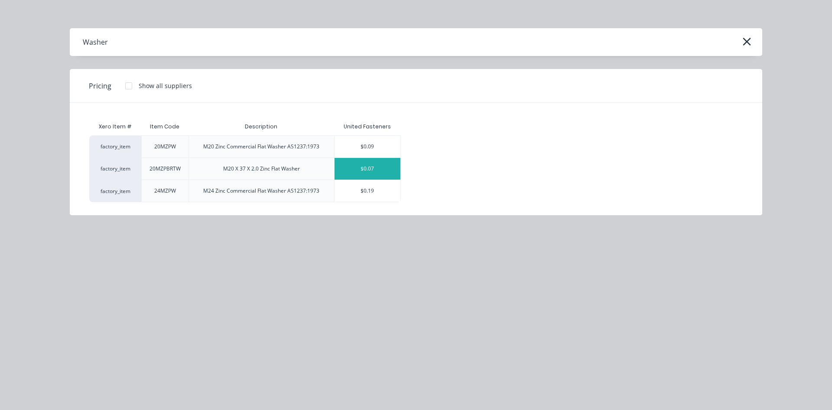
click at [373, 173] on div "$0.07" at bounding box center [368, 169] width 66 height 22
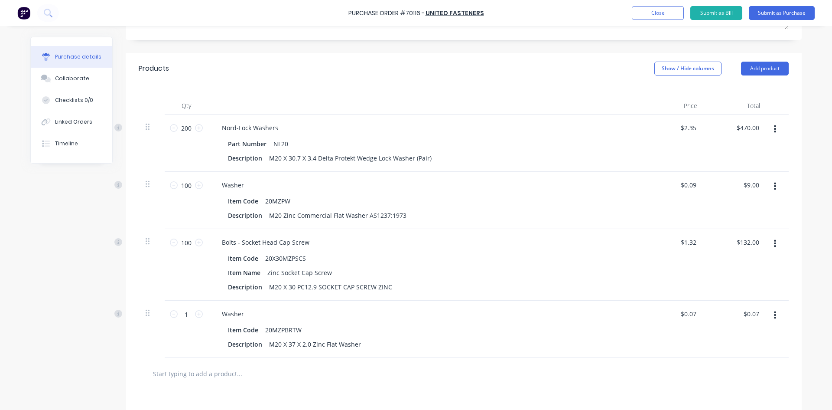
scroll to position [238, 0]
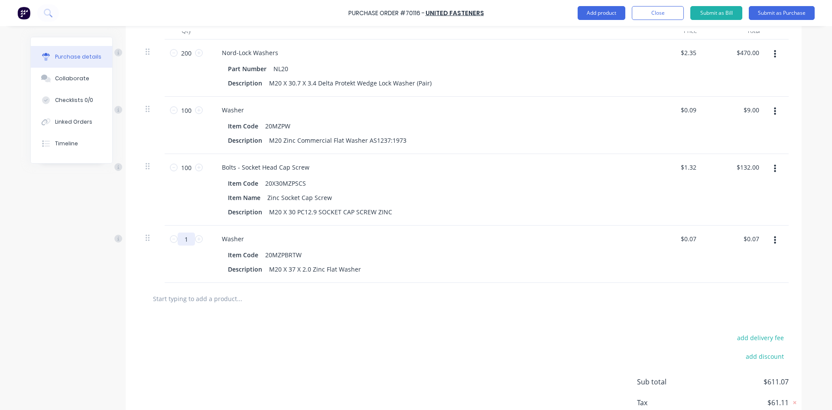
click at [178, 239] on input "1" at bounding box center [186, 238] width 17 height 13
type input "10"
type input "$0.70"
type input "100"
type input "$7.00"
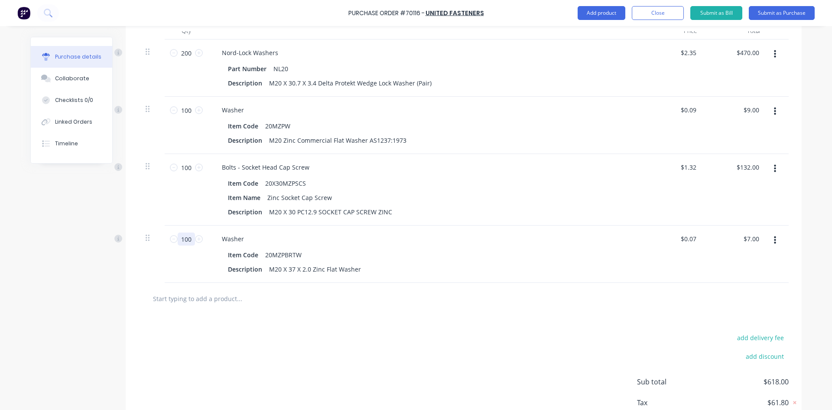
type input "100"
drag, startPoint x: 209, startPoint y: 360, endPoint x: 209, endPoint y: 354, distance: 5.6
click at [209, 355] on div "add delivery fee add discount Sub total $618.00 Tax $61.80 Total $679.80" at bounding box center [464, 385] width 676 height 143
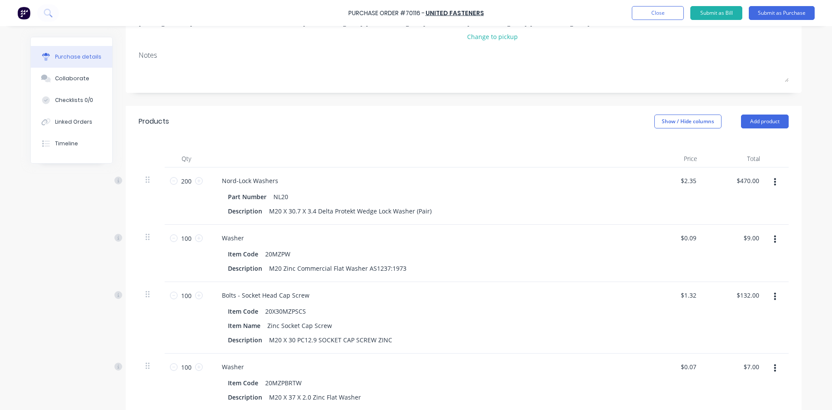
scroll to position [108, 0]
click at [742, 124] on button "Add product" at bounding box center [765, 124] width 48 height 14
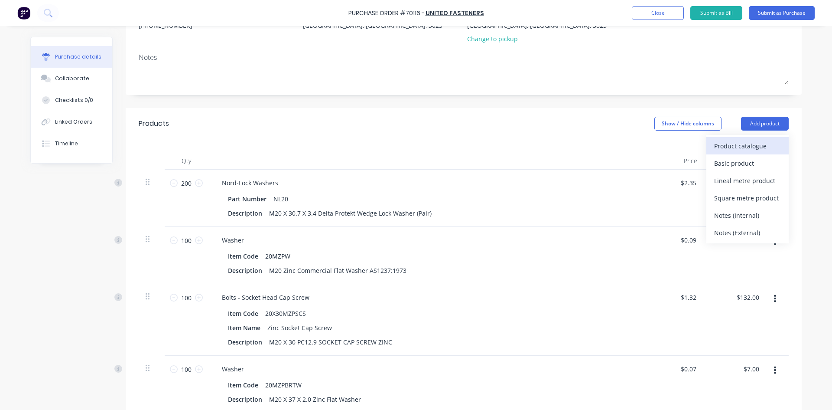
drag, startPoint x: 746, startPoint y: 134, endPoint x: 747, endPoint y: 141, distance: 7.1
click at [747, 140] on div "Product catalogue Basic product Lineal metre product Square metre product Notes…" at bounding box center [748, 189] width 82 height 108
click at [747, 146] on div "Product catalogue" at bounding box center [747, 146] width 67 height 13
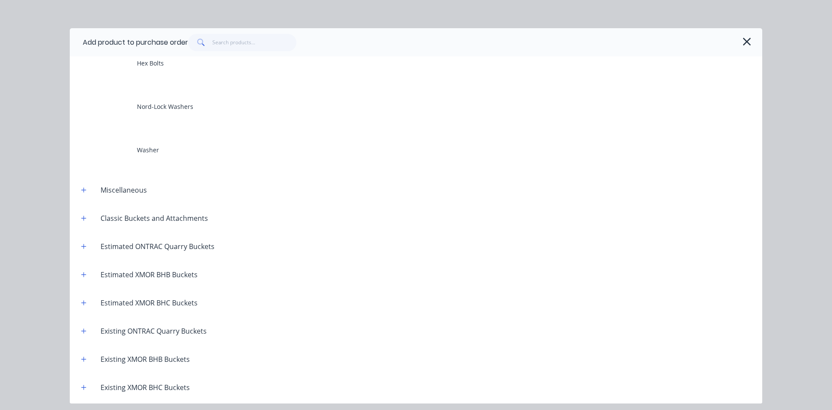
scroll to position [0, 0]
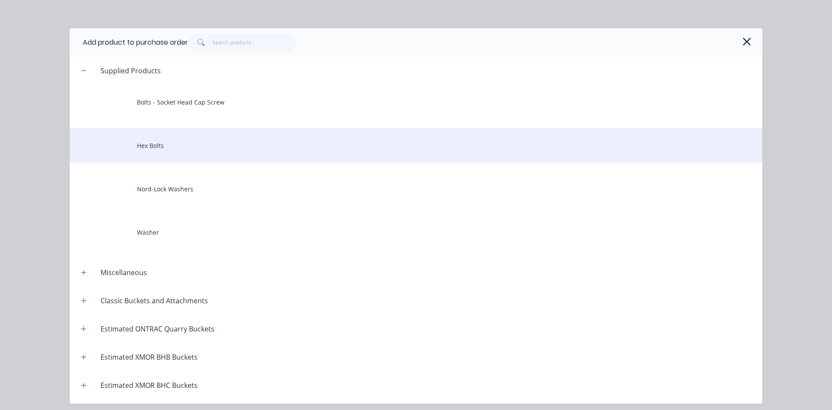
click at [193, 142] on div "Hex Bolts" at bounding box center [416, 145] width 693 height 35
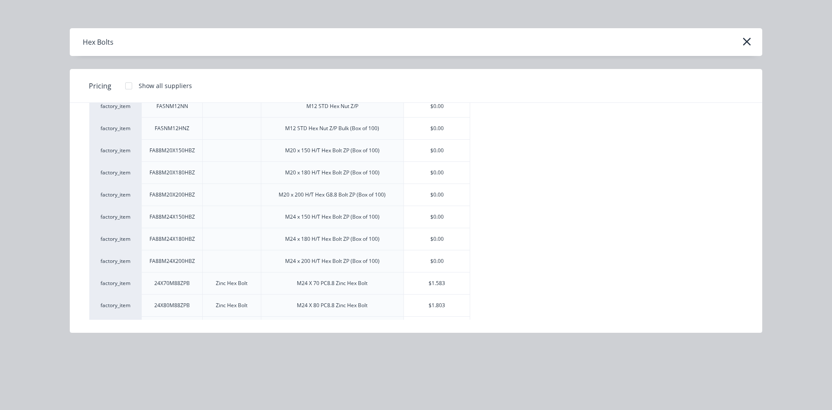
scroll to position [126, 0]
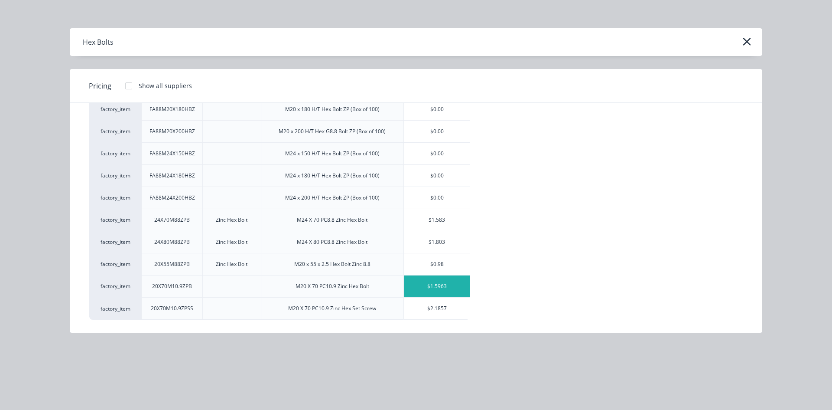
click at [442, 290] on div "$1.5963" at bounding box center [437, 286] width 66 height 22
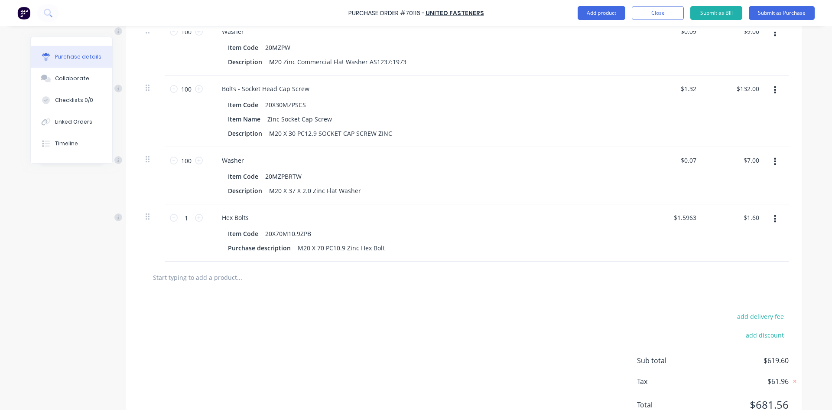
scroll to position [351, 0]
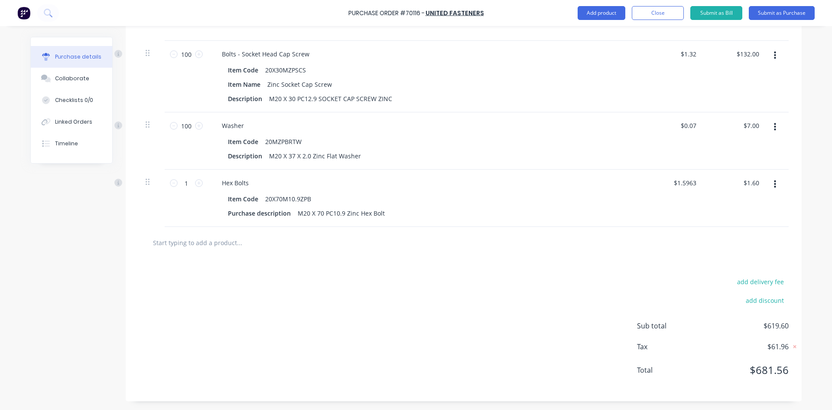
click at [434, 245] on div at bounding box center [464, 242] width 636 height 17
click at [185, 185] on input "1" at bounding box center [186, 182] width 17 height 13
type input "10"
type input "$15.96"
type input "100"
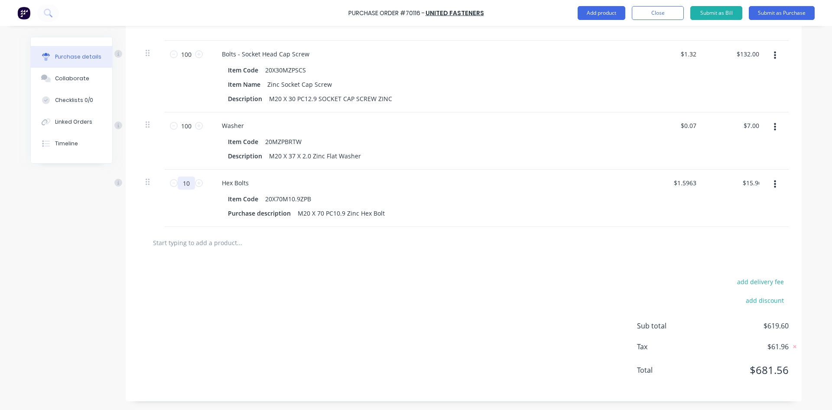
type input "$159.63"
type input "100"
click at [215, 299] on div "add delivery fee add discount Sub total $777.63 Tax $77.76 Total $855.39" at bounding box center [464, 329] width 676 height 143
click at [304, 235] on input "text" at bounding box center [239, 242] width 173 height 17
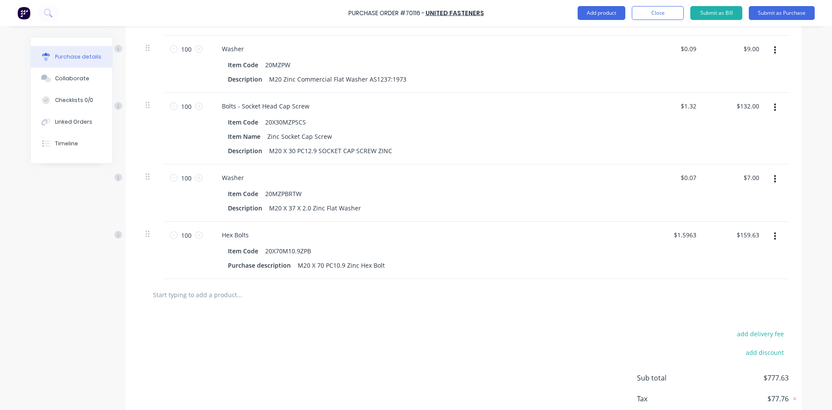
scroll to position [221, 0]
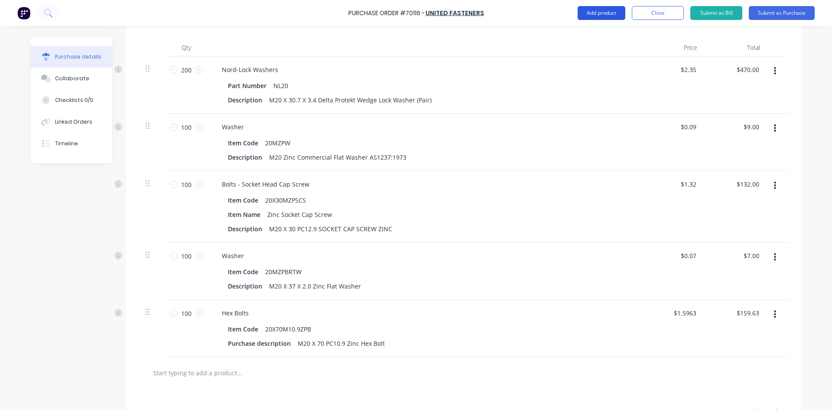
click at [609, 16] on button "Add product" at bounding box center [602, 13] width 48 height 14
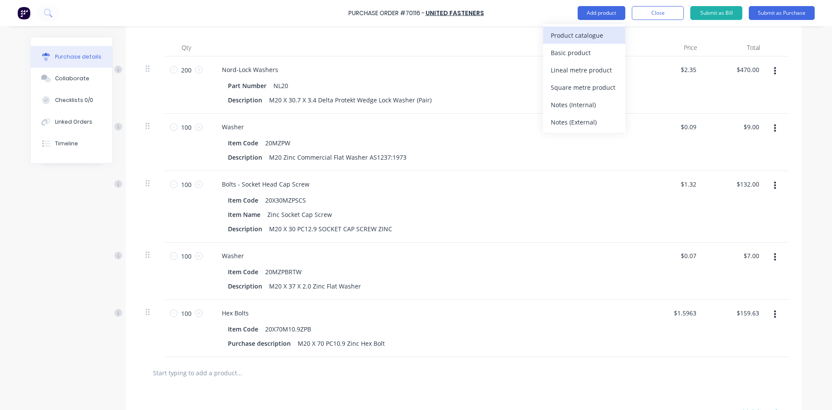
click at [598, 34] on div "Product catalogue" at bounding box center [584, 35] width 67 height 13
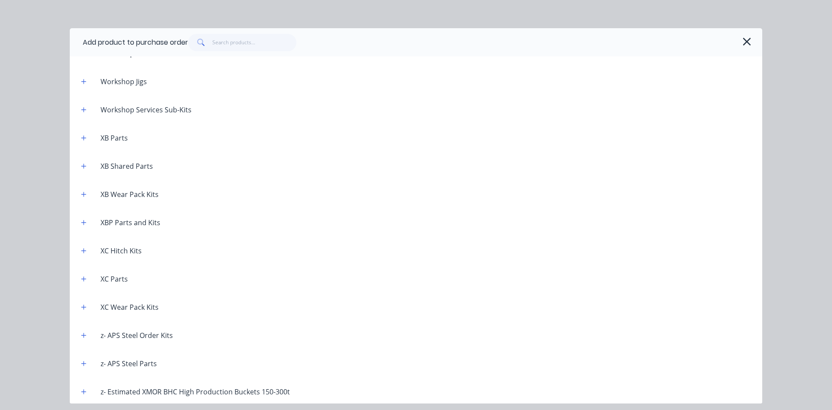
scroll to position [756, 0]
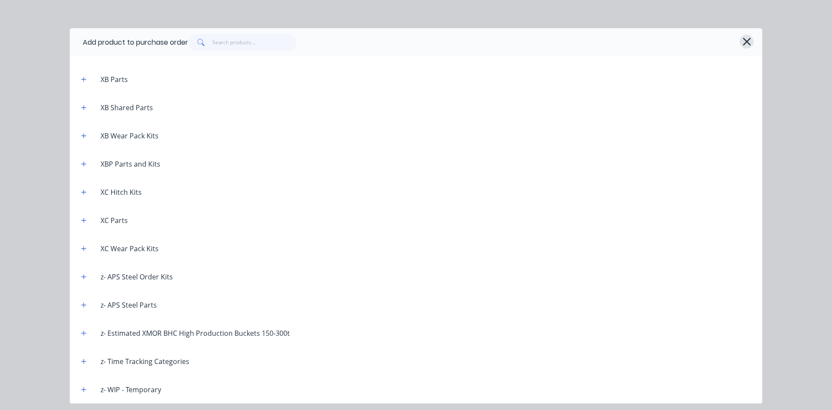
click at [746, 41] on icon "button" at bounding box center [747, 42] width 8 height 8
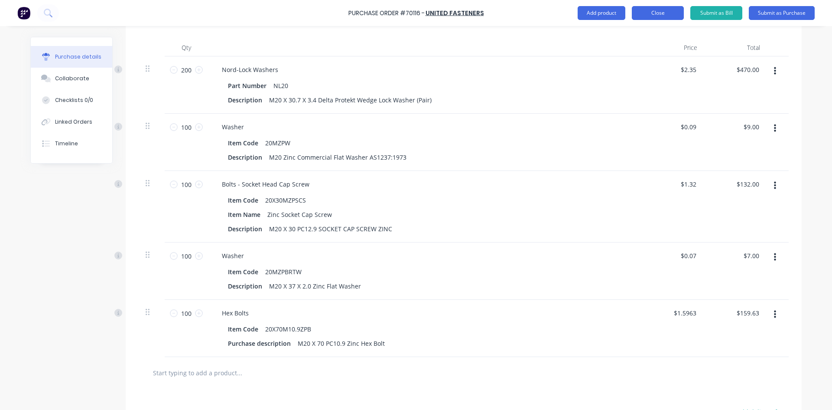
click at [662, 14] on button "Close" at bounding box center [658, 13] width 52 height 14
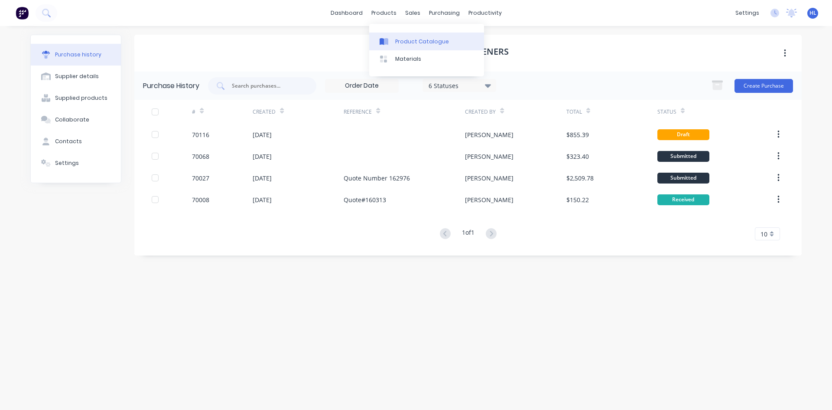
click at [409, 39] on div "Product Catalogue" at bounding box center [422, 42] width 54 height 8
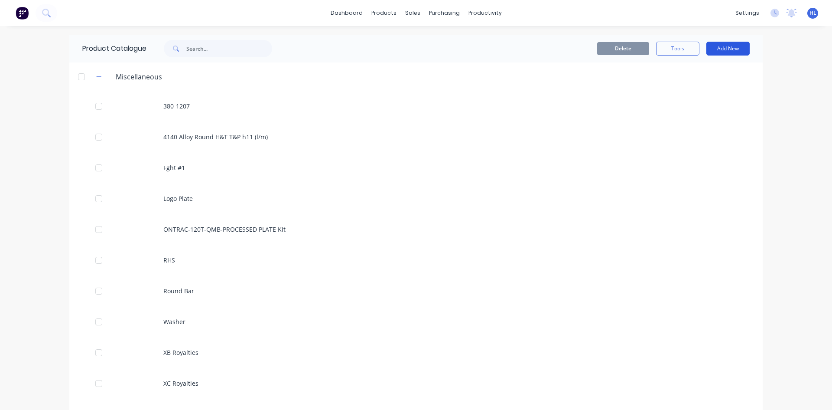
click at [727, 49] on button "Add New" at bounding box center [728, 49] width 43 height 14
click at [821, 211] on div "dashboard products sales purchasing productivity dashboard products Product Cat…" at bounding box center [416, 205] width 832 height 410
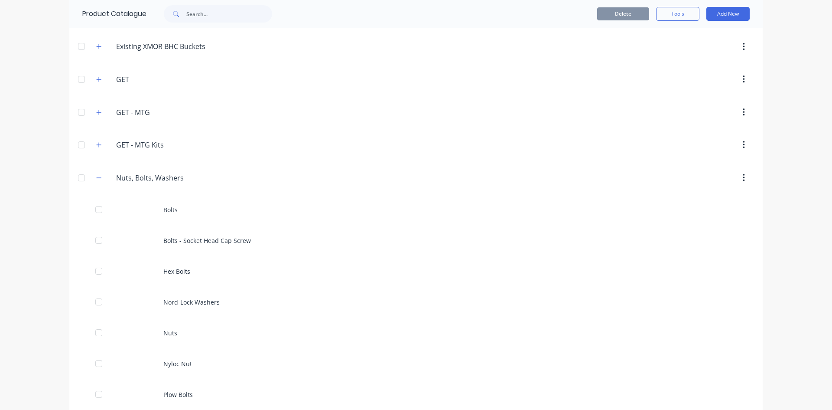
scroll to position [694, 0]
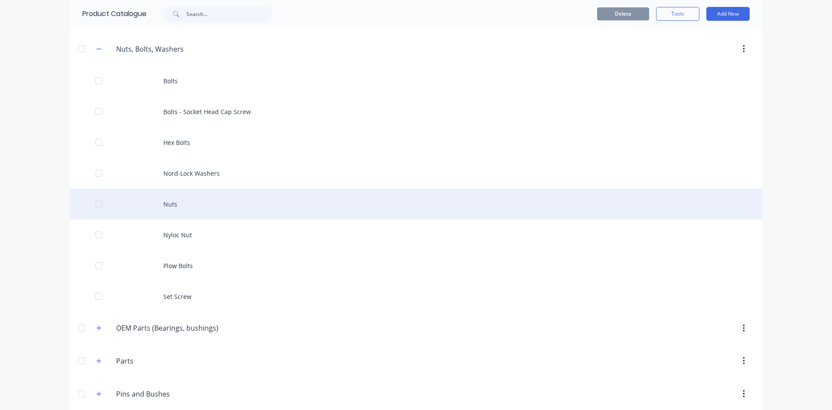
click at [248, 206] on div "Nuts" at bounding box center [416, 204] width 694 height 31
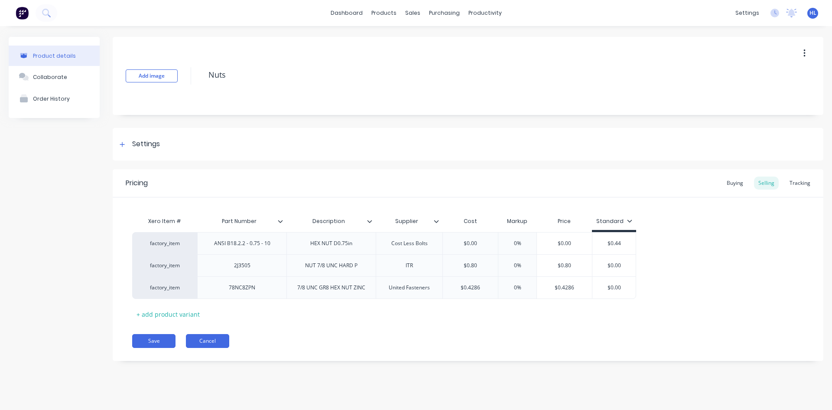
click at [218, 339] on button "Cancel" at bounding box center [207, 341] width 43 height 14
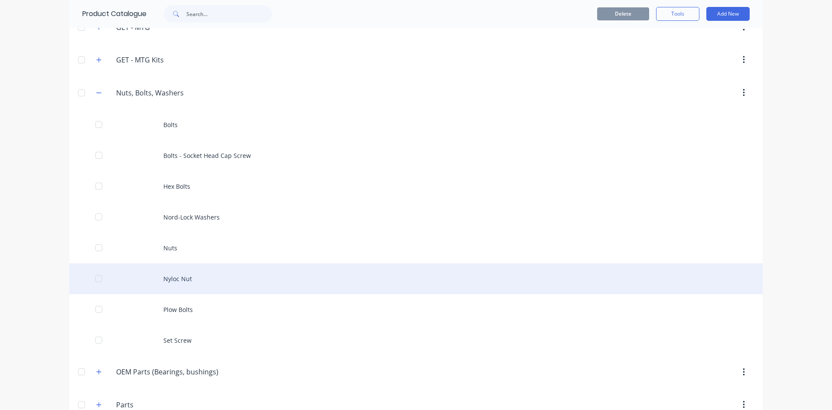
scroll to position [650, 0]
click at [232, 274] on div "Nyloc Nut" at bounding box center [416, 278] width 694 height 31
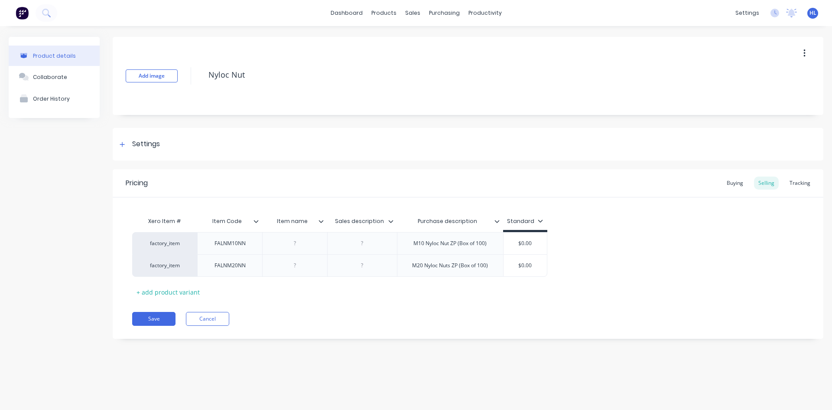
type textarea "x"
click at [466, 296] on div "Xero Item # Item Code Item name Sales description Purchase description Standard…" at bounding box center [468, 255] width 672 height 86
click at [735, 185] on div "Buying" at bounding box center [735, 182] width 25 height 13
click at [137, 151] on div "Settings" at bounding box center [468, 144] width 711 height 33
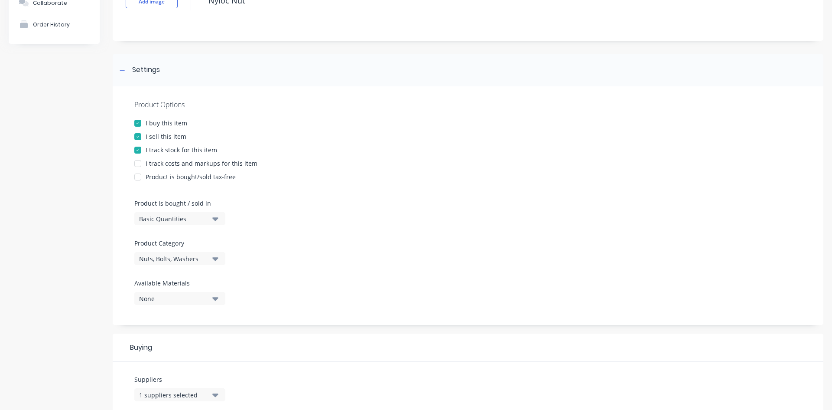
scroll to position [217, 0]
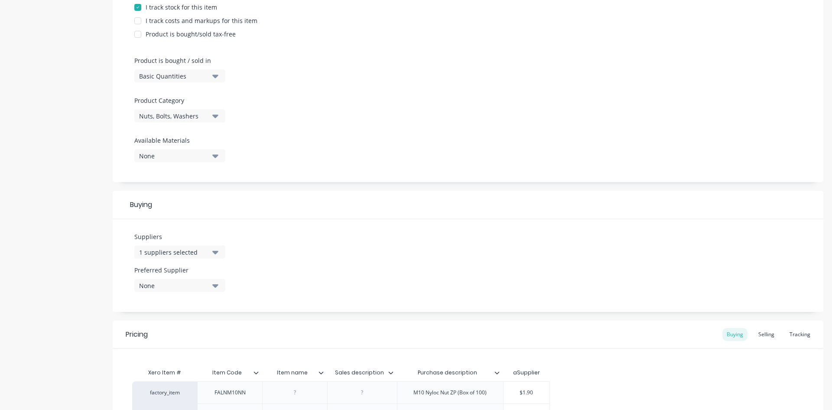
click at [180, 287] on div "None" at bounding box center [173, 285] width 69 height 9
click at [189, 312] on Supplier "text" at bounding box center [206, 311] width 92 height 17
click at [193, 309] on Supplier "uni" at bounding box center [206, 311] width 92 height 17
type Supplier "united"
click at [193, 313] on Supplier "united" at bounding box center [206, 311] width 92 height 17
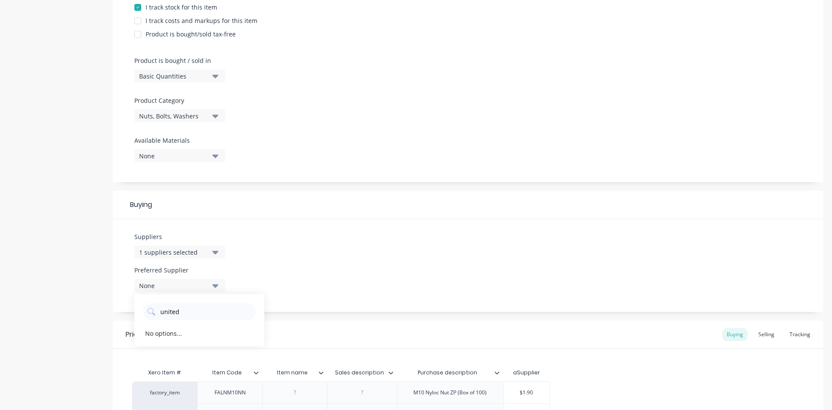
click at [195, 258] on div "Suppliers 1 suppliers selected" at bounding box center [179, 248] width 91 height 33
click at [197, 255] on div "1 suppliers selected" at bounding box center [173, 252] width 69 height 9
click at [197, 285] on input "text" at bounding box center [206, 277] width 92 height 17
type input "united"
click at [186, 303] on div "United Fasteners" at bounding box center [204, 299] width 87 height 9
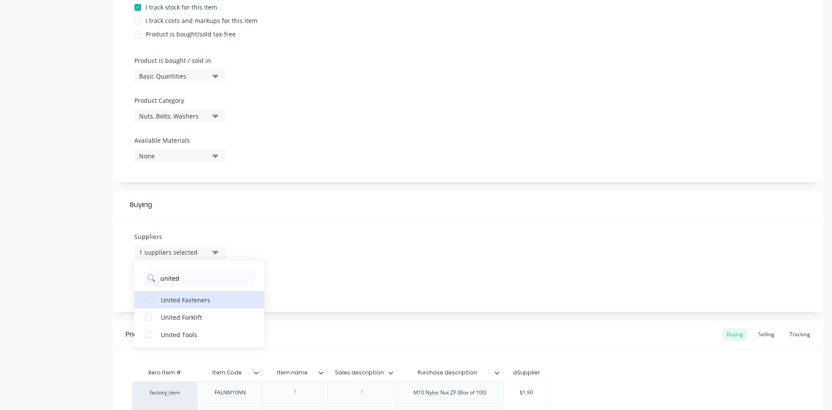
type textarea "x"
click at [300, 261] on div "Suppliers 2 suppliers selected united United Fasteners United Forklift United T…" at bounding box center [468, 265] width 711 height 93
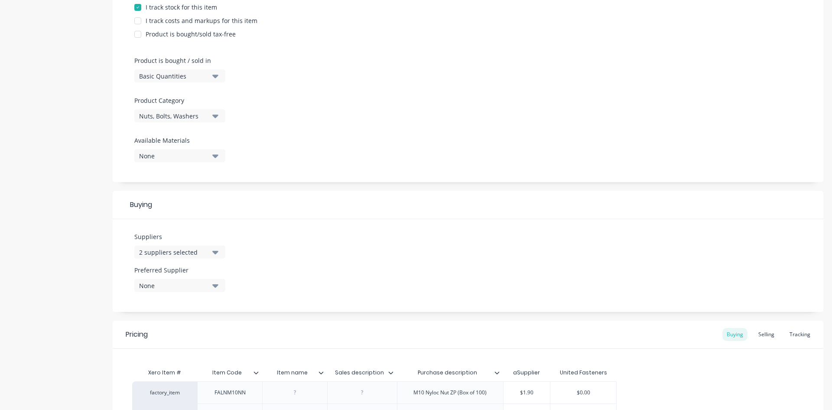
scroll to position [319, 0]
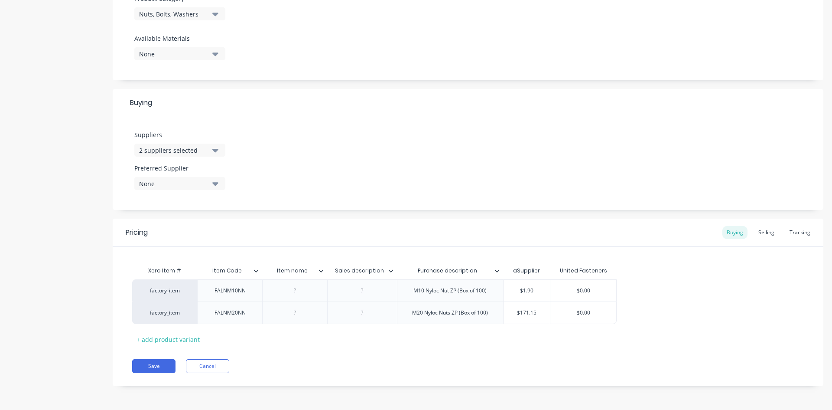
click at [183, 188] on button "None" at bounding box center [179, 183] width 91 height 13
click at [188, 212] on Supplier "united" at bounding box center [206, 209] width 92 height 17
drag, startPoint x: 192, startPoint y: 210, endPoint x: 87, endPoint y: 210, distance: 105.3
click at [87, 210] on div "Product details Collaborate Order History Add image Nyloc Nut Settings Product …" at bounding box center [416, 58] width 815 height 681
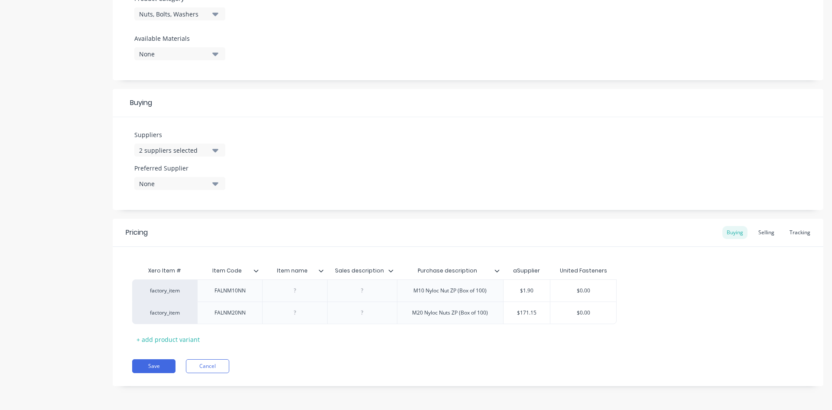
click at [211, 177] on button "None" at bounding box center [179, 183] width 91 height 13
click at [203, 207] on Supplier "united" at bounding box center [206, 209] width 92 height 17
type Supplier "u"
click at [261, 179] on div "Suppliers 2 suppliers selected united Preferred Supplier None aSupplier United …" at bounding box center [468, 163] width 711 height 93
click at [217, 194] on div "Preferred Supplier None" at bounding box center [179, 179] width 91 height 33
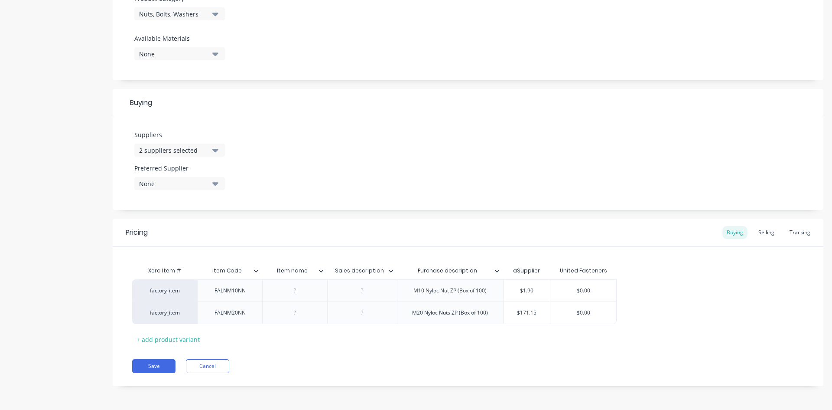
click at [216, 190] on div "Preferred Supplier None" at bounding box center [179, 179] width 91 height 33
drag, startPoint x: 186, startPoint y: 191, endPoint x: 187, endPoint y: 183, distance: 8.2
click at [186, 189] on div "Preferred Supplier None" at bounding box center [179, 179] width 91 height 33
click at [188, 180] on div "None" at bounding box center [173, 183] width 69 height 9
click at [179, 248] on div "United Fasteners" at bounding box center [204, 248] width 87 height 9
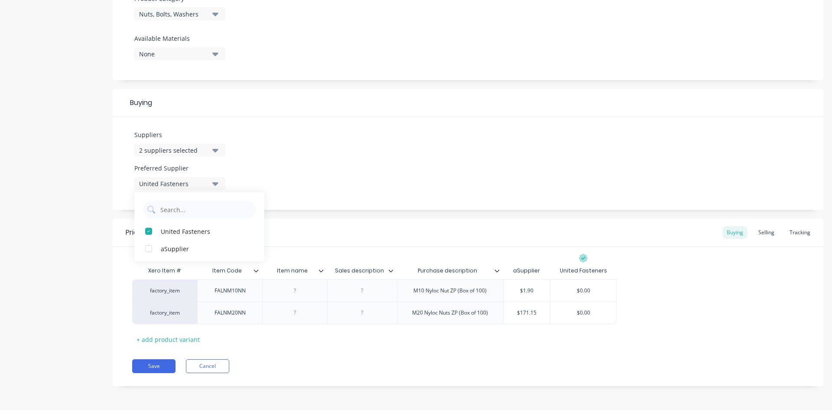
click at [315, 188] on div "Suppliers 2 suppliers selected united Preferred Supplier United Fasteners Unite…" at bounding box center [468, 163] width 711 height 93
click at [297, 339] on div "Xero Item # Item Code Item name Sales description Purchase description aSupplie…" at bounding box center [468, 304] width 672 height 84
click at [176, 338] on div "+ add product variant" at bounding box center [168, 338] width 72 height 13
type textarea "x"
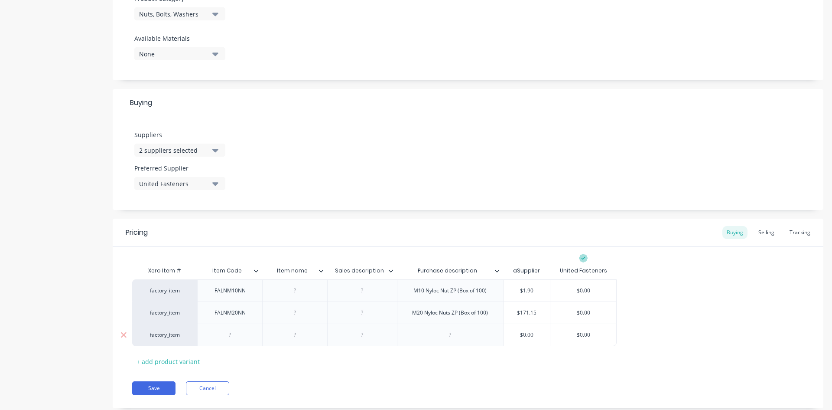
click at [243, 336] on div at bounding box center [230, 334] width 43 height 11
paste div
type textarea "x"
click at [360, 355] on div "Xero Item # Item Code Item name Sales description Purchase description aSupplie…" at bounding box center [468, 315] width 672 height 106
click at [460, 373] on div "Pricing Buying Selling Tracking Xero Item # Item Code Item name Sales descripti…" at bounding box center [468, 312] width 711 height 189
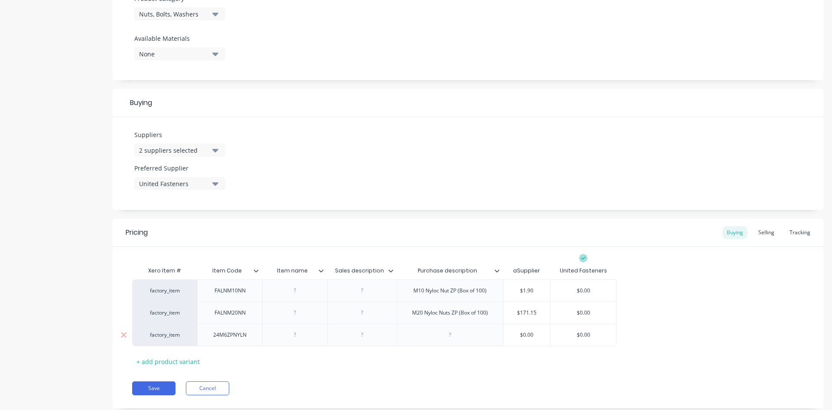
click at [420, 330] on div at bounding box center [450, 334] width 106 height 23
click at [449, 341] on div at bounding box center [450, 334] width 106 height 23
click at [449, 337] on div at bounding box center [450, 334] width 43 height 11
paste div
click at [476, 378] on div "Pricing Buying Selling Tracking Xero Item # Item Code Item name Sales descripti…" at bounding box center [468, 312] width 711 height 189
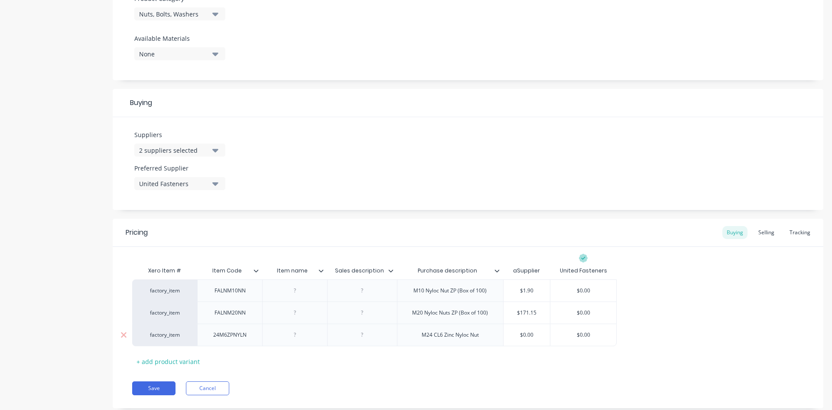
click at [485, 337] on div "M24 CL6 Zinc Nyloc Nut" at bounding box center [450, 334] width 71 height 11
type textarea "x"
type input "$0.00"
click at [582, 336] on input "$0.00" at bounding box center [584, 335] width 66 height 8
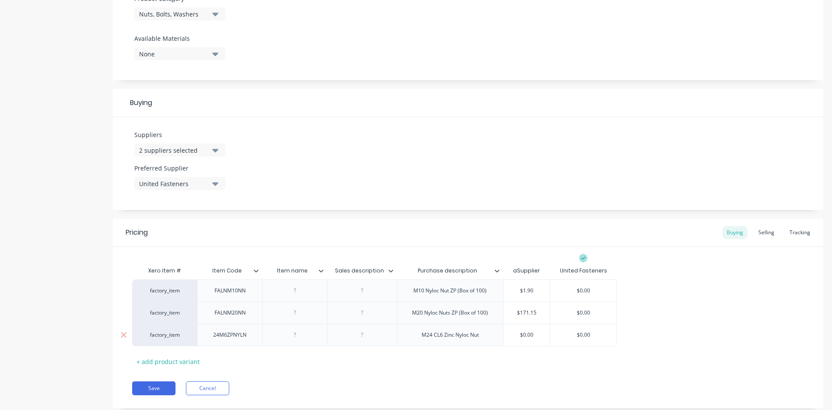
type textarea "x"
type input "$1"
type textarea "x"
type input "$1."
type textarea "x"
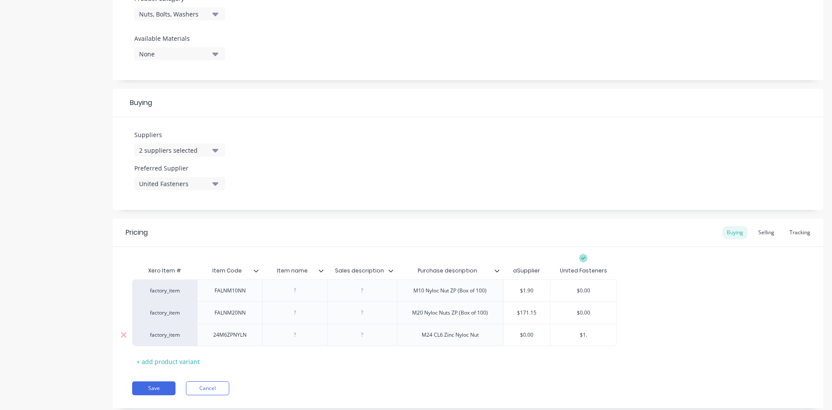
type input "$1.4"
click at [661, 318] on div "factory_item FALNM10NN M10 Nyloc Nut ZP (Box of 100) $1.90 $0.00 factory_item F…" at bounding box center [468, 312] width 672 height 67
click at [179, 361] on div "+ add product variant" at bounding box center [168, 361] width 72 height 13
drag, startPoint x: 226, startPoint y: 351, endPoint x: 233, endPoint y: 360, distance: 11.4
click at [226, 352] on div at bounding box center [229, 356] width 65 height 23
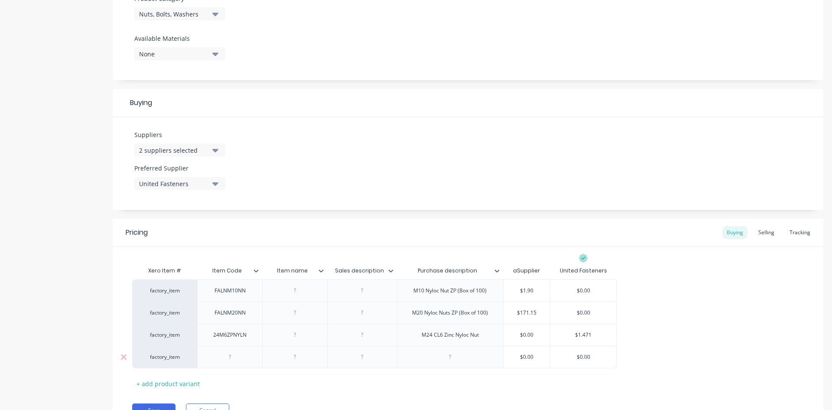
click at [237, 363] on div at bounding box center [229, 356] width 65 height 23
click at [235, 357] on div at bounding box center [230, 356] width 43 height 11
paste div
click at [275, 383] on div "Xero Item # Item Code Item name Sales description Purchase description aSupplie…" at bounding box center [468, 326] width 672 height 128
click at [451, 359] on div at bounding box center [450, 356] width 43 height 11
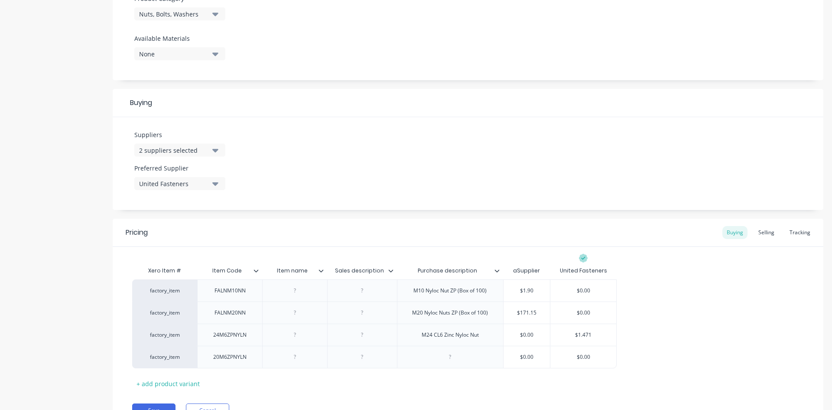
paste div
click at [508, 383] on div "Xero Item # Item Code Item name Sales description Purchase description aSupplie…" at bounding box center [468, 326] width 672 height 128
click at [589, 358] on input "$0.00" at bounding box center [584, 357] width 66 height 8
click at [675, 336] on div "factory_item FALNM10NN M10 Nyloc Nut ZP (Box of 100) $1.90 $0.00 factory_item F…" at bounding box center [468, 323] width 672 height 89
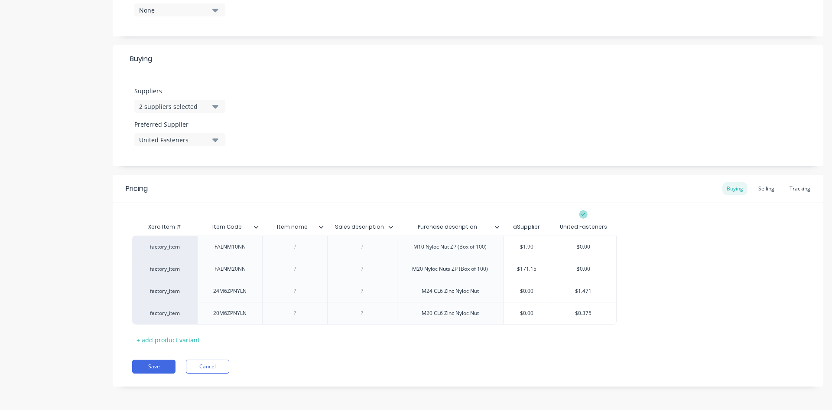
scroll to position [363, 0]
click at [359, 366] on div "Save Cancel" at bounding box center [477, 366] width 691 height 14
click at [323, 228] on icon at bounding box center [321, 226] width 5 height 5
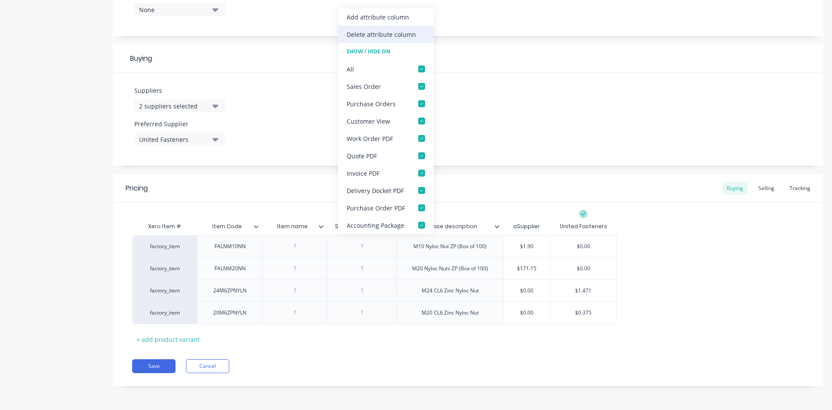
click at [413, 40] on div "Delete attribute column" at bounding box center [386, 34] width 96 height 17
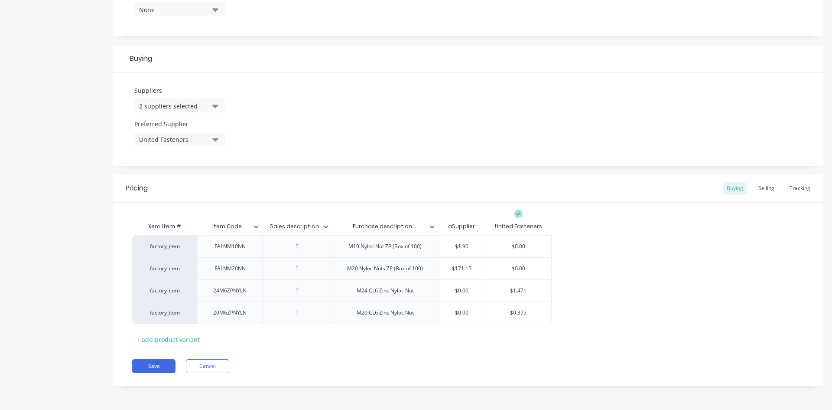
click at [325, 227] on icon at bounding box center [325, 226] width 5 height 3
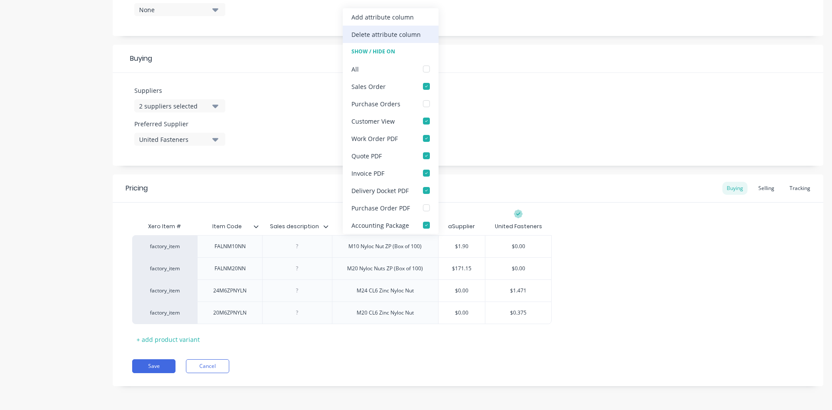
click at [425, 32] on div "Delete attribute column" at bounding box center [391, 34] width 96 height 17
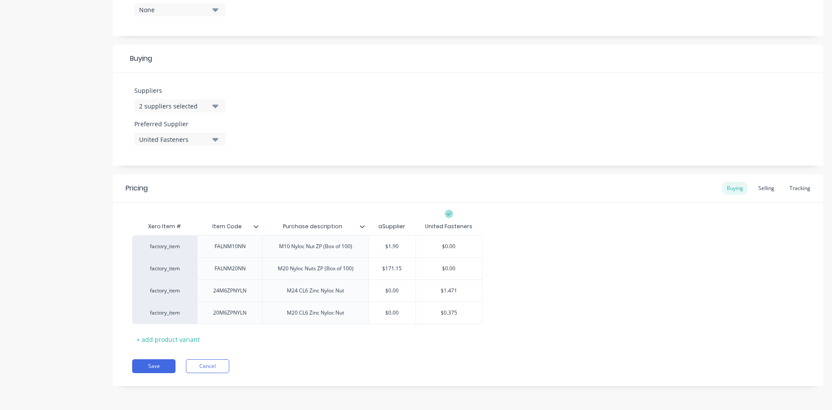
drag, startPoint x: 315, startPoint y: 227, endPoint x: 270, endPoint y: 228, distance: 44.7
click at [266, 227] on input "Purchase description" at bounding box center [312, 226] width 101 height 8
click at [349, 349] on div "Pricing Buying Selling Tracking Xero Item # Item Code Description aSupplier Uni…" at bounding box center [468, 280] width 711 height 212
click at [163, 365] on button "Save" at bounding box center [153, 366] width 43 height 14
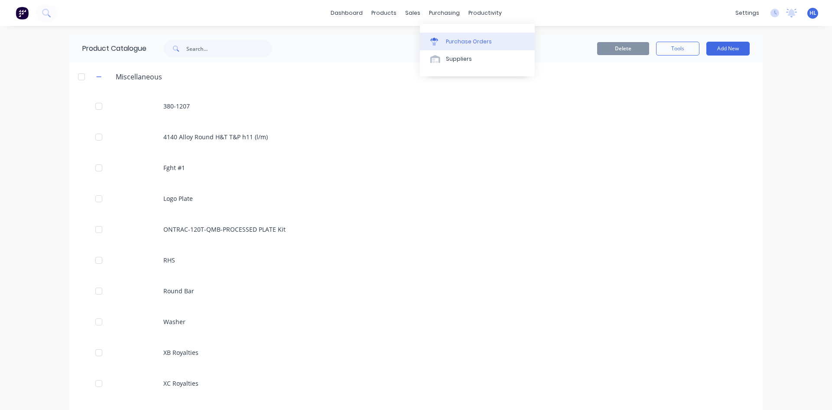
click at [459, 44] on div "Purchase Orders" at bounding box center [469, 42] width 46 height 8
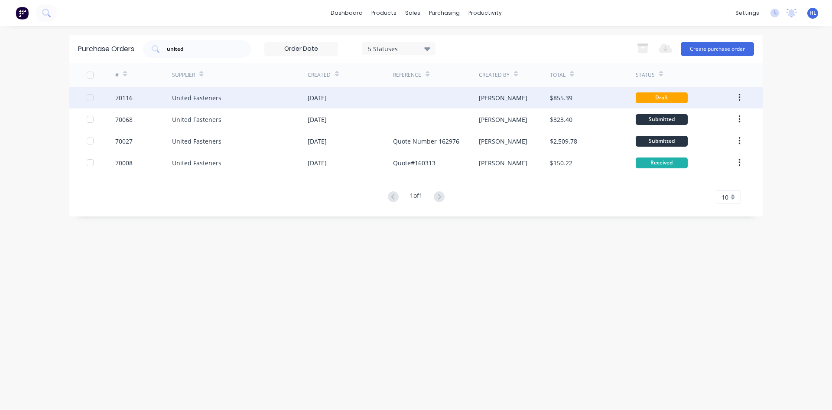
click at [185, 101] on div "United Fasteners" at bounding box center [196, 97] width 49 height 9
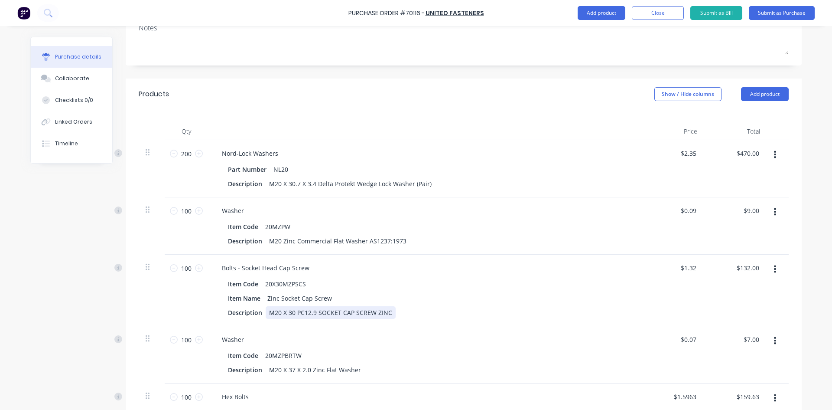
scroll to position [260, 0]
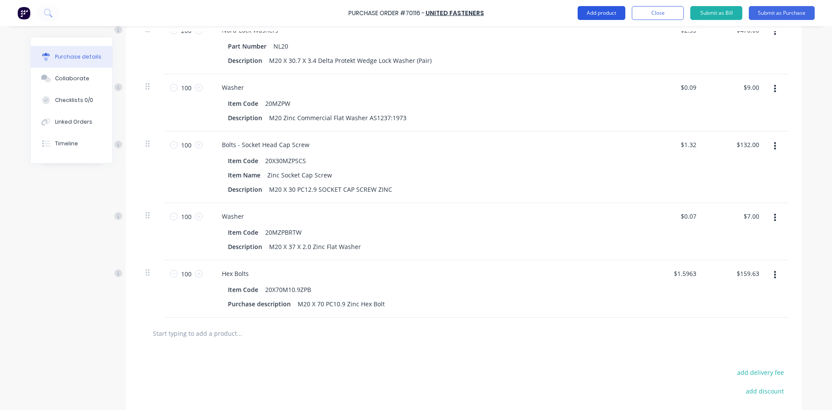
click at [619, 12] on button "Add product" at bounding box center [602, 13] width 48 height 14
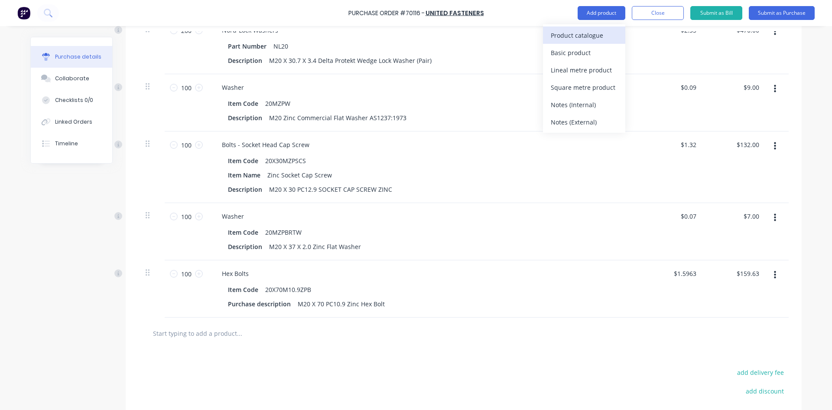
click at [606, 29] on div "Product catalogue" at bounding box center [584, 35] width 67 height 13
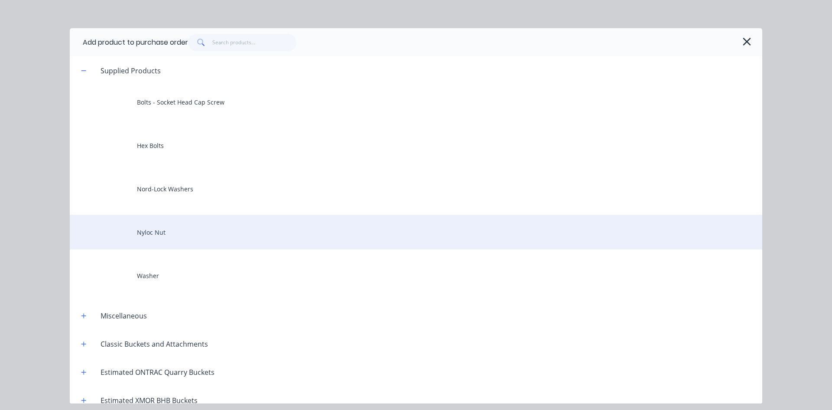
click at [194, 231] on div "Nyloc Nut" at bounding box center [416, 232] width 693 height 35
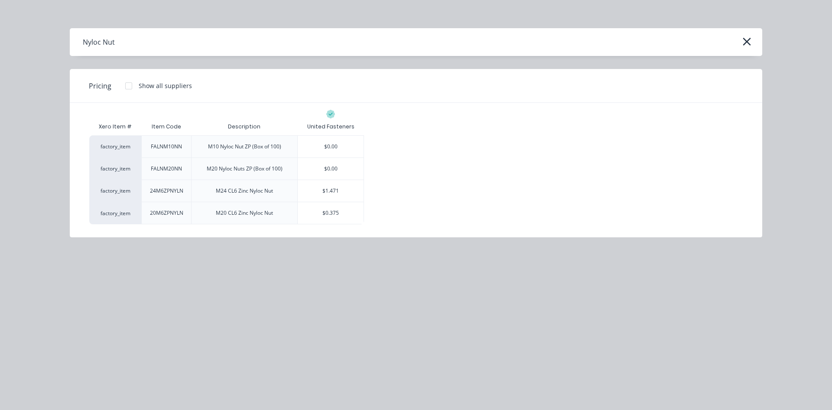
click at [332, 220] on div "$0.375" at bounding box center [331, 213] width 66 height 22
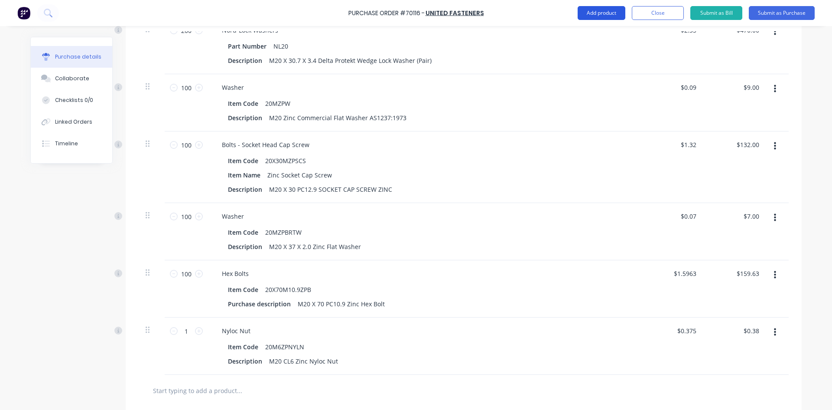
click at [600, 17] on button "Add product" at bounding box center [602, 13] width 48 height 14
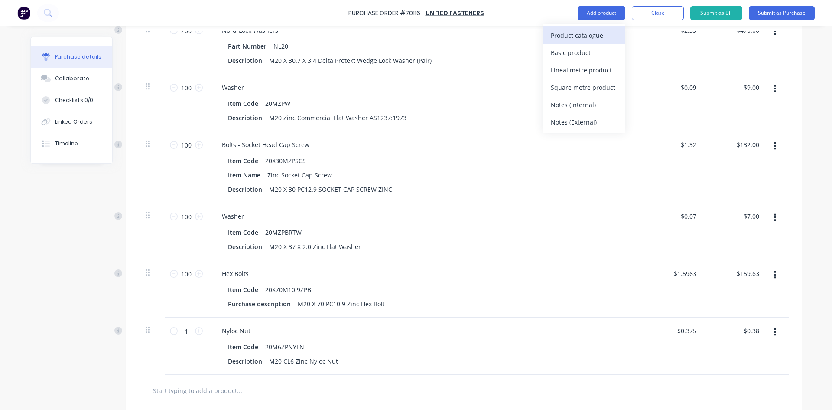
click at [594, 31] on div "Product catalogue" at bounding box center [584, 35] width 67 height 13
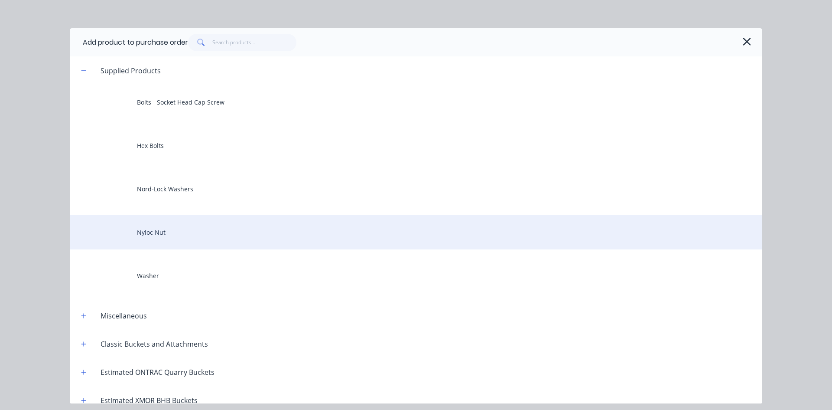
click at [186, 234] on div "Nyloc Nut" at bounding box center [416, 232] width 693 height 35
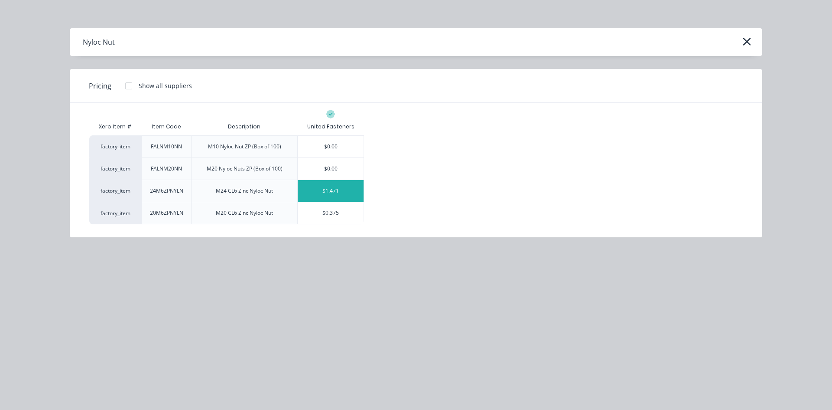
click at [355, 194] on div "$1.471" at bounding box center [331, 191] width 66 height 22
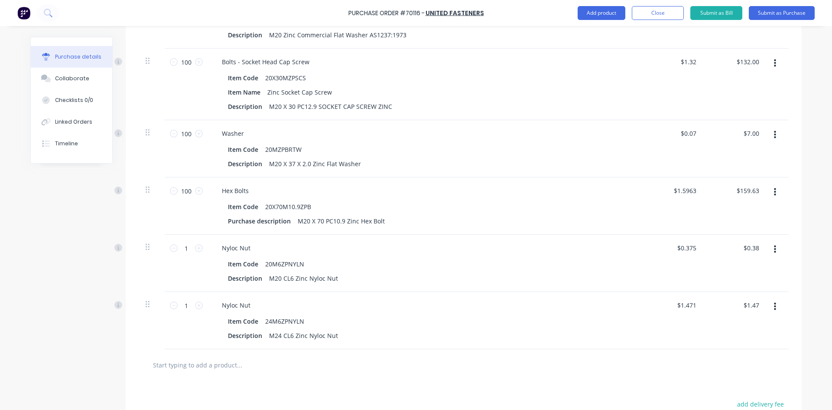
scroll to position [347, 0]
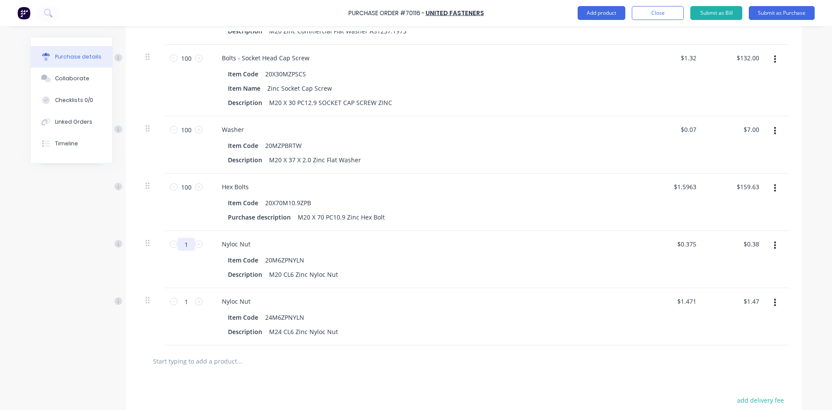
click at [178, 247] on input "1" at bounding box center [186, 244] width 17 height 13
click at [186, 307] on input "1" at bounding box center [186, 301] width 17 height 13
click at [203, 340] on div "100 100" at bounding box center [186, 316] width 43 height 57
drag, startPoint x: 618, startPoint y: 13, endPoint x: 610, endPoint y: 23, distance: 12.3
click at [618, 13] on button "Add product" at bounding box center [602, 13] width 48 height 14
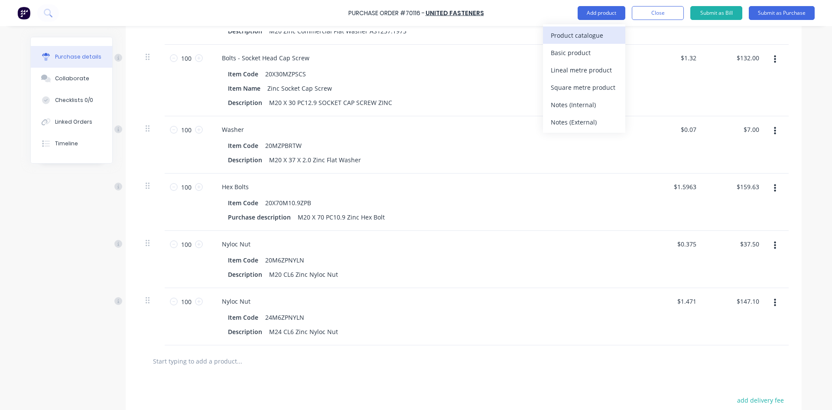
click at [601, 31] on div "Product catalogue" at bounding box center [584, 35] width 67 height 13
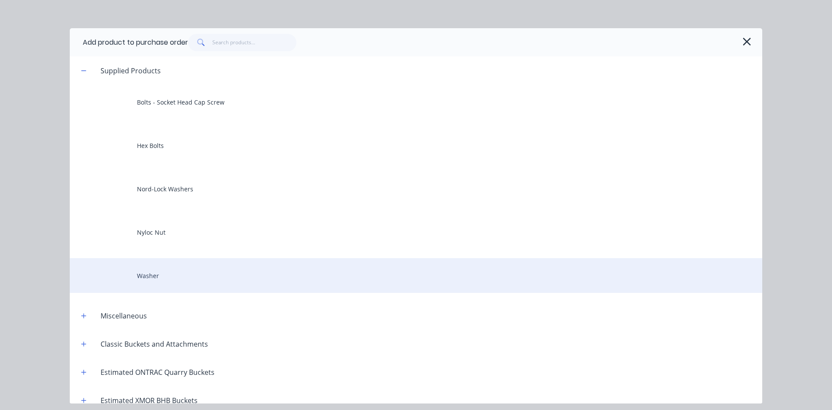
click at [167, 276] on div "Washer" at bounding box center [416, 275] width 693 height 35
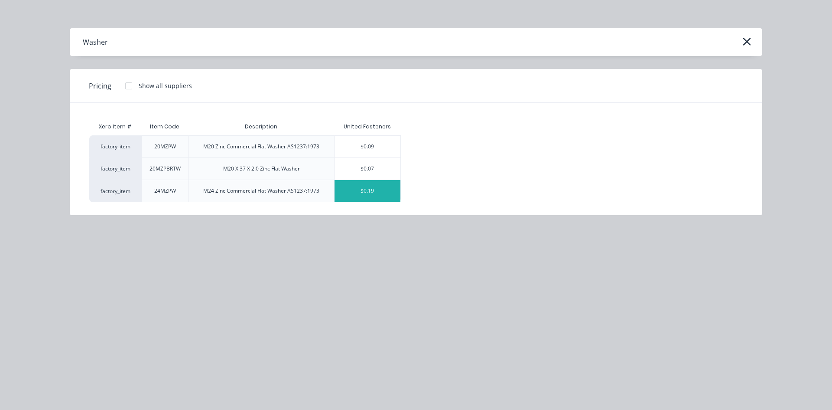
click at [365, 195] on div "$0.19" at bounding box center [368, 191] width 66 height 22
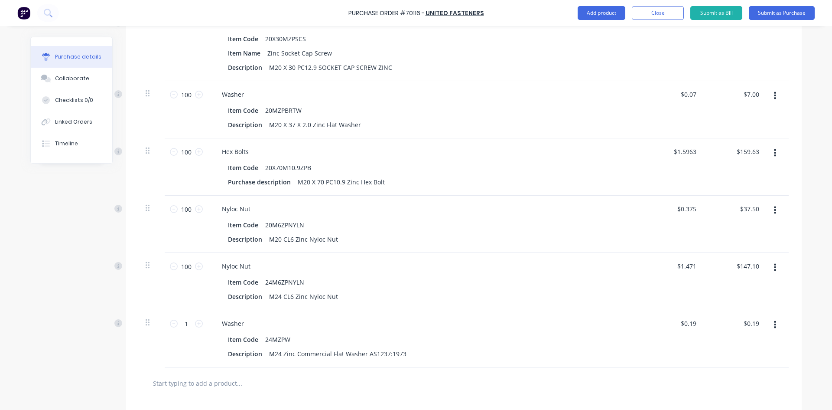
scroll to position [433, 0]
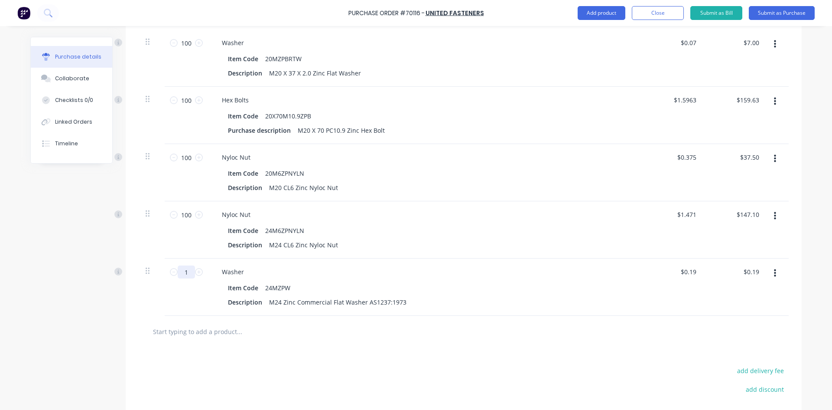
click at [185, 268] on input "1" at bounding box center [186, 271] width 17 height 13
click at [93, 331] on div "Created by [PERSON_NAME] Created [DATE] Required [DATE] Status Draft Contact [P…" at bounding box center [416, 46] width 772 height 887
click at [204, 340] on div at bounding box center [464, 332] width 650 height 32
click at [206, 333] on input "text" at bounding box center [239, 331] width 173 height 17
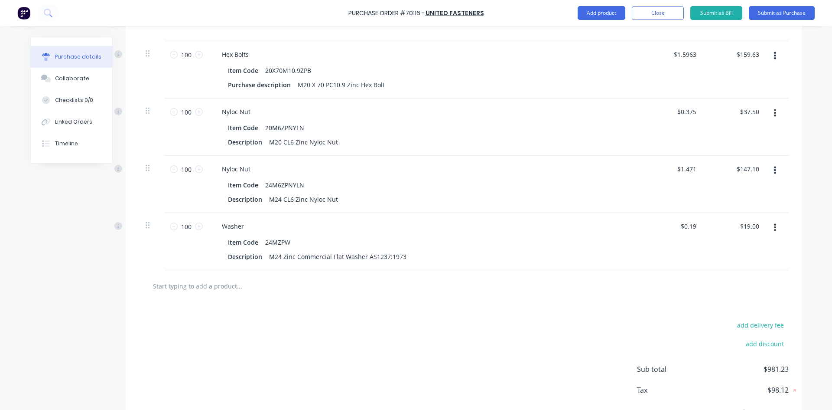
scroll to position [520, 0]
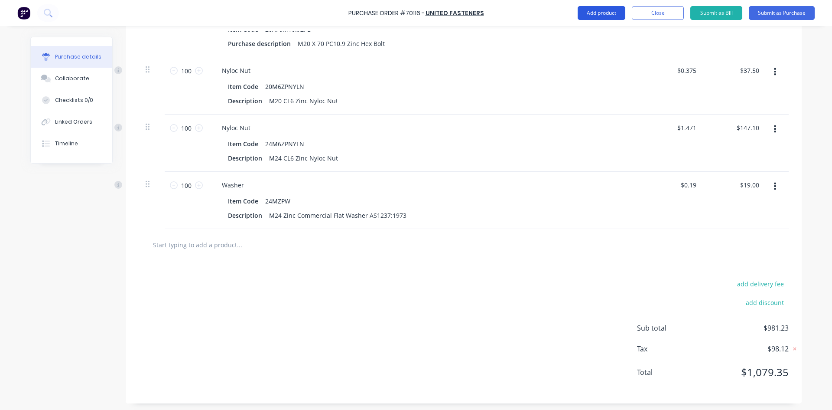
click at [613, 10] on button "Add product" at bounding box center [602, 13] width 48 height 14
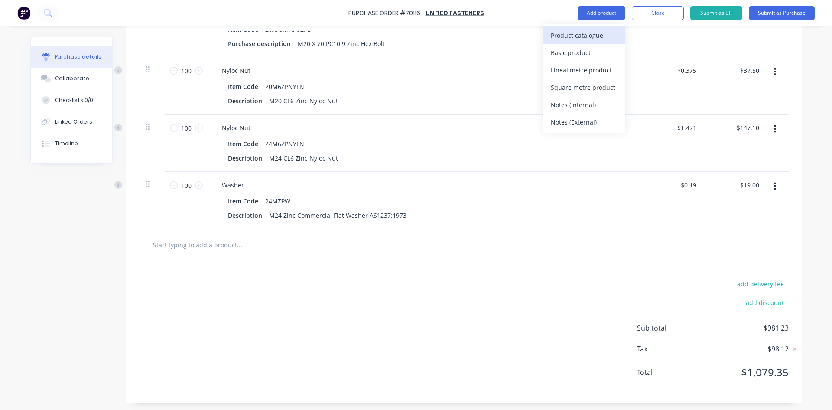
click at [598, 31] on div "Product catalogue" at bounding box center [584, 35] width 67 height 13
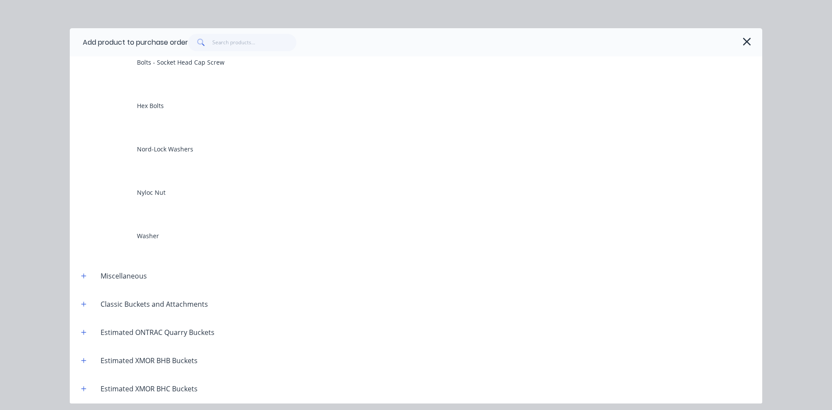
scroll to position [0, 0]
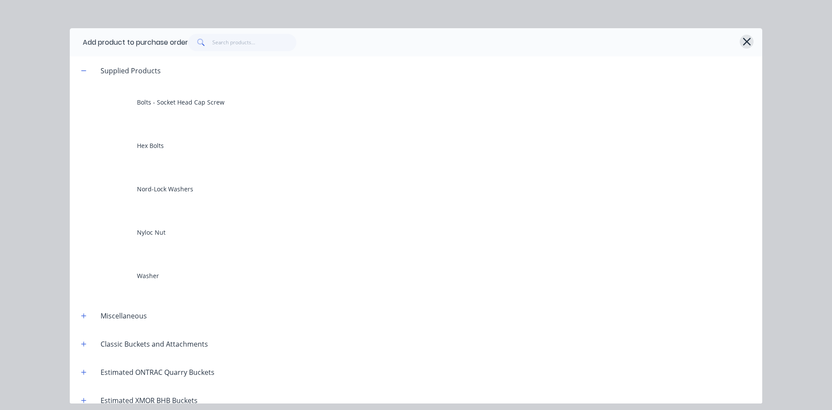
click at [740, 40] on button "button" at bounding box center [747, 42] width 14 height 14
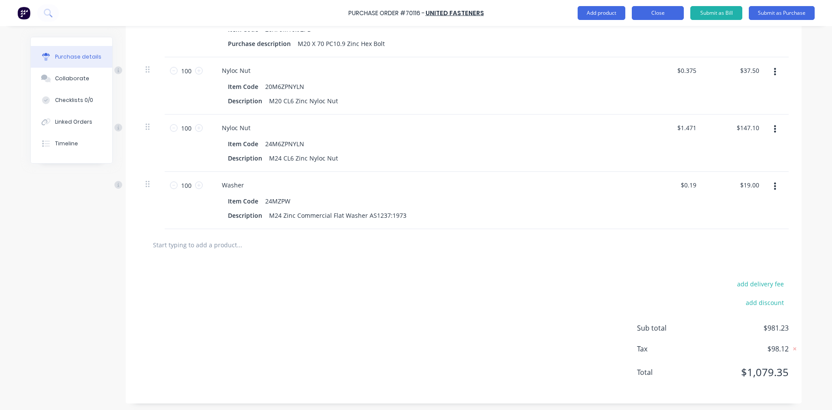
click at [652, 11] on button "Close" at bounding box center [658, 13] width 52 height 14
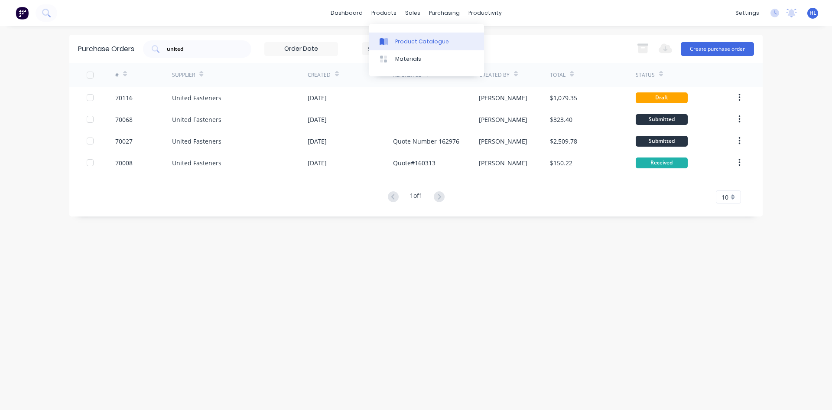
click at [398, 40] on div "Product Catalogue" at bounding box center [422, 42] width 54 height 8
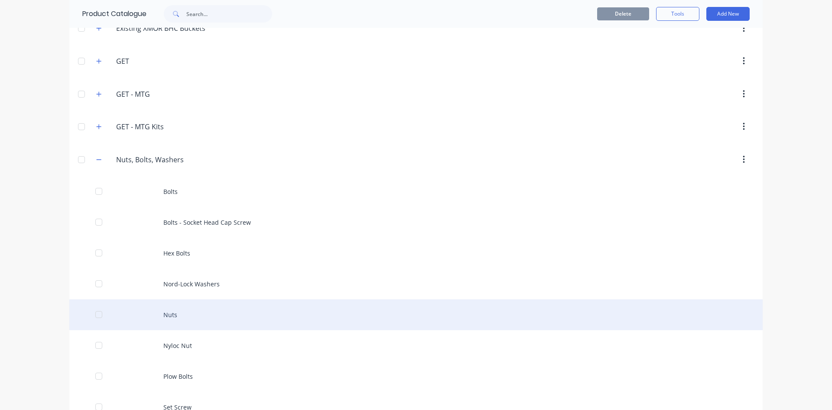
scroll to position [650, 0]
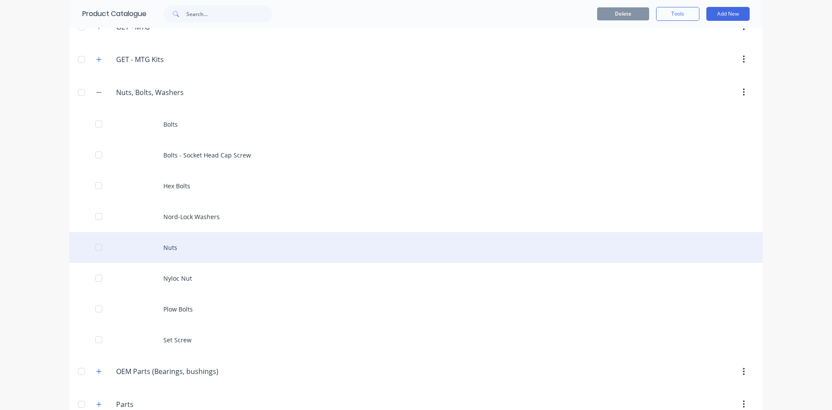
click at [204, 250] on div "Nuts" at bounding box center [416, 247] width 694 height 31
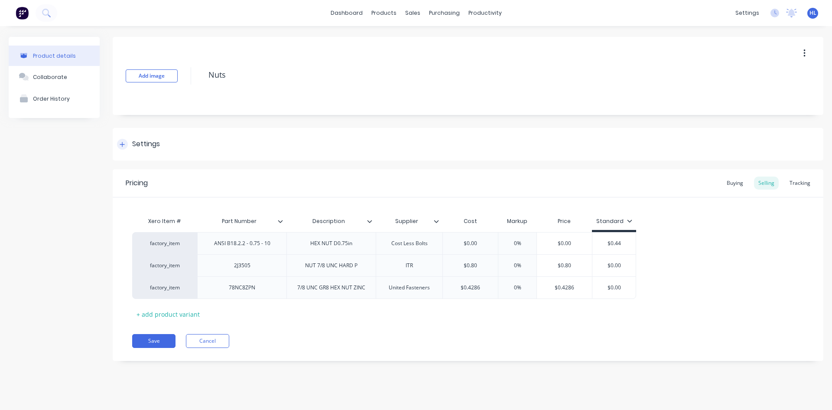
click at [158, 145] on div "Settings" at bounding box center [146, 144] width 28 height 11
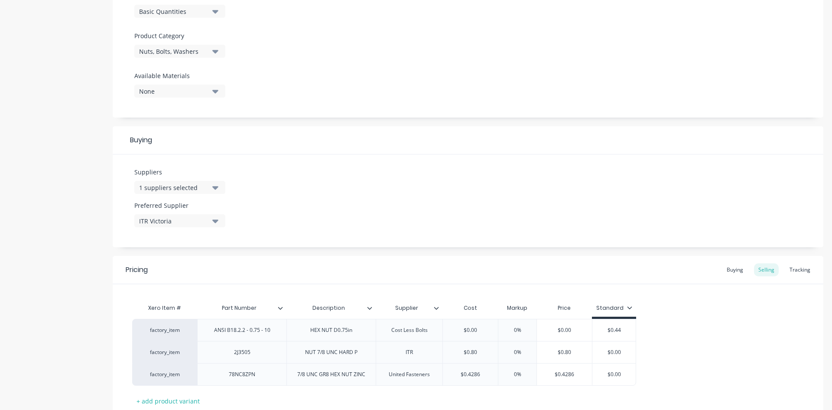
scroll to position [303, 0]
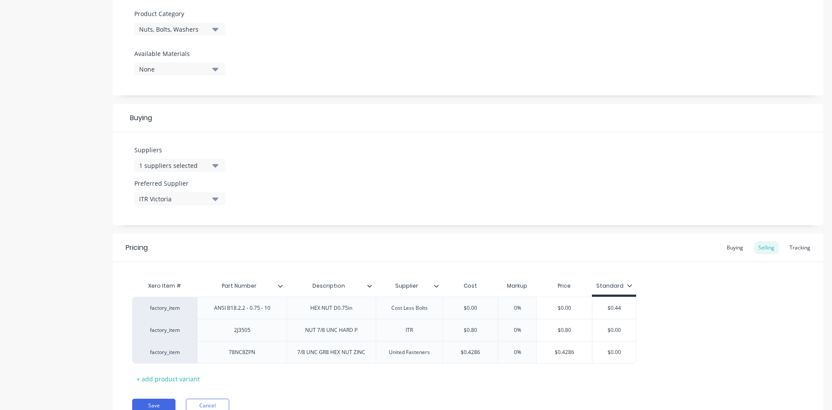
click at [209, 161] on button "1 suppliers selected" at bounding box center [179, 165] width 91 height 13
click at [197, 189] on input "text" at bounding box center [206, 191] width 92 height 17
click at [184, 212] on div "United Fasteners" at bounding box center [204, 212] width 87 height 9
click at [336, 184] on div "Suppliers 2 suppliers selected unit United Fasteners United Forklift United Too…" at bounding box center [468, 178] width 711 height 93
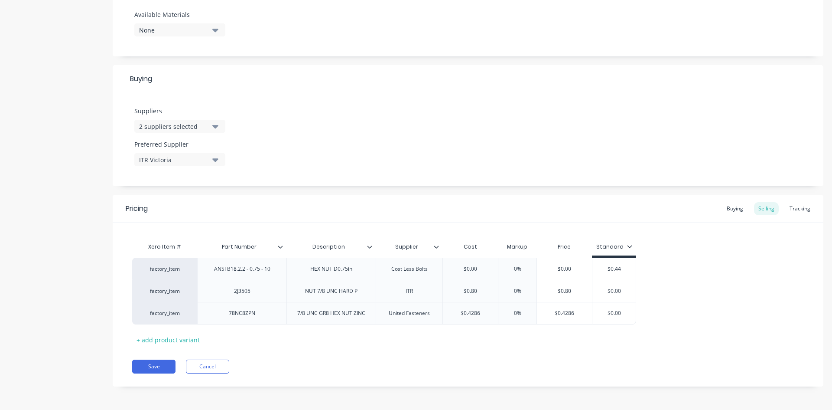
scroll to position [343, 0]
click at [169, 372] on button "Save" at bounding box center [153, 366] width 43 height 14
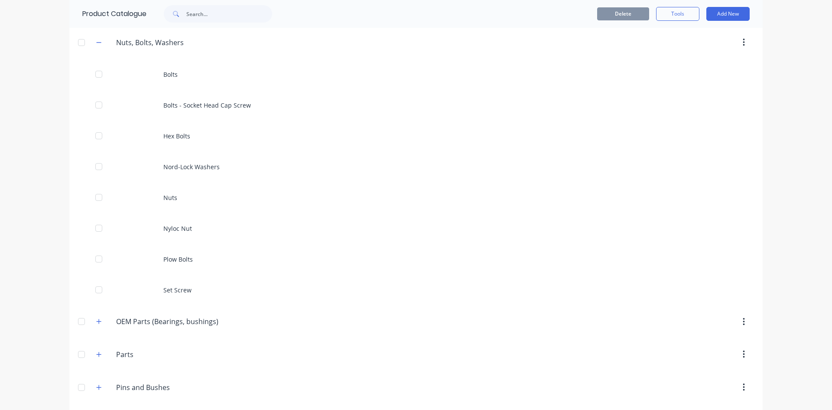
scroll to position [824, 0]
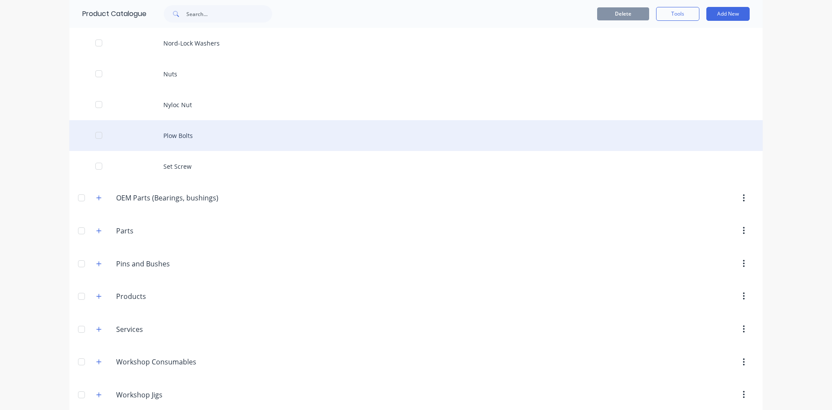
click at [234, 135] on div "Plow Bolts" at bounding box center [416, 135] width 694 height 31
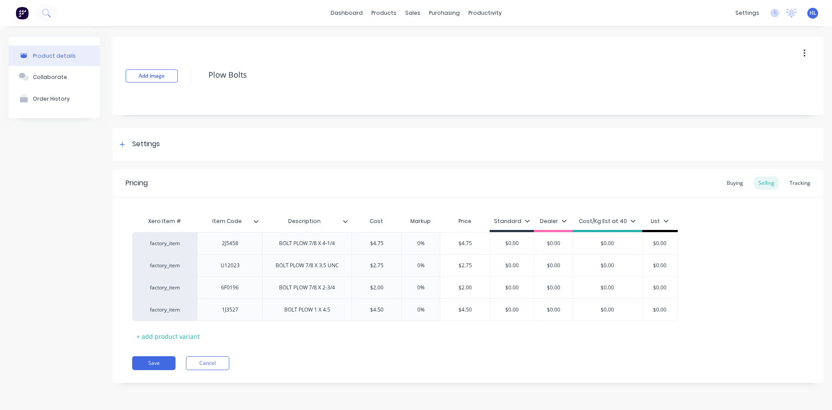
click at [136, 138] on div "Settings" at bounding box center [468, 144] width 711 height 33
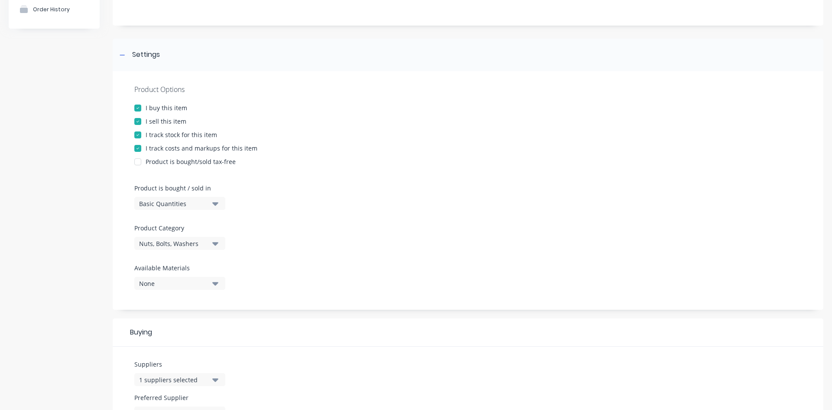
scroll to position [217, 0]
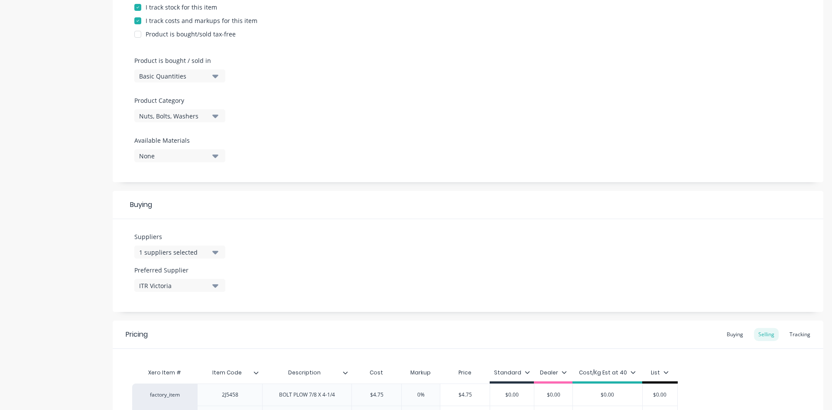
click at [195, 253] on button "1 suppliers selected" at bounding box center [179, 251] width 91 height 13
click at [191, 280] on input "text" at bounding box center [206, 277] width 92 height 17
click at [180, 302] on div "United Fasteners" at bounding box center [204, 299] width 87 height 9
click at [78, 259] on div "Product details Collaborate Order History" at bounding box center [54, 183] width 91 height 727
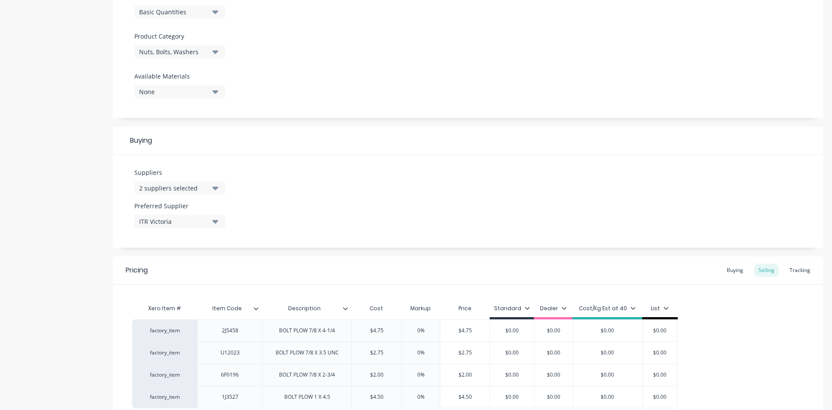
scroll to position [365, 0]
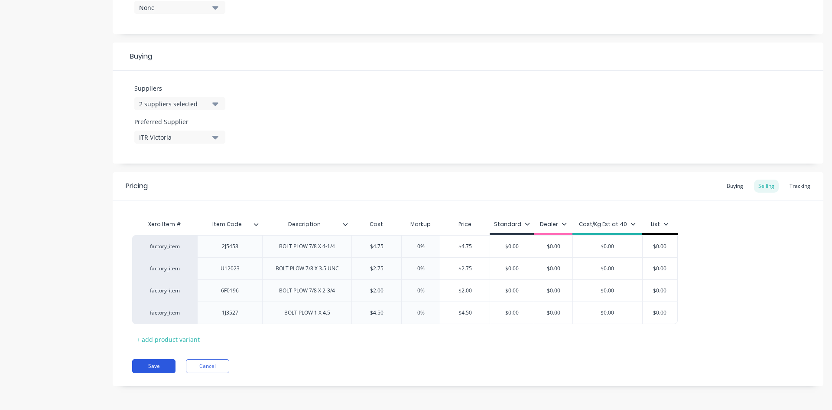
click at [153, 370] on div "Pricing Buying Selling Tracking Xero Item # Item Code Description Cost Markup P…" at bounding box center [468, 279] width 711 height 214
click at [155, 369] on button "Save" at bounding box center [153, 366] width 43 height 14
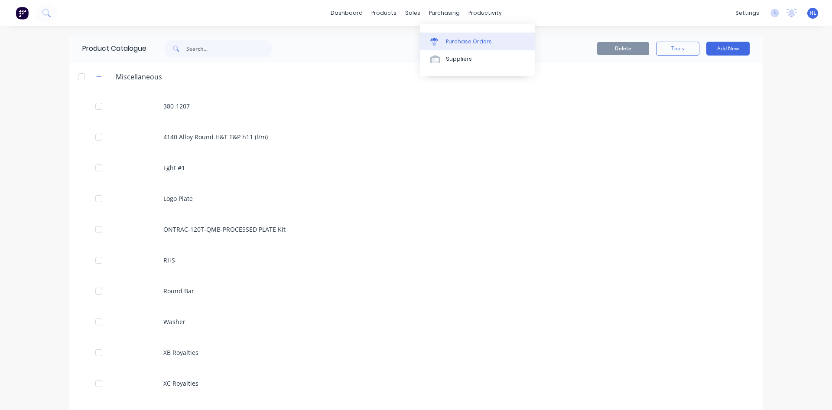
click at [458, 42] on div "Purchase Orders" at bounding box center [469, 42] width 46 height 8
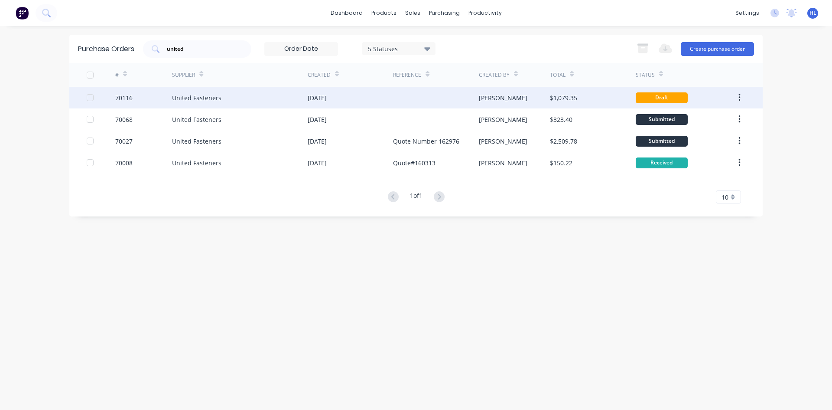
click at [179, 102] on div "United Fasteners" at bounding box center [196, 97] width 49 height 9
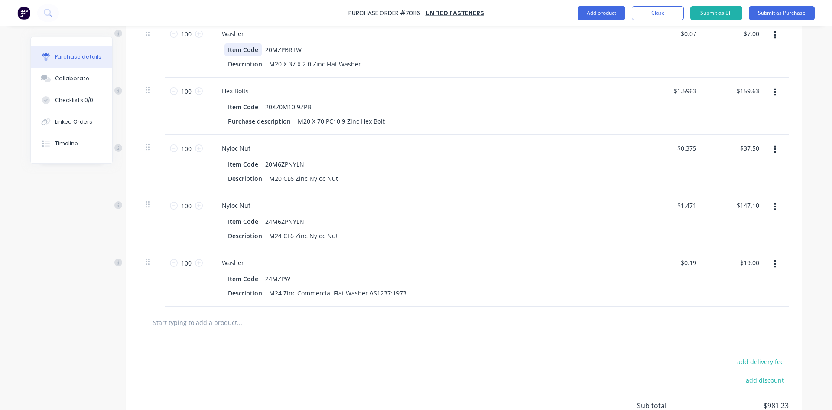
scroll to position [520, 0]
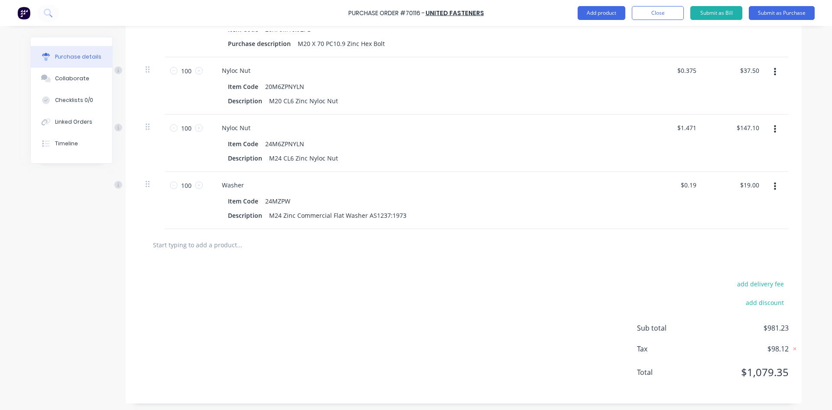
click at [304, 248] on input "text" at bounding box center [239, 244] width 173 height 17
click at [258, 247] on input "text" at bounding box center [239, 244] width 173 height 17
click at [606, 18] on button "Add product" at bounding box center [602, 13] width 48 height 14
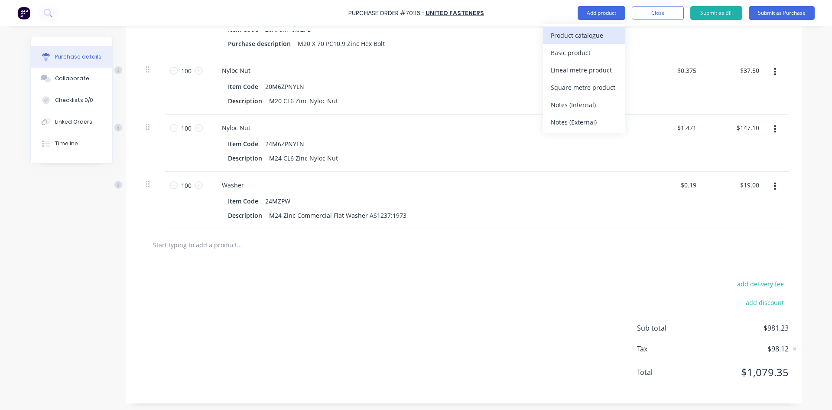
click at [603, 37] on div "Product catalogue" at bounding box center [584, 35] width 67 height 13
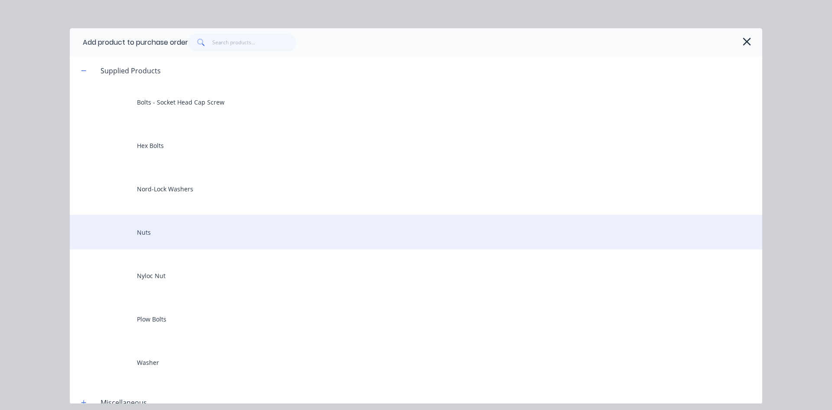
click at [216, 243] on div "Nuts" at bounding box center [416, 232] width 693 height 35
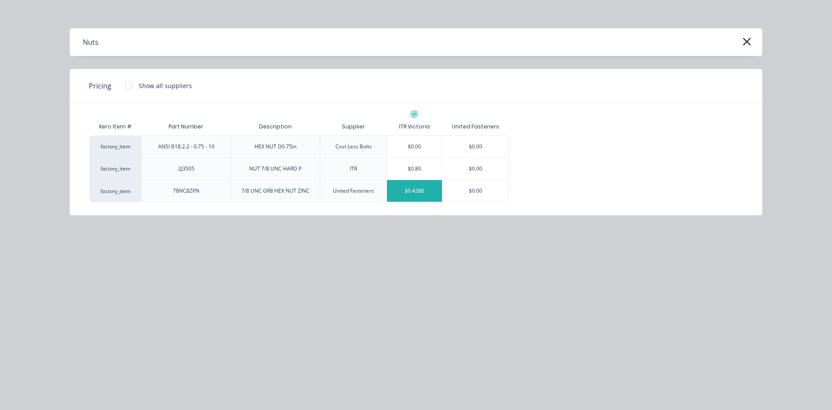
click at [423, 196] on div "$0.4286" at bounding box center [414, 191] width 55 height 22
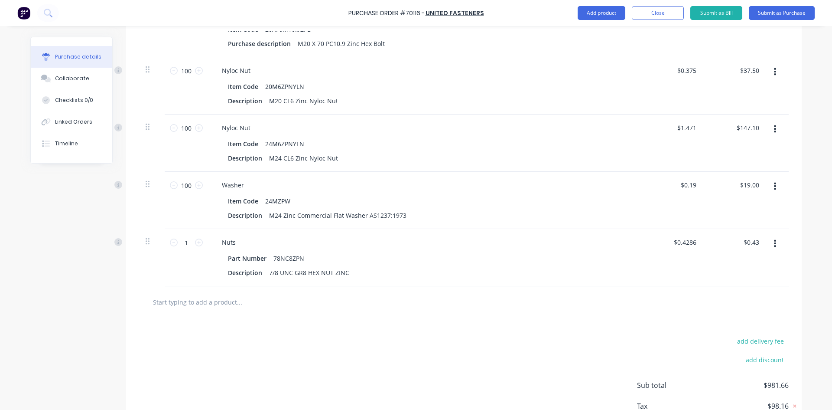
click at [324, 304] on div at bounding box center [276, 301] width 260 height 17
click at [236, 301] on input "text" at bounding box center [239, 301] width 173 height 17
click at [189, 241] on input "1" at bounding box center [186, 242] width 17 height 13
click at [221, 349] on div "add delivery fee add discount Sub total $985.52 Tax $98.55 Total $1,084.07" at bounding box center [464, 389] width 676 height 143
click at [233, 300] on input "text" at bounding box center [239, 301] width 173 height 17
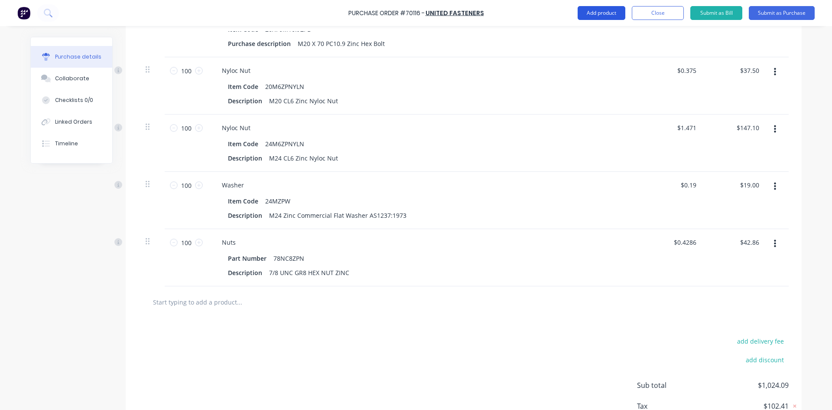
click at [609, 14] on button "Add product" at bounding box center [602, 13] width 48 height 14
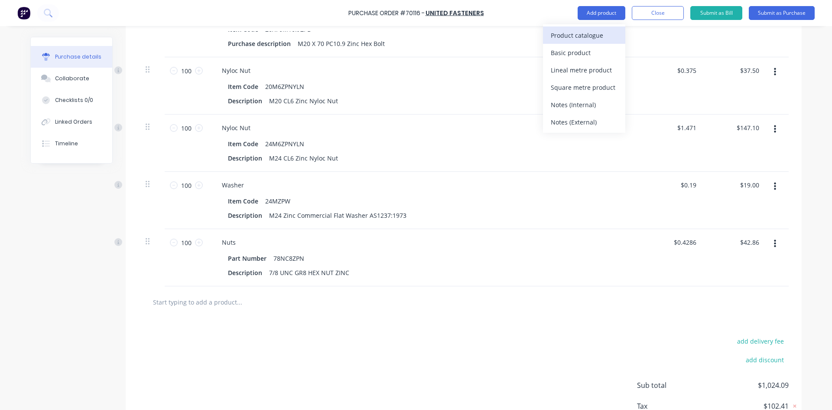
click at [583, 38] on div "Product catalogue" at bounding box center [584, 35] width 67 height 13
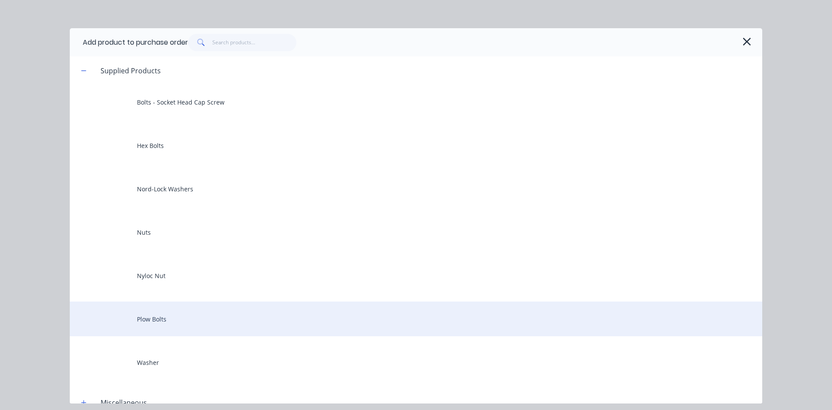
click at [182, 323] on div "Plow Bolts" at bounding box center [416, 318] width 693 height 35
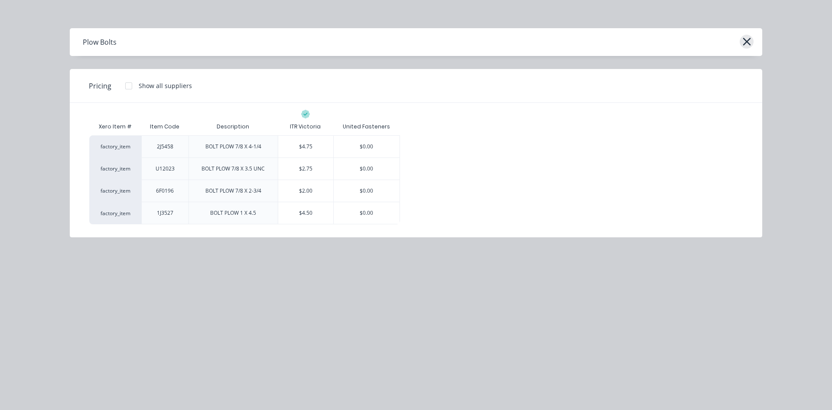
click at [746, 40] on icon "button" at bounding box center [747, 42] width 8 height 8
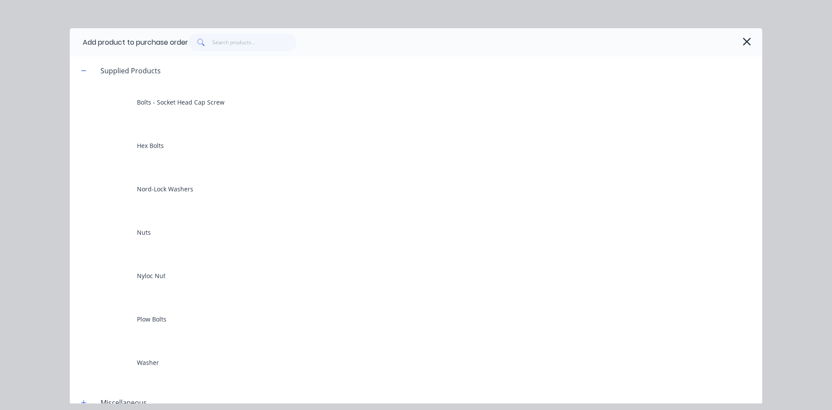
drag, startPoint x: 736, startPoint y: 50, endPoint x: 741, endPoint y: 47, distance: 6.0
click at [739, 49] on div at bounding box center [468, 42] width 561 height 17
click at [743, 46] on icon "button" at bounding box center [747, 42] width 9 height 12
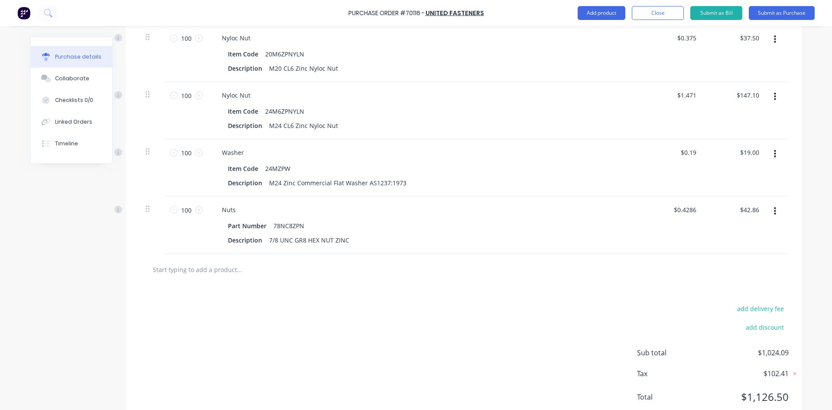
scroll to position [580, 0]
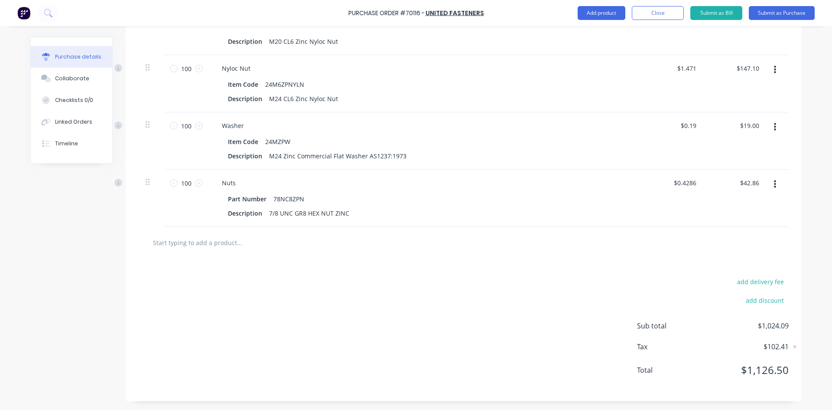
click at [247, 234] on input "text" at bounding box center [239, 242] width 173 height 17
click at [216, 243] on input "text" at bounding box center [239, 242] width 173 height 17
click at [207, 248] on input "text" at bounding box center [239, 242] width 173 height 17
click at [298, 247] on input "text" at bounding box center [239, 242] width 173 height 17
click at [249, 242] on input "text" at bounding box center [239, 242] width 173 height 17
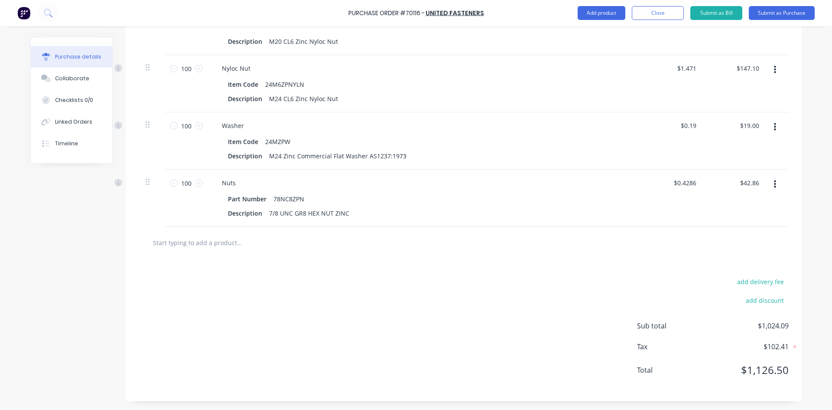
paste input "78X2.34NC9PLB 7/8 UNC X 2-3/4 G9 PLAIN PLOW BOLT"
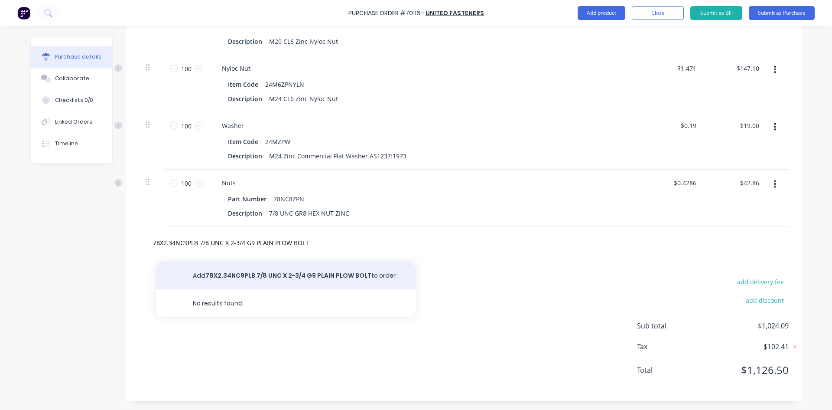
click at [294, 274] on button "Add 78X2.34NC9PLB 7/8 UNC X 2-3/4 G9 PLAIN PLOW BOLT to order" at bounding box center [286, 275] width 260 height 28
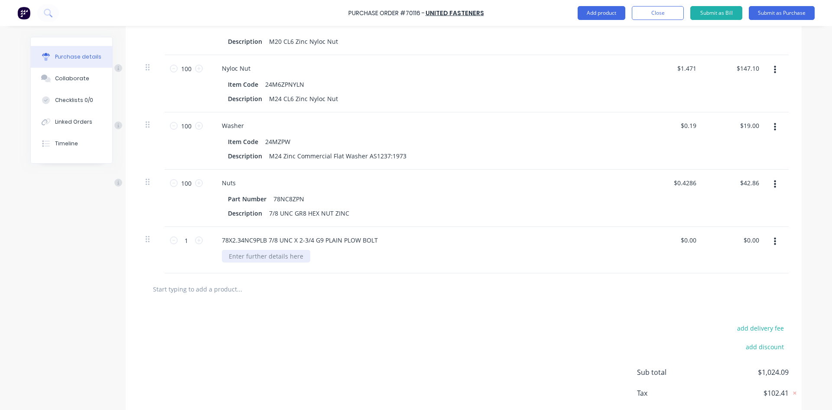
click at [230, 256] on div at bounding box center [266, 256] width 88 height 13
click at [290, 267] on div "78X2.34NC9PLB 7/8 UNC X 2-3/4 G9 PLAIN PLOW BOLT SPECIAL" at bounding box center [424, 250] width 433 height 46
click at [691, 245] on div "$0.00 $0.00" at bounding box center [688, 240] width 20 height 13
click at [688, 240] on input "0.00" at bounding box center [690, 240] width 16 height 13
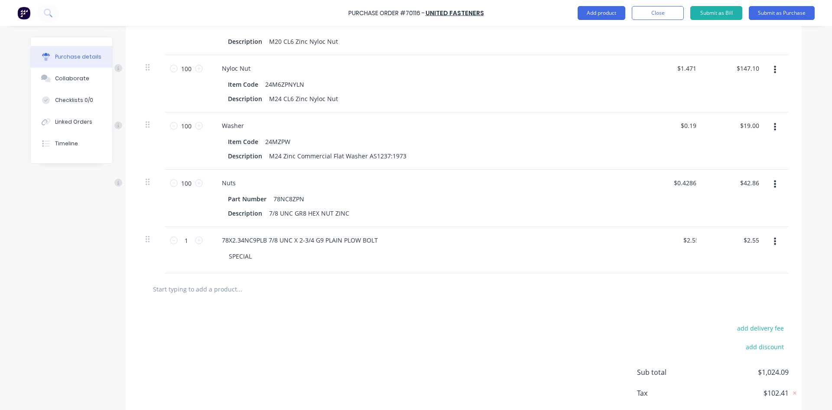
click at [684, 274] on div at bounding box center [464, 289] width 650 height 32
click at [183, 240] on input "1" at bounding box center [186, 240] width 17 height 13
click at [285, 323] on div "add delivery fee add discount Sub total $1,330.09 Tax $133.01 Total $1,463.10" at bounding box center [464, 376] width 676 height 143
click at [694, 243] on div "$2.55 $2.55" at bounding box center [688, 240] width 20 height 13
drag, startPoint x: 693, startPoint y: 243, endPoint x: 706, endPoint y: 246, distance: 13.5
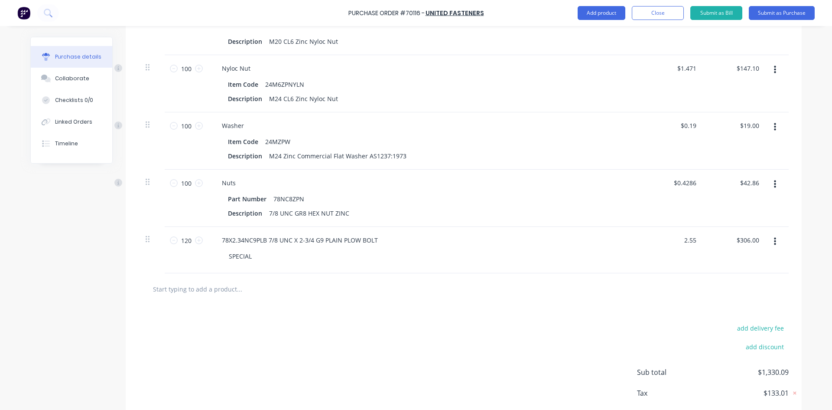
click at [693, 242] on input "2.55" at bounding box center [690, 240] width 16 height 13
click at [731, 264] on div "$306.00 $306.00" at bounding box center [735, 250] width 63 height 46
click at [688, 242] on input "2.55" at bounding box center [688, 240] width 20 height 13
click at [618, 313] on div "add delivery fee add discount Sub total $1,330.09 Tax $133.01 Total $1,463.10" at bounding box center [464, 376] width 676 height 143
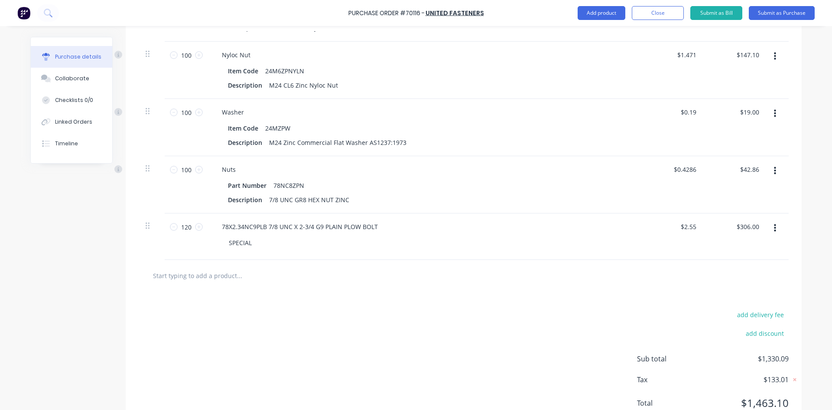
scroll to position [626, 0]
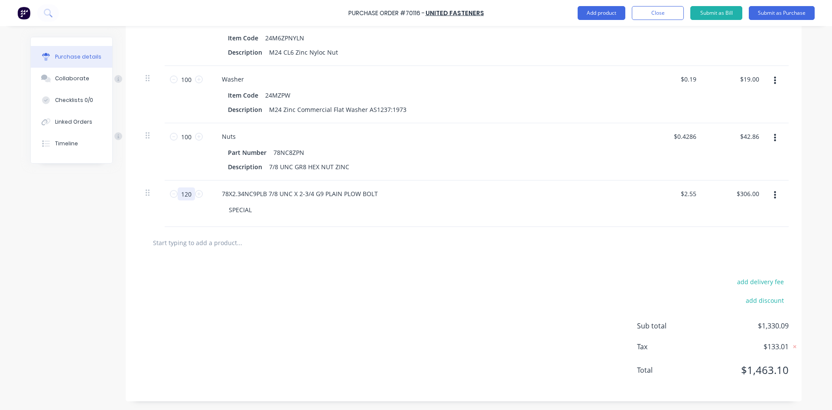
click at [187, 194] on input "120" at bounding box center [186, 193] width 17 height 13
click at [397, 222] on div "78X2.34NC9PLB 7/8 UNC X 2-3/4 G9 PLAIN PLOW BOLT SPECIAL" at bounding box center [424, 203] width 433 height 46
click at [687, 199] on input "2.55" at bounding box center [688, 193] width 20 height 13
drag, startPoint x: 687, startPoint y: 198, endPoint x: 684, endPoint y: 194, distance: 5.3
click at [685, 196] on input "2.5503" at bounding box center [686, 193] width 23 height 13
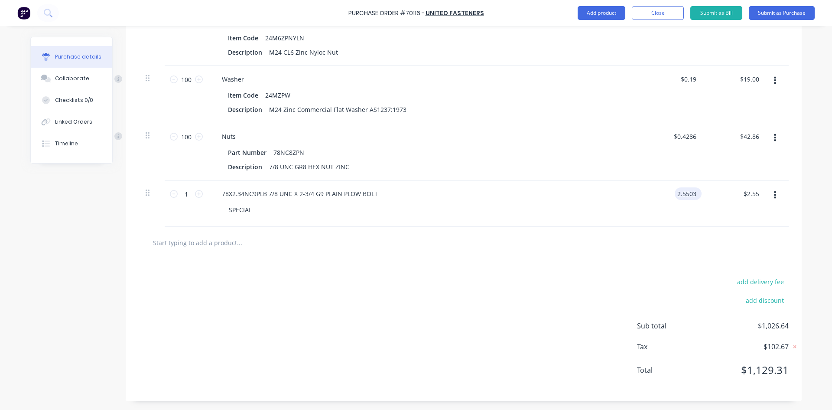
click at [683, 195] on input "2.5503" at bounding box center [686, 193] width 23 height 13
click at [671, 199] on div "$2.55 2.5503" at bounding box center [673, 203] width 63 height 46
click at [686, 191] on input "2.55" at bounding box center [690, 193] width 16 height 13
click at [691, 195] on input "5" at bounding box center [692, 193] width 12 height 13
click at [694, 196] on input "5" at bounding box center [692, 193] width 12 height 13
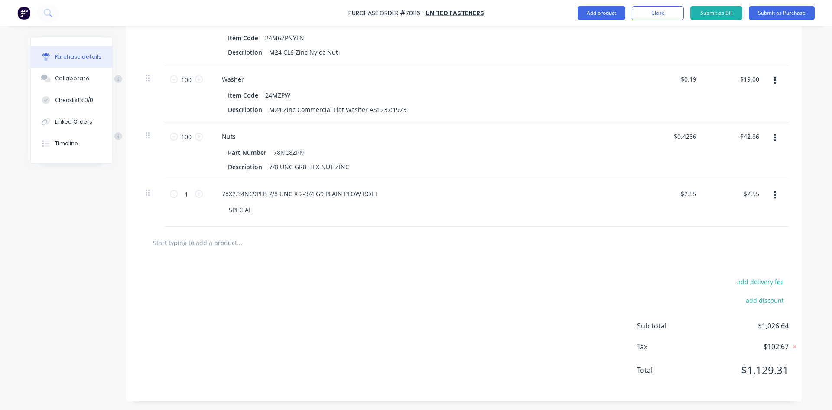
click at [700, 224] on div "$2.55 $2.55" at bounding box center [673, 203] width 63 height 46
click at [690, 195] on input "2.55" at bounding box center [688, 193] width 20 height 13
click at [773, 239] on div at bounding box center [464, 242] width 636 height 17
click at [690, 194] on input "1.00" at bounding box center [688, 193] width 20 height 13
drag, startPoint x: 684, startPoint y: 196, endPoint x: 730, endPoint y: 203, distance: 46.9
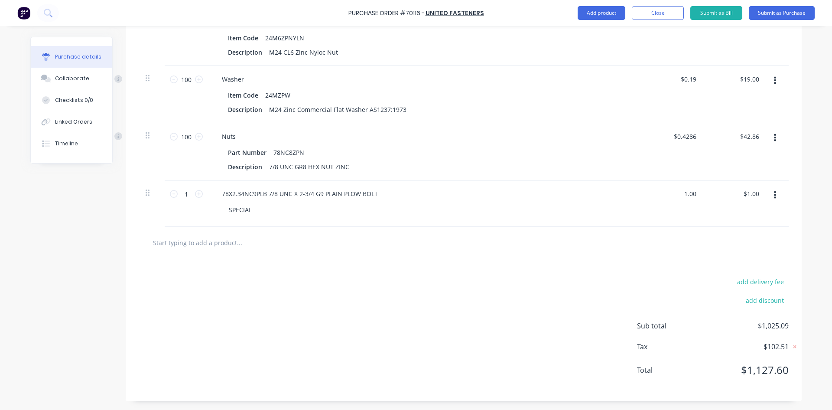
click at [726, 202] on div "1 1 78X2.34NC9PLB 7/8 UNC X 2-3/4 G9 PLAIN PLOW BOLT SPECIAL 1.00 1.00 $1.00 $1…" at bounding box center [464, 203] width 650 height 46
click at [730, 203] on div "$2.55 $1.00" at bounding box center [735, 203] width 63 height 46
click at [189, 194] on input "1" at bounding box center [186, 193] width 17 height 13
click at [385, 248] on div at bounding box center [276, 242] width 260 height 17
click at [751, 190] on input "306.00" at bounding box center [747, 193] width 27 height 13
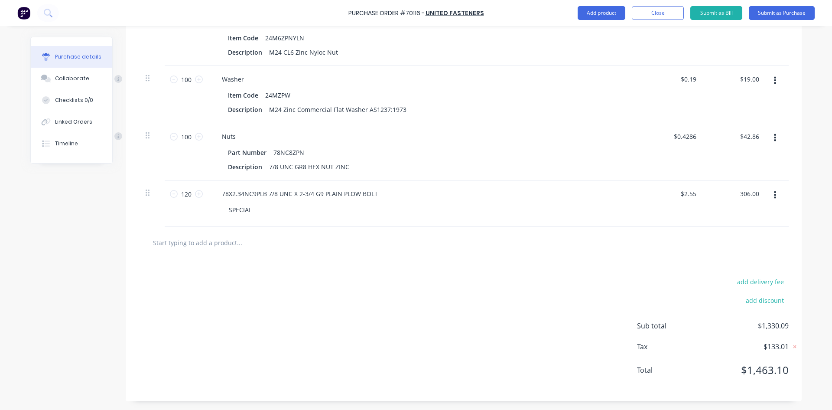
drag, startPoint x: 750, startPoint y: 195, endPoint x: 773, endPoint y: 199, distance: 22.9
click at [773, 199] on div "120 120 78X2.34NC9PLB 7/8 UNC X 2-3/4 G9 PLAIN PLOW BOLT SPECIAL $2.55 $2.55 30…" at bounding box center [464, 203] width 650 height 46
click at [767, 225] on div at bounding box center [778, 203] width 22 height 46
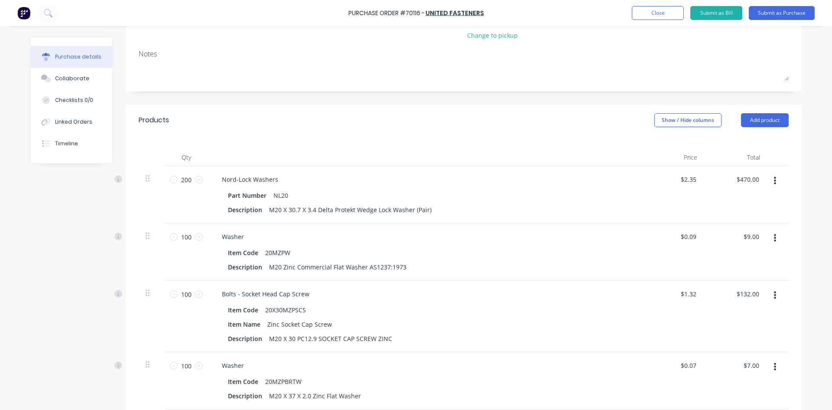
scroll to position [0, 0]
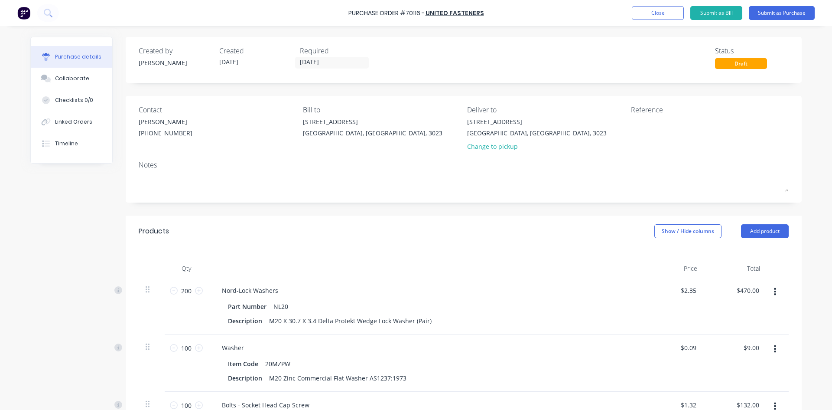
click at [651, 109] on div "Reference" at bounding box center [710, 109] width 158 height 10
click at [652, 128] on textarea at bounding box center [685, 127] width 108 height 20
click at [651, 127] on textarea at bounding box center [685, 127] width 108 height 20
paste textarea "74553"
click at [743, 115] on div "Reference Quote Number 174553 &" at bounding box center [710, 129] width 158 height 51
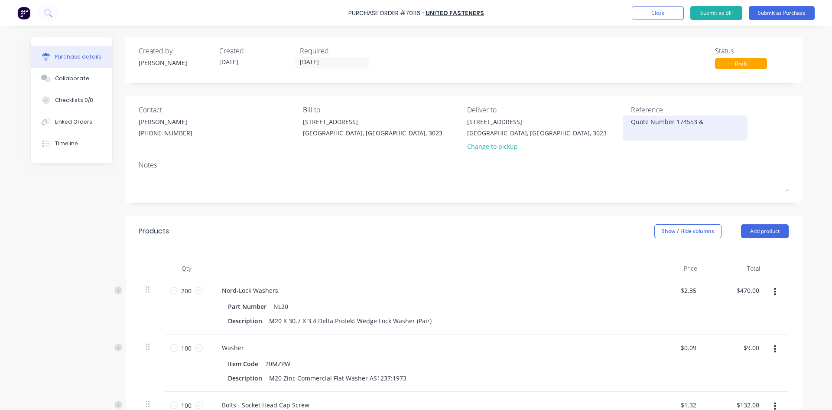
click at [726, 121] on textarea "Quote Number 174553 &" at bounding box center [685, 127] width 108 height 20
paste textarea "173421"
click at [775, 139] on div "Reference Quote Number 174553 & 173421" at bounding box center [710, 129] width 158 height 51
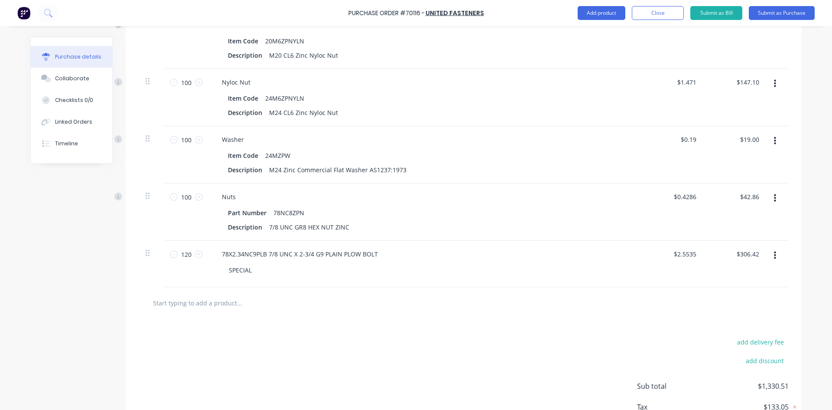
scroll to position [626, 0]
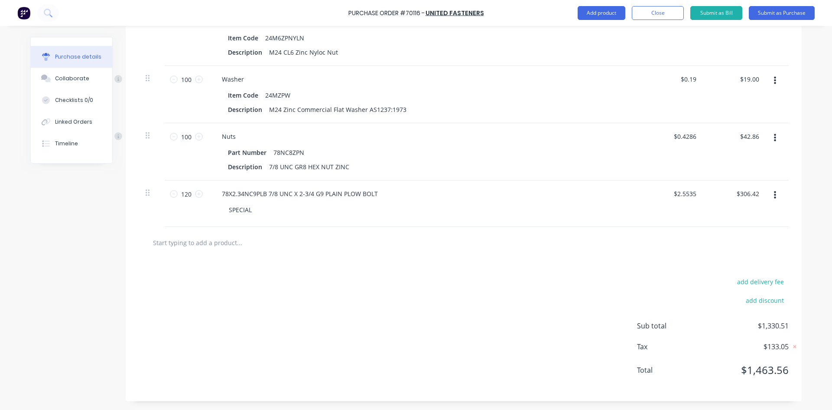
click at [223, 245] on input "text" at bounding box center [239, 242] width 173 height 17
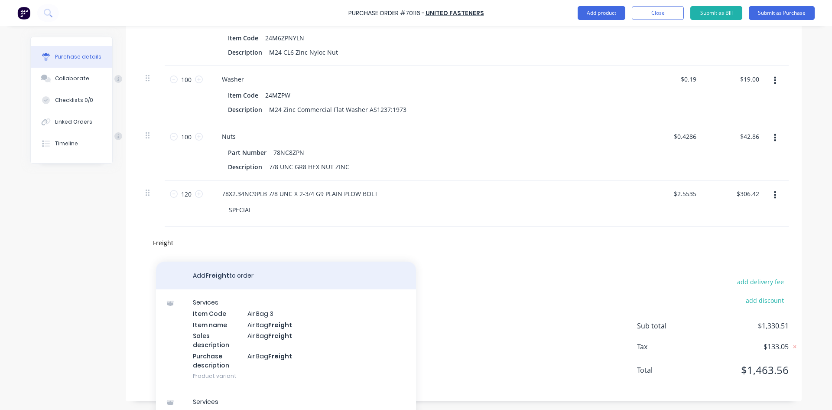
click at [237, 278] on button "Add Freight to order" at bounding box center [286, 275] width 260 height 28
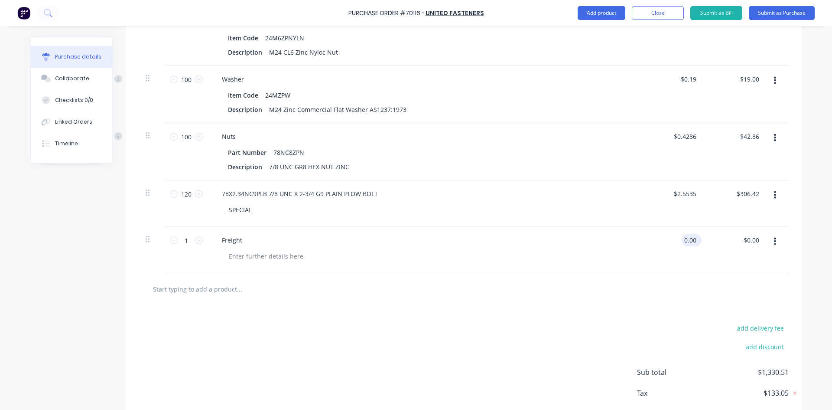
click at [689, 242] on input "0.00" at bounding box center [690, 240] width 16 height 13
drag, startPoint x: 680, startPoint y: 240, endPoint x: 714, endPoint y: 254, distance: 36.3
click at [718, 241] on div "1 1 Freight 0.00 0.00 $0.00 $0.00" at bounding box center [464, 250] width 650 height 46
click at [716, 284] on div at bounding box center [464, 288] width 636 height 17
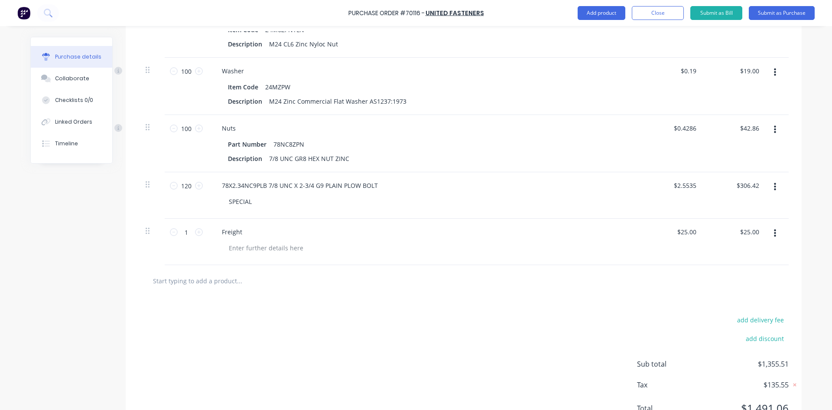
scroll to position [672, 0]
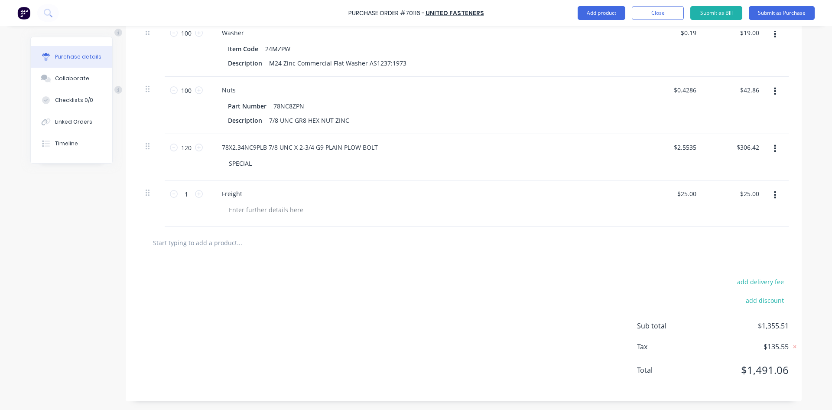
click at [694, 241] on div at bounding box center [464, 242] width 636 height 17
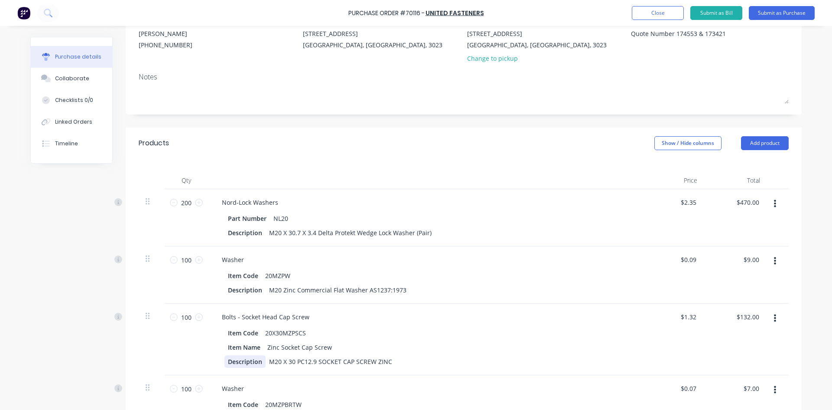
scroll to position [0, 0]
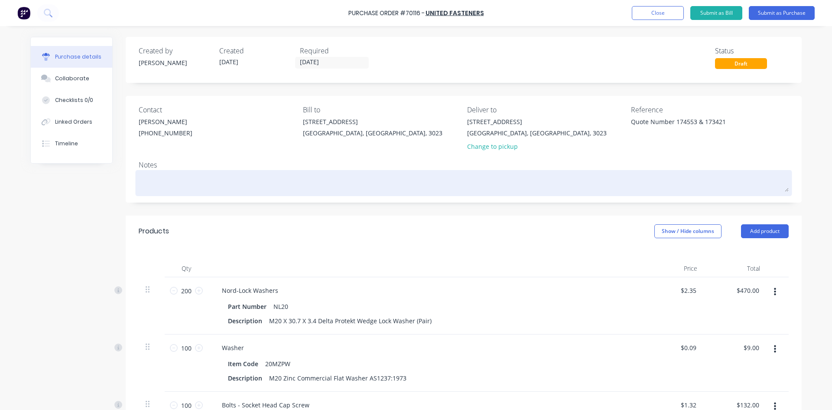
click at [204, 172] on textarea at bounding box center [464, 182] width 650 height 20
drag, startPoint x: 326, startPoint y: 185, endPoint x: 257, endPoint y: 193, distance: 69.5
click at [257, 193] on div "Nord-Lock NL20 Washers required urgently, everything else is non-urgent" at bounding box center [464, 183] width 650 height 22
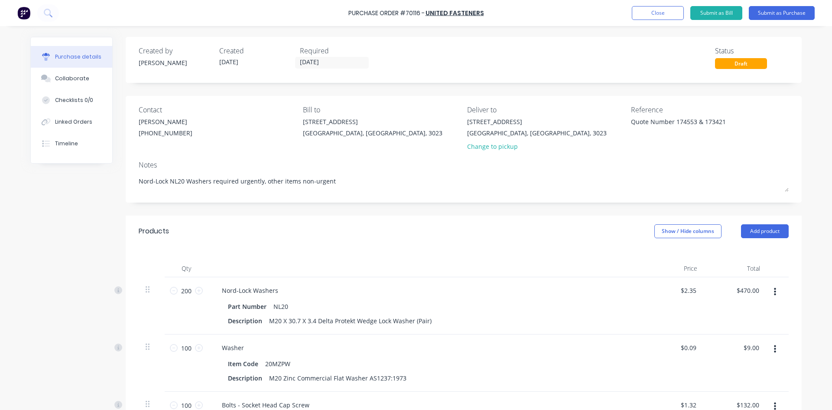
click at [368, 161] on div "Notes" at bounding box center [464, 165] width 650 height 10
click at [385, 162] on div "Notes" at bounding box center [464, 165] width 650 height 10
click at [315, 163] on div "Notes" at bounding box center [464, 165] width 650 height 10
click at [298, 162] on div "Notes" at bounding box center [464, 165] width 650 height 10
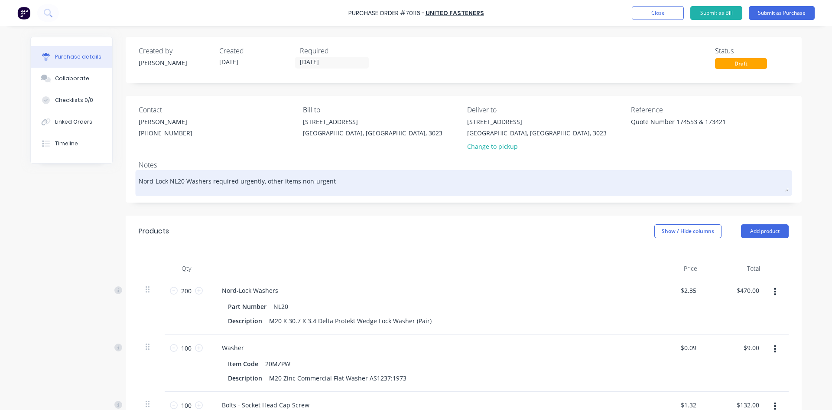
click at [293, 179] on textarea "Nord-Lock NL20 Washers required urgently, other items non-urgent" at bounding box center [464, 182] width 650 height 20
click at [352, 172] on div "Nord-Lock NL20 Washers required urgently, other items are non-urgent" at bounding box center [464, 183] width 650 height 22
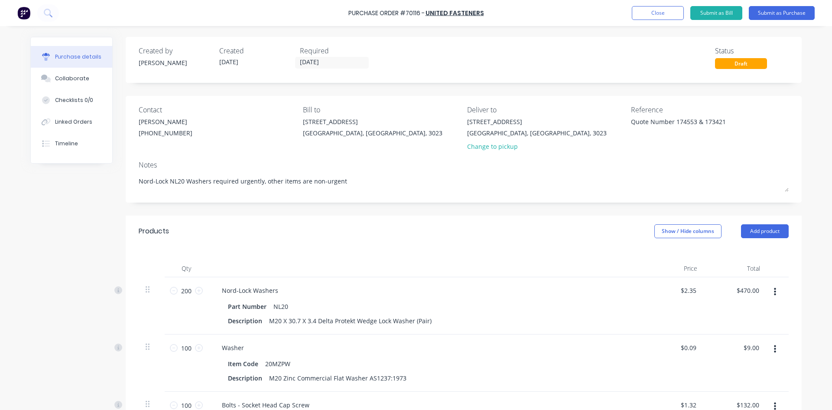
click at [353, 161] on div "Notes" at bounding box center [464, 165] width 650 height 10
click at [789, 13] on button "Submit as Purchase" at bounding box center [782, 13] width 66 height 14
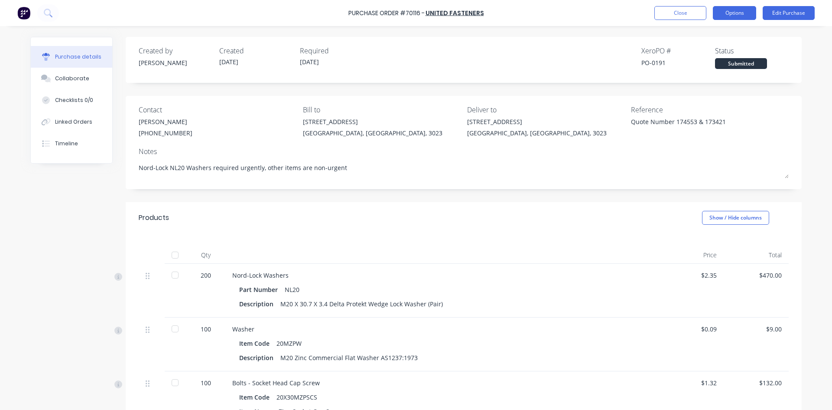
click at [742, 17] on button "Options" at bounding box center [734, 13] width 43 height 14
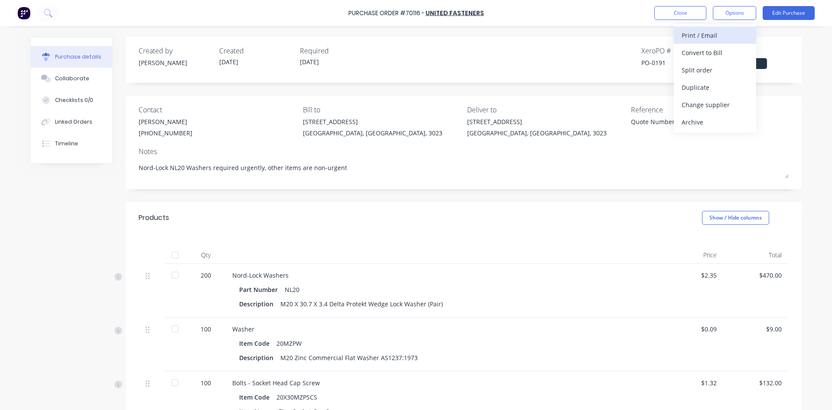
click at [737, 36] on div "Print / Email" at bounding box center [715, 35] width 67 height 13
click at [727, 49] on div "With pricing" at bounding box center [715, 52] width 67 height 13
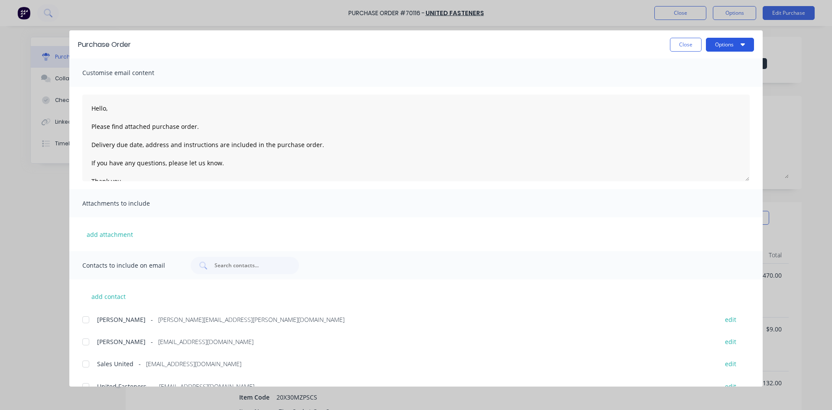
click at [730, 45] on button "Options" at bounding box center [730, 45] width 48 height 14
click at [721, 82] on div "Print" at bounding box center [713, 84] width 67 height 13
click at [682, 44] on button "Close" at bounding box center [686, 45] width 32 height 14
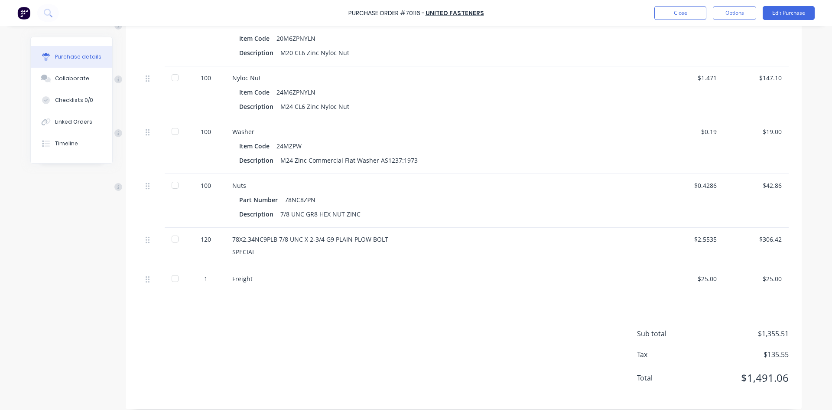
scroll to position [542, 0]
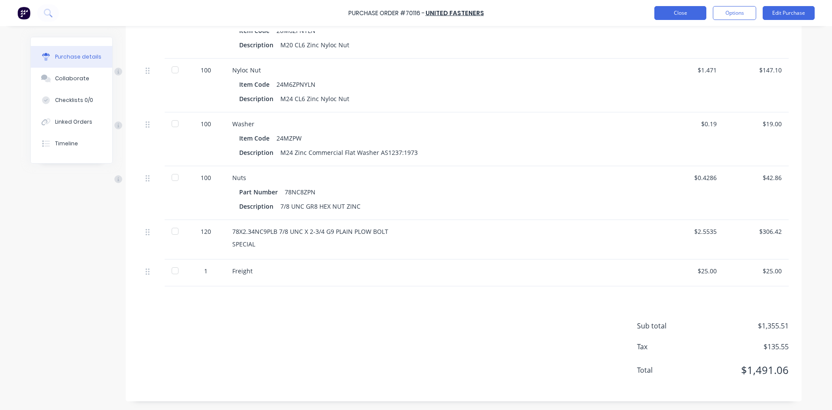
click at [689, 10] on button "Close" at bounding box center [681, 13] width 52 height 14
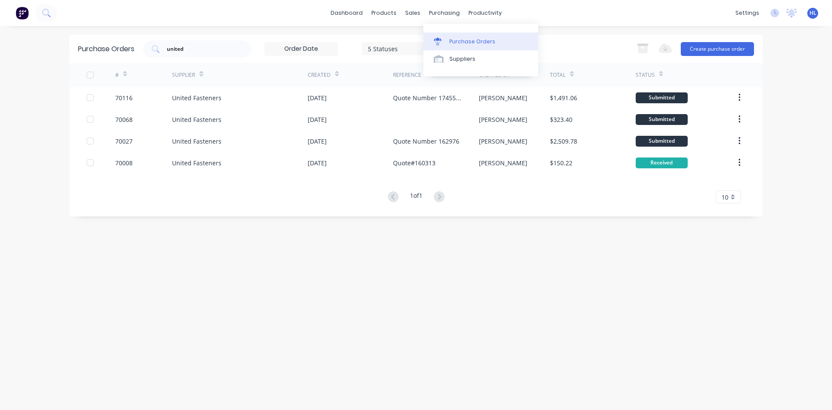
click at [466, 39] on div "Purchase Orders" at bounding box center [473, 42] width 46 height 8
click at [400, 36] on link "Product Catalogue" at bounding box center [426, 41] width 115 height 17
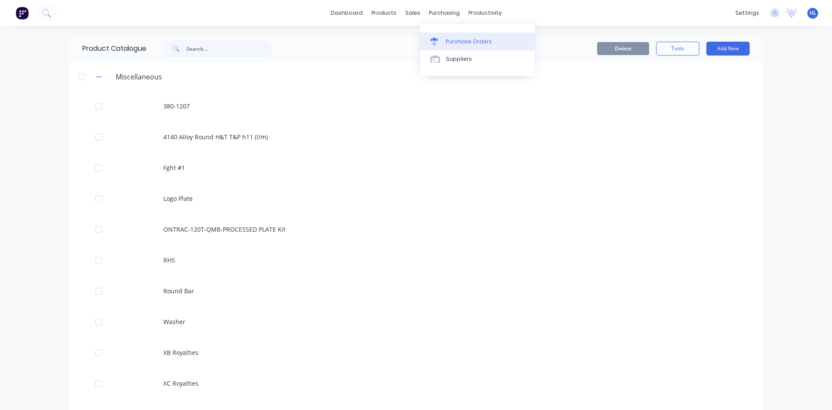
click at [456, 41] on div "Purchase Orders" at bounding box center [469, 42] width 46 height 8
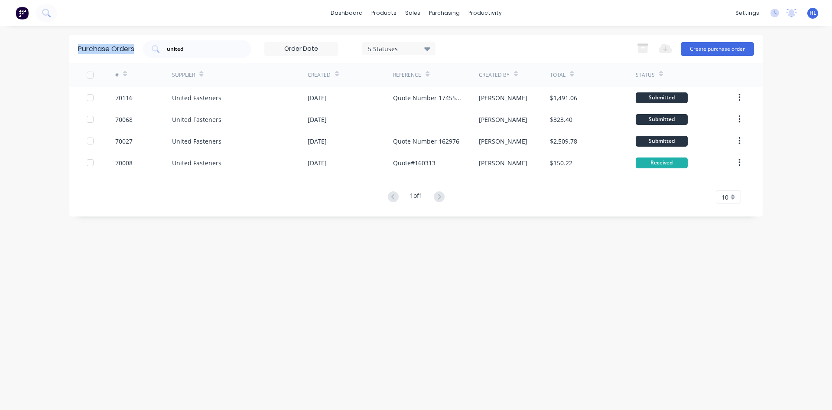
drag, startPoint x: 196, startPoint y: 44, endPoint x: 8, endPoint y: 52, distance: 188.7
click at [13, 52] on div "dashboard products sales purchasing productivity dashboard products Product Cat…" at bounding box center [416, 205] width 832 height 410
drag, startPoint x: 188, startPoint y: 48, endPoint x: 153, endPoint y: 53, distance: 35.9
click at [153, 53] on div "united" at bounding box center [197, 48] width 108 height 17
click at [209, 16] on div "dashboard products sales purchasing productivity dashboard products Product Cat…" at bounding box center [416, 13] width 832 height 26
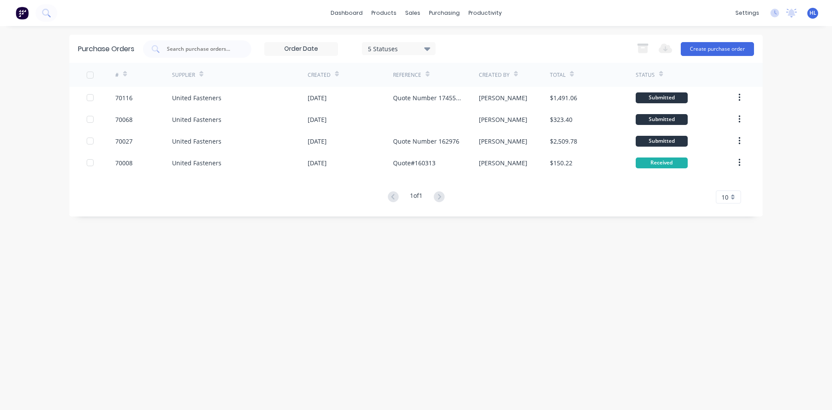
click at [479, 291] on div "Purchase Orders 5 Statuses 5 Statuses Export to Excel (XLSX) Create purchase or…" at bounding box center [416, 218] width 694 height 366
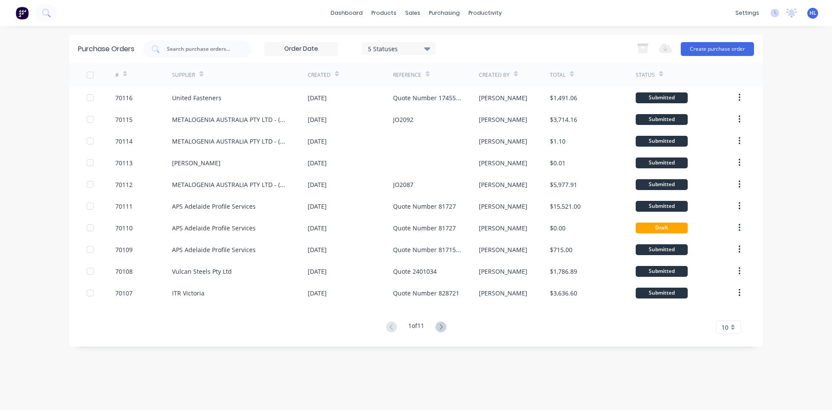
click at [737, 325] on div "10" at bounding box center [728, 326] width 25 height 13
click at [729, 282] on div "25" at bounding box center [729, 281] width 24 height 15
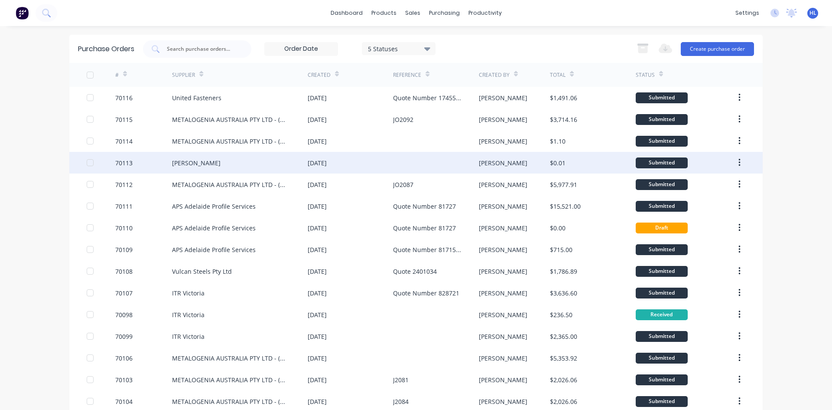
click at [740, 162] on button "button" at bounding box center [740, 163] width 20 height 16
click at [712, 185] on div "Archive" at bounding box center [708, 185] width 67 height 13
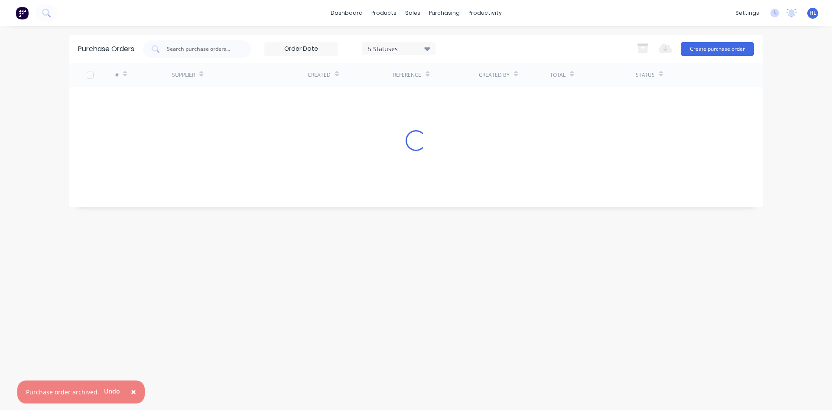
click at [131, 393] on span "×" at bounding box center [133, 391] width 5 height 12
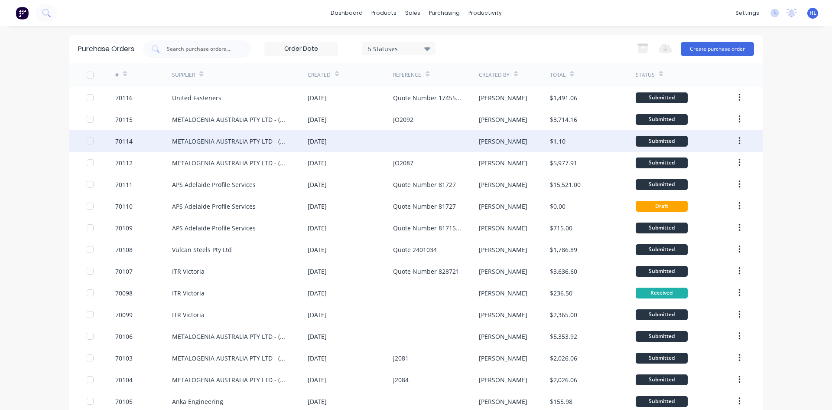
click at [176, 137] on div "METALOGENIA AUSTRALIA PTY LTD - (MTG)" at bounding box center [231, 141] width 118 height 9
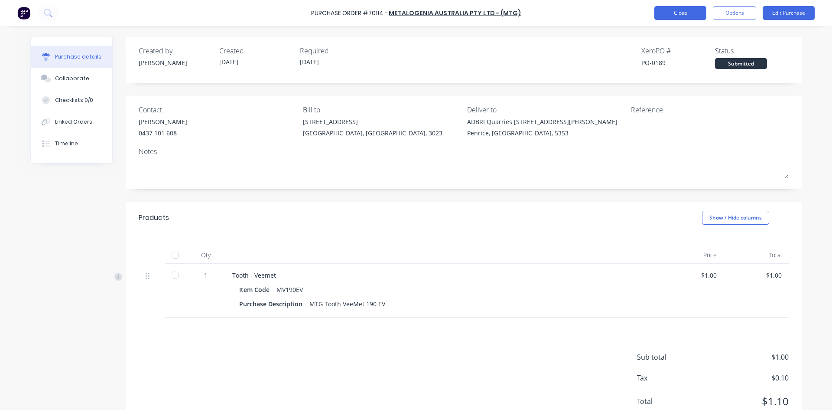
click at [673, 9] on button "Close" at bounding box center [681, 13] width 52 height 14
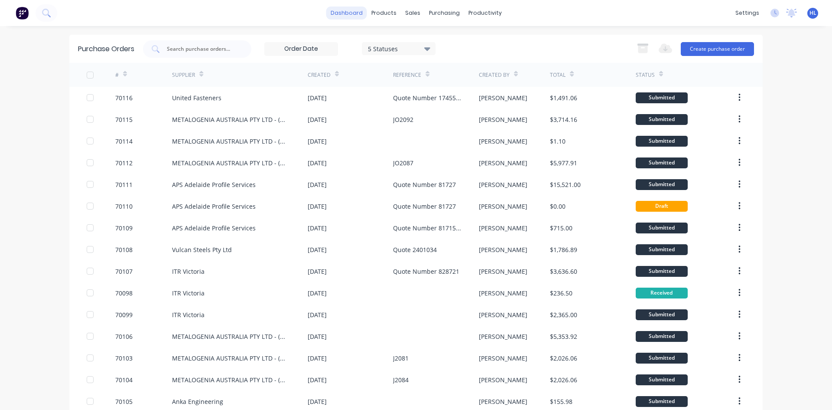
click at [351, 11] on link "dashboard" at bounding box center [346, 13] width 41 height 13
